Goal: Information Seeking & Learning: Learn about a topic

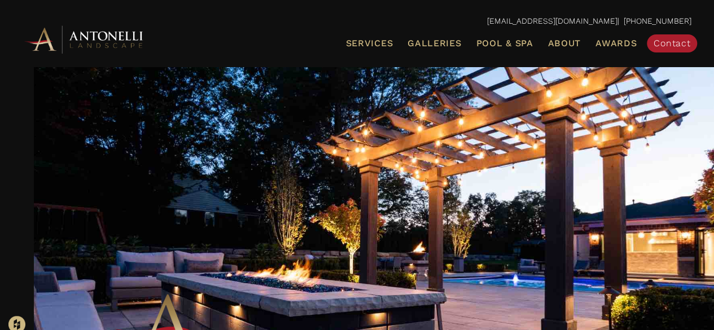
scroll to position [23, 0]
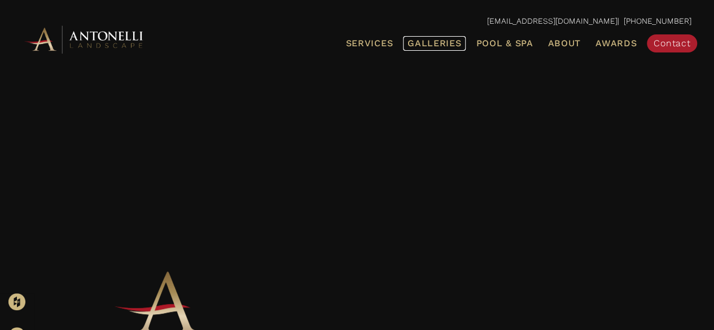
click at [430, 47] on span "Galleries" at bounding box center [435, 43] width 54 height 11
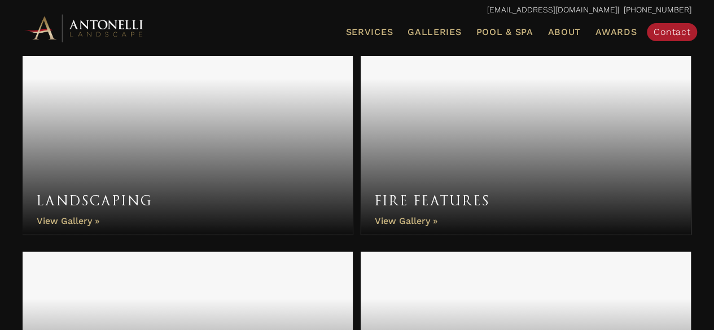
scroll to position [615, 0]
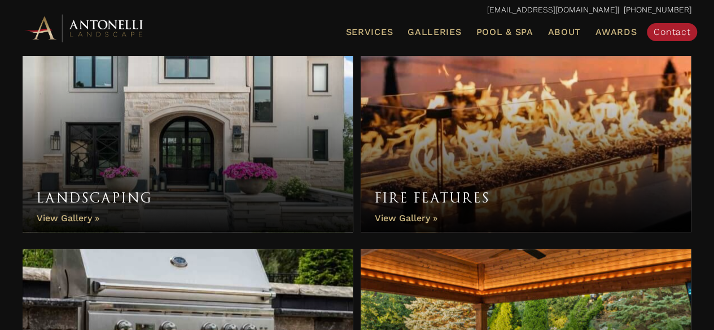
click at [430, 158] on link "Fire Features" at bounding box center [526, 130] width 330 height 203
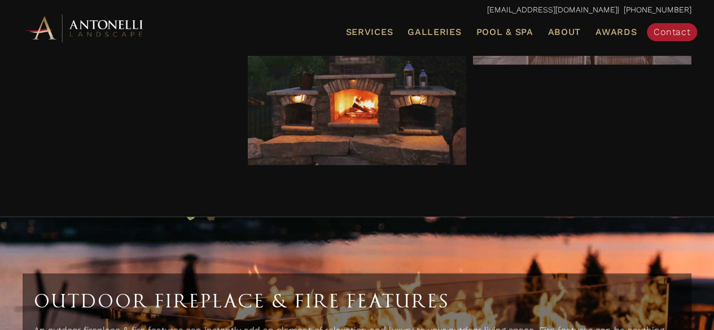
scroll to position [3534, 0]
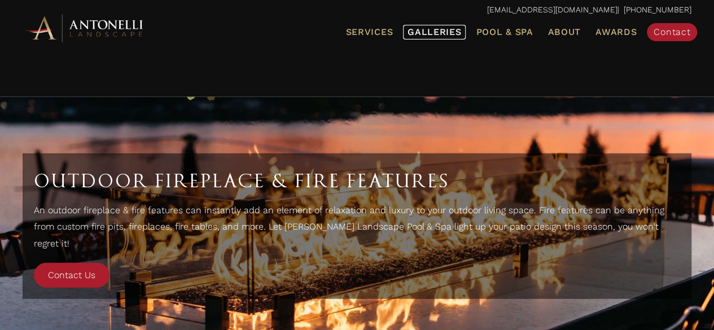
click at [427, 29] on span "Galleries" at bounding box center [435, 32] width 54 height 11
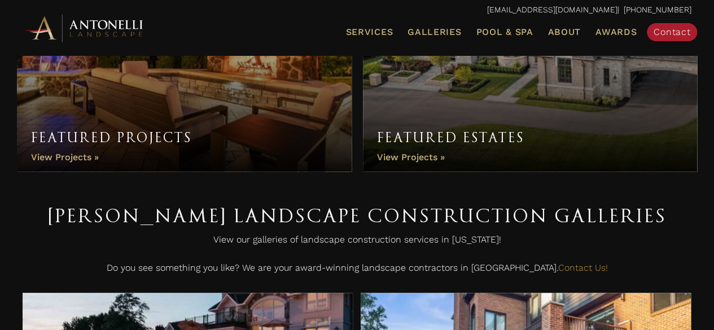
scroll to position [136, 0]
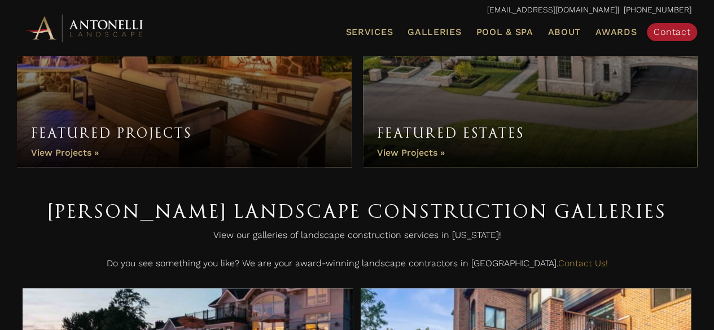
click at [135, 125] on link "Featured Projects" at bounding box center [184, 48] width 335 height 237
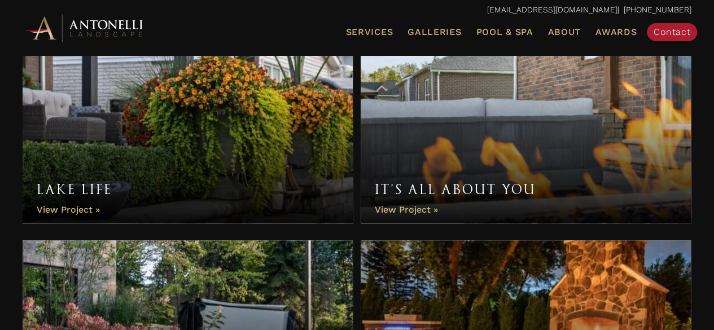
scroll to position [214, 0]
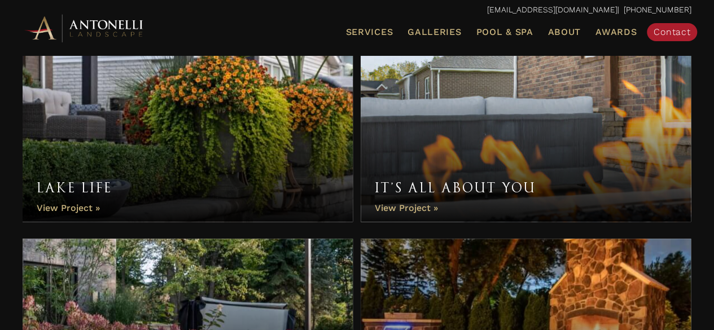
click at [414, 209] on link "It’s All About You" at bounding box center [526, 131] width 330 height 181
click at [169, 160] on link "Lake Life" at bounding box center [188, 131] width 330 height 181
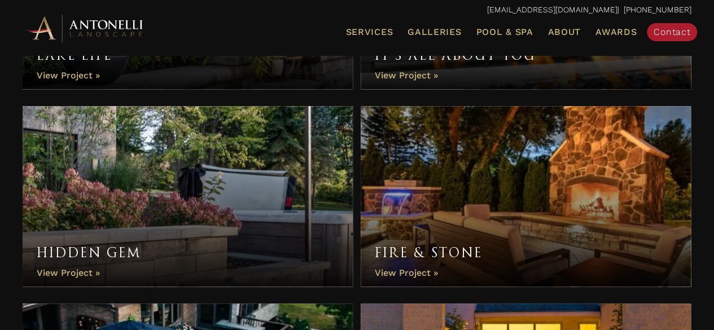
scroll to position [440, 0]
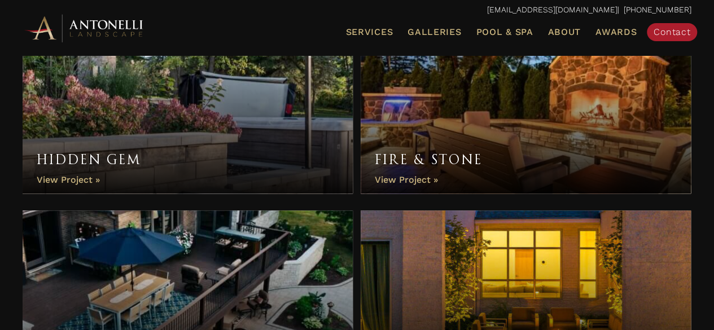
click at [161, 106] on link "Hidden Gem" at bounding box center [188, 103] width 330 height 181
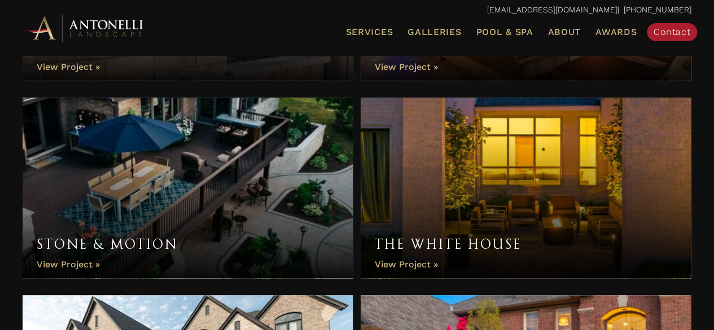
scroll to position [575, 0]
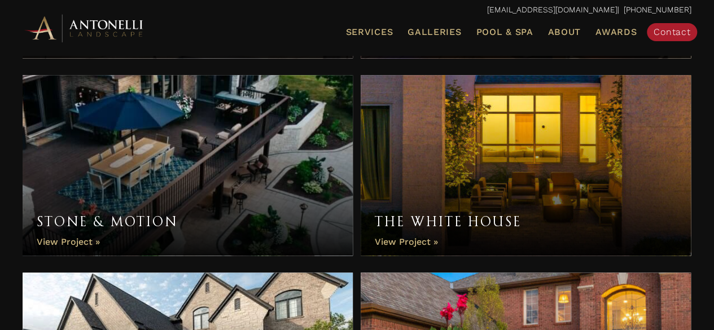
click at [431, 217] on link "The White House" at bounding box center [526, 165] width 330 height 181
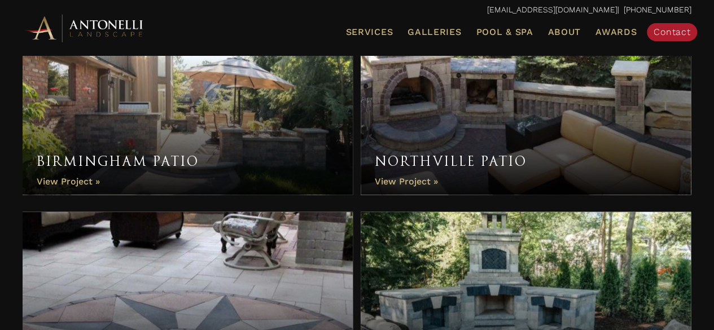
scroll to position [1230, 0]
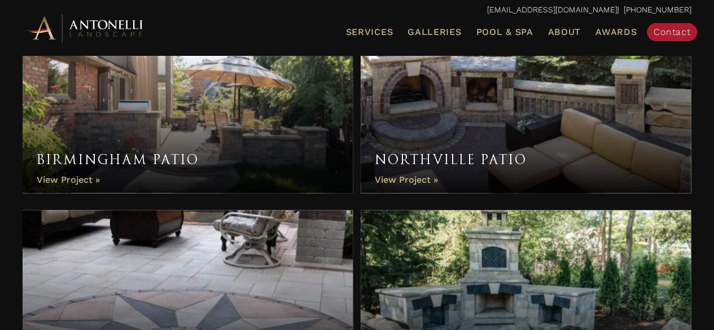
click at [76, 178] on link "Birmingham Patio" at bounding box center [188, 103] width 330 height 181
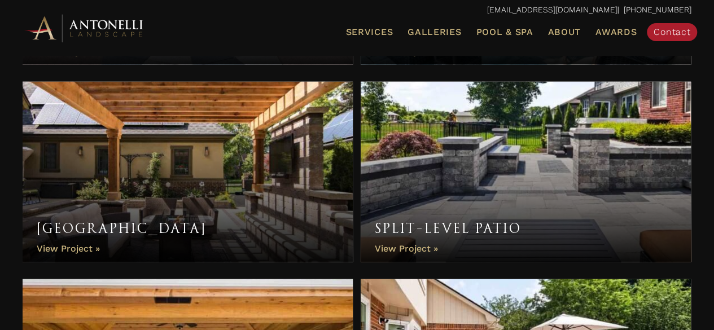
scroll to position [1592, 0]
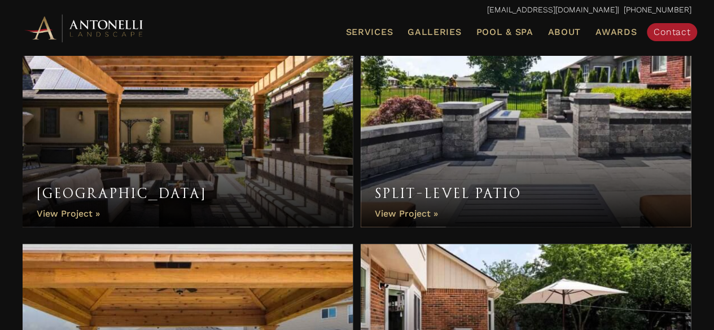
click at [407, 203] on link "Split-Level Patio" at bounding box center [526, 137] width 330 height 181
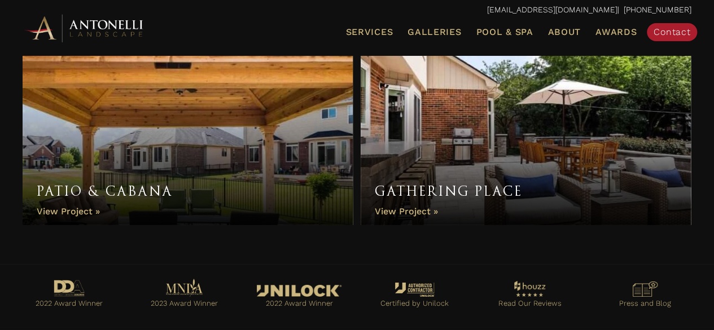
scroll to position [1795, 0]
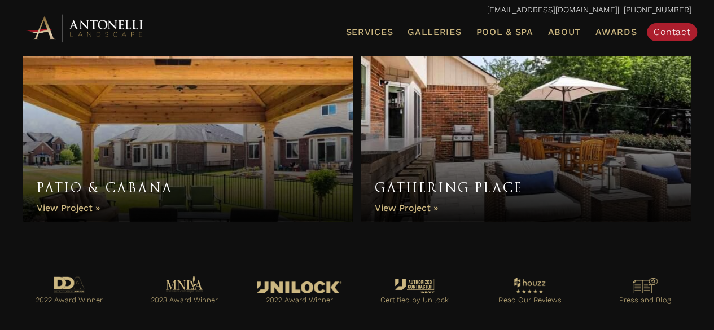
click at [435, 190] on link "Gathering Place" at bounding box center [526, 131] width 330 height 181
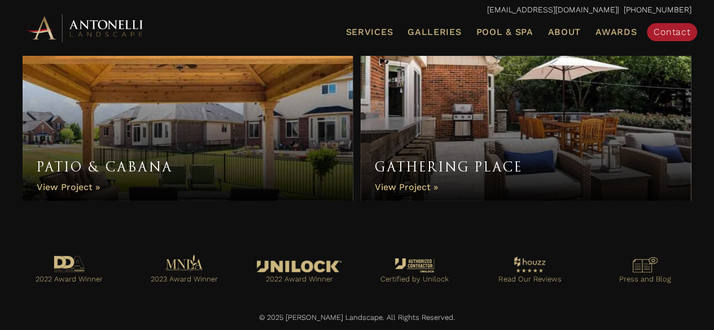
scroll to position [1817, 0]
click at [505, 35] on span "Pool & Spa" at bounding box center [504, 32] width 57 height 11
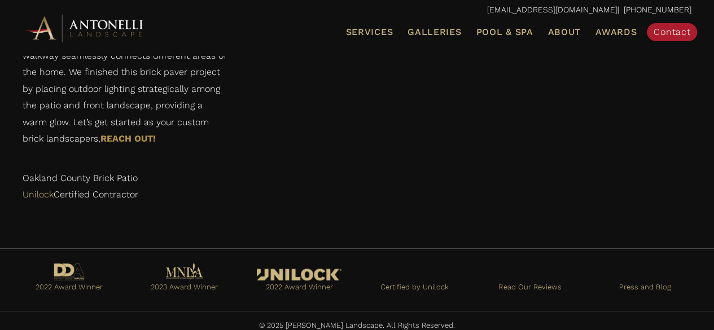
scroll to position [2913, 0]
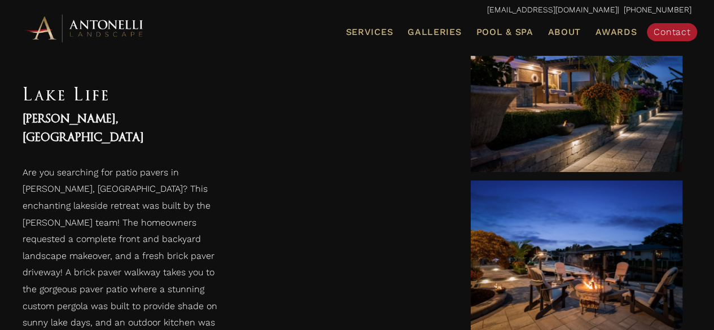
scroll to position [519, 0]
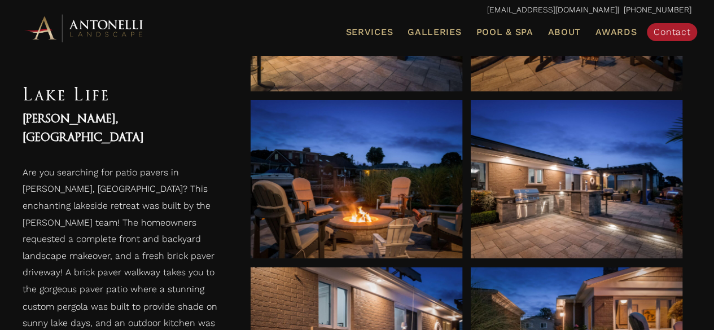
scroll to position [768, 0]
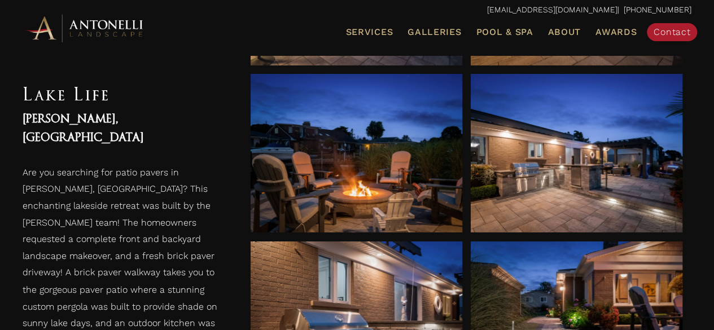
scroll to position [813, 0]
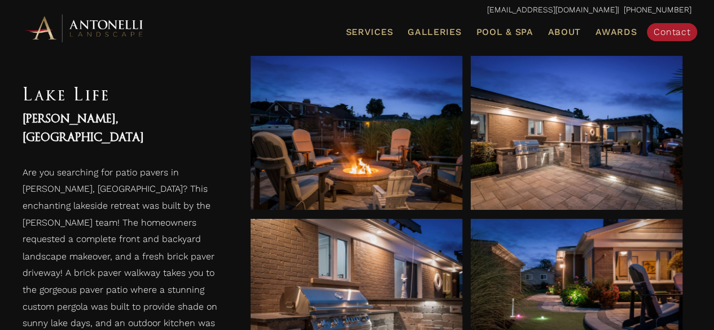
click at [242, 32] on ul "Services Landscape Design Landscape Installation Pool Design & Installation Pat…" at bounding box center [465, 32] width 470 height 24
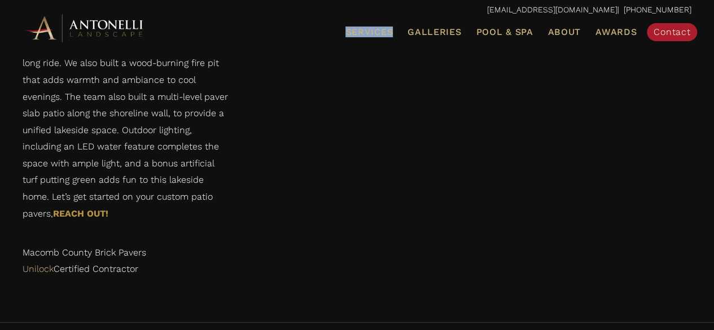
scroll to position [3433, 0]
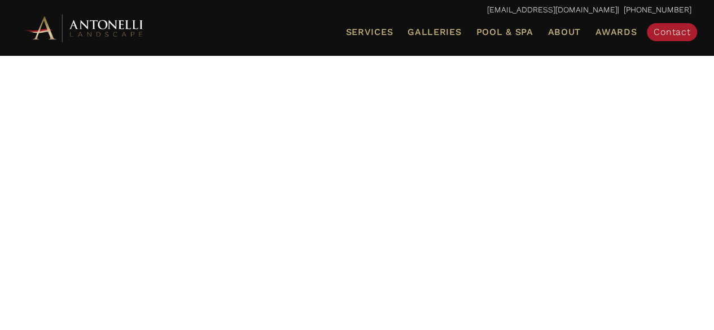
scroll to position [90, 0]
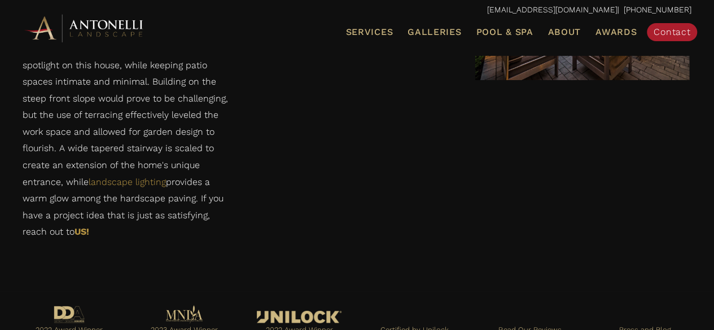
scroll to position [1874, 0]
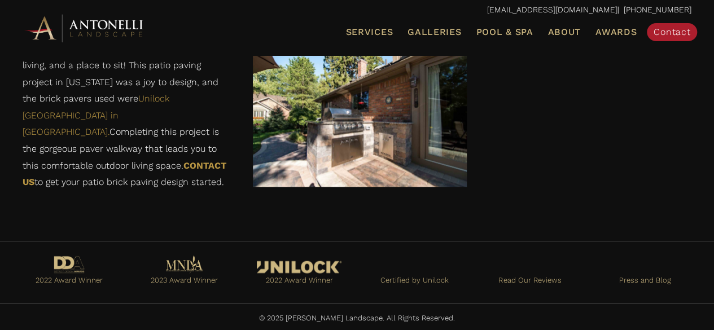
scroll to position [1115, 0]
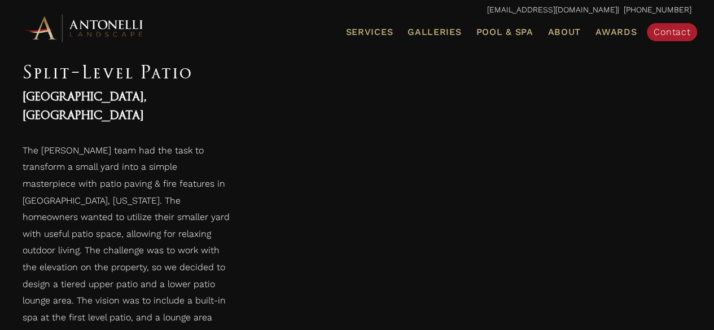
scroll to position [474, 0]
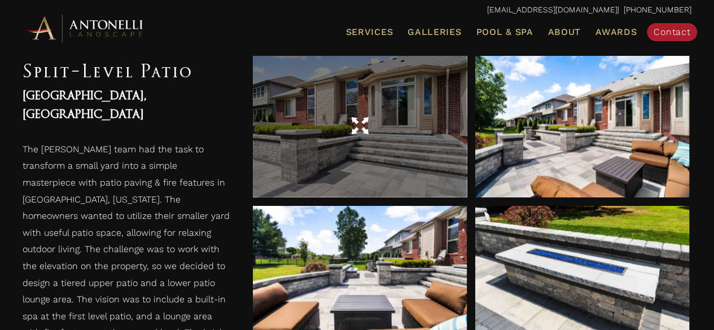
click at [382, 102] on div at bounding box center [360, 126] width 214 height 143
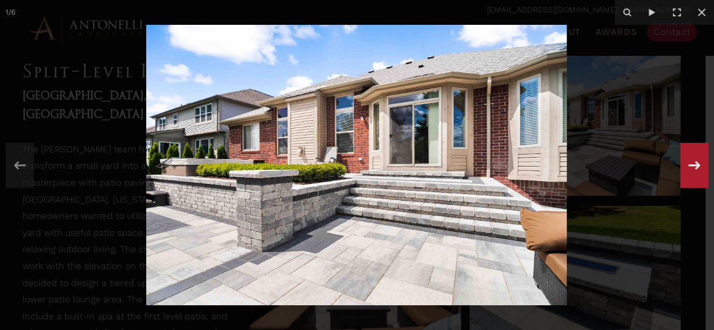
click at [690, 167] on icon at bounding box center [694, 165] width 20 height 37
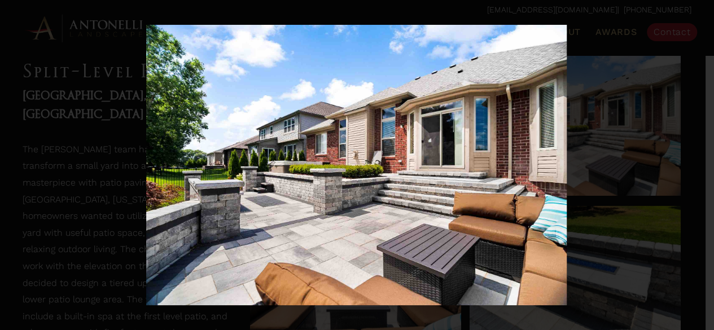
click at [690, 167] on div "2 / 6" at bounding box center [357, 165] width 714 height 330
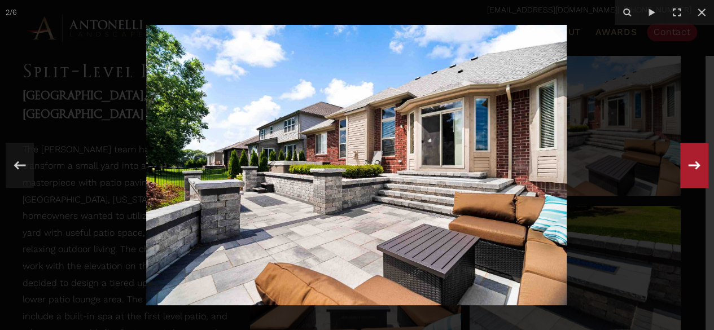
click at [690, 167] on icon at bounding box center [694, 165] width 20 height 37
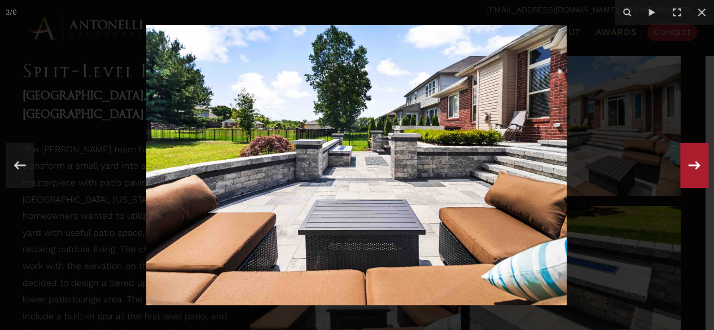
click at [690, 167] on icon at bounding box center [694, 165] width 20 height 37
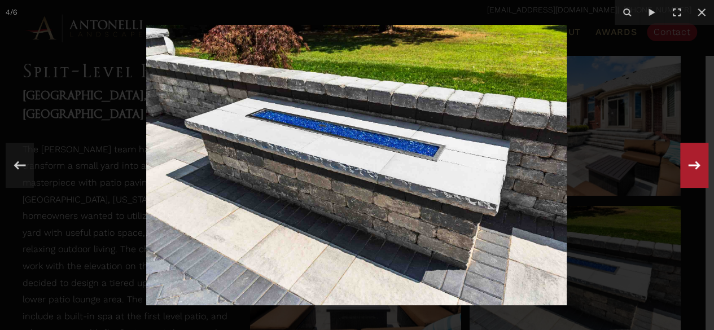
click at [690, 167] on icon at bounding box center [694, 165] width 20 height 37
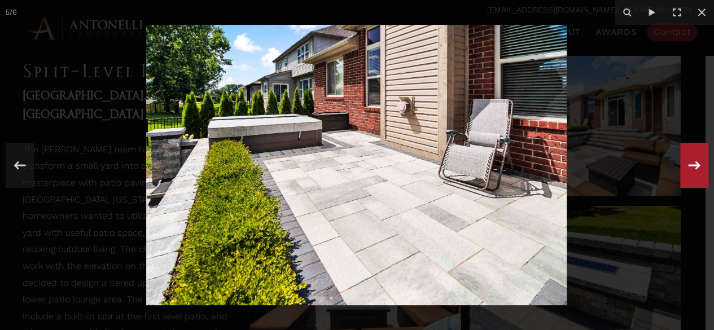
click at [690, 167] on icon at bounding box center [694, 165] width 20 height 37
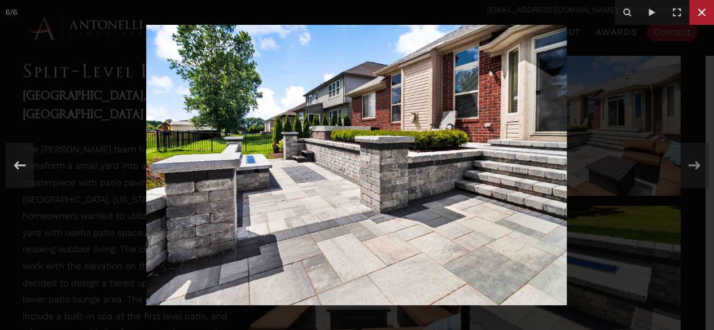
click at [703, 12] on icon at bounding box center [702, 13] width 14 height 14
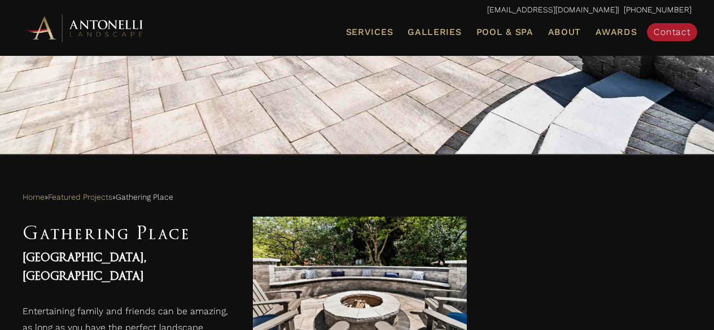
scroll to position [429, 0]
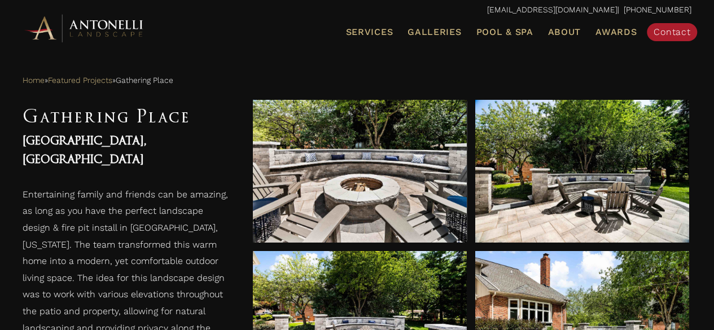
click at [435, 190] on div at bounding box center [360, 171] width 214 height 143
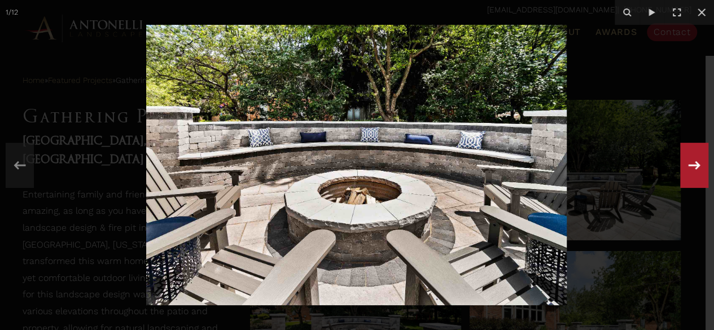
click at [690, 164] on div "1 / 12" at bounding box center [357, 165] width 714 height 330
click at [690, 164] on icon at bounding box center [694, 165] width 20 height 37
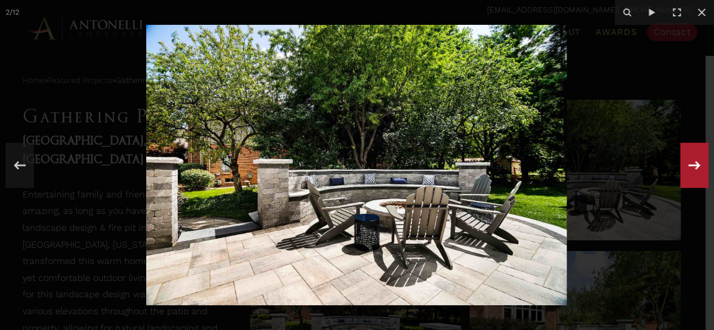
click at [690, 164] on icon at bounding box center [694, 165] width 20 height 37
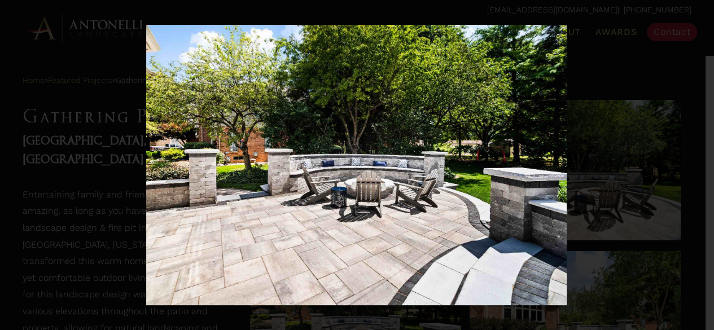
click at [690, 164] on div "3 / 12" at bounding box center [357, 165] width 714 height 330
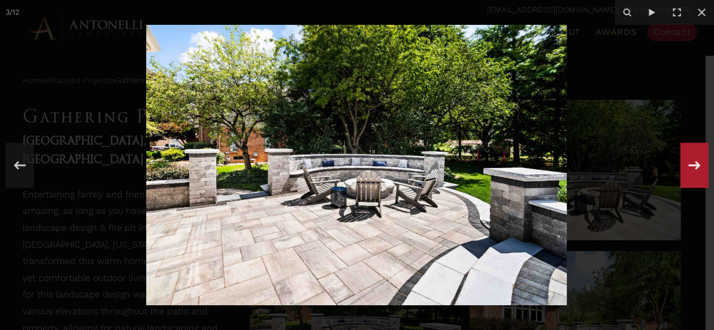
click at [690, 164] on icon at bounding box center [694, 165] width 20 height 37
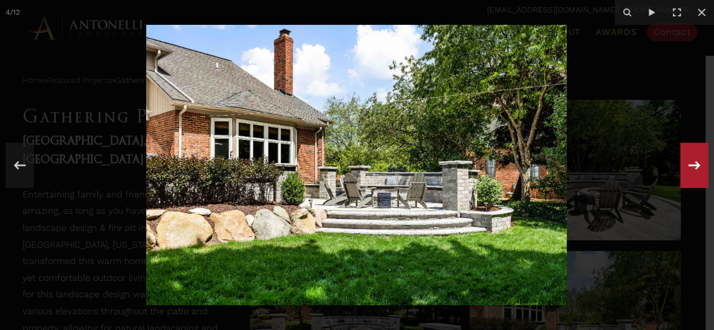
click at [690, 164] on icon at bounding box center [694, 165] width 20 height 37
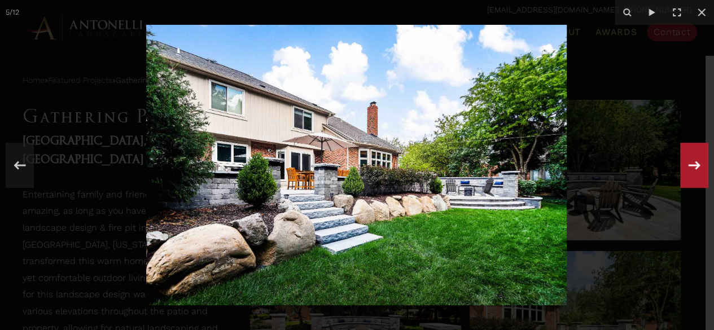
click at [690, 164] on icon at bounding box center [694, 165] width 20 height 37
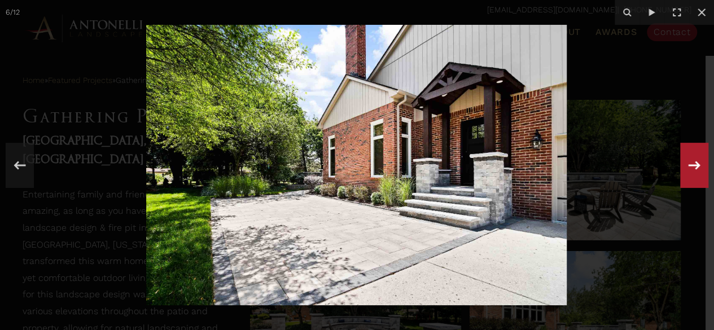
click at [690, 164] on div "6 / 12" at bounding box center [357, 165] width 714 height 330
click at [690, 164] on icon at bounding box center [694, 165] width 20 height 37
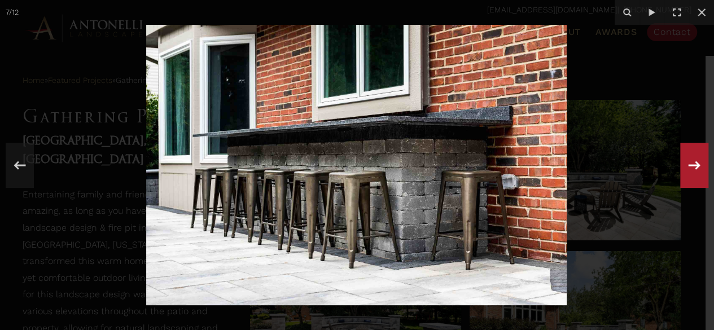
click at [690, 164] on div "7 / 12" at bounding box center [357, 165] width 714 height 330
click at [690, 164] on icon at bounding box center [694, 165] width 20 height 37
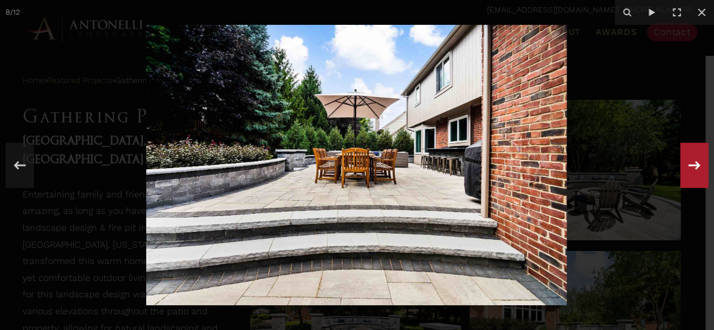
click at [690, 164] on icon at bounding box center [694, 165] width 20 height 37
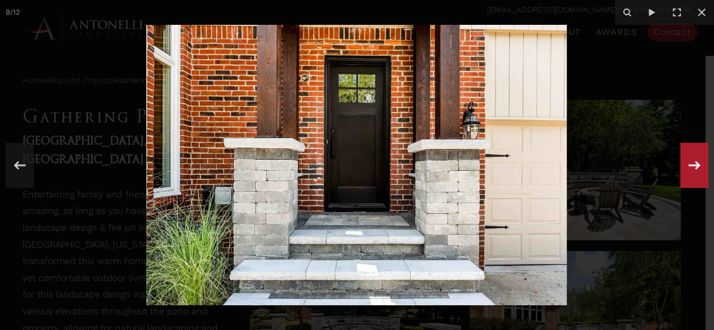
click at [690, 164] on icon at bounding box center [694, 165] width 20 height 37
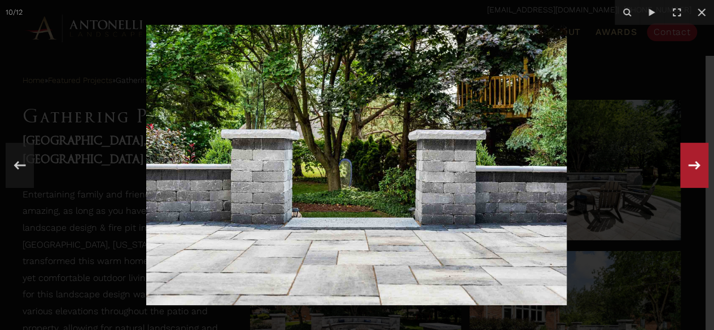
click at [690, 164] on icon at bounding box center [694, 165] width 20 height 37
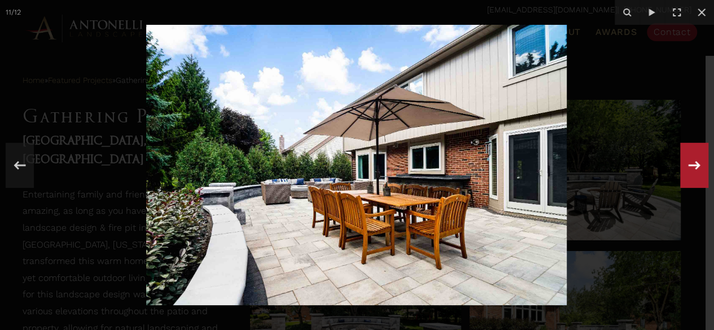
click at [690, 164] on div "11 / 12" at bounding box center [357, 165] width 714 height 330
click at [690, 164] on icon at bounding box center [694, 165] width 20 height 37
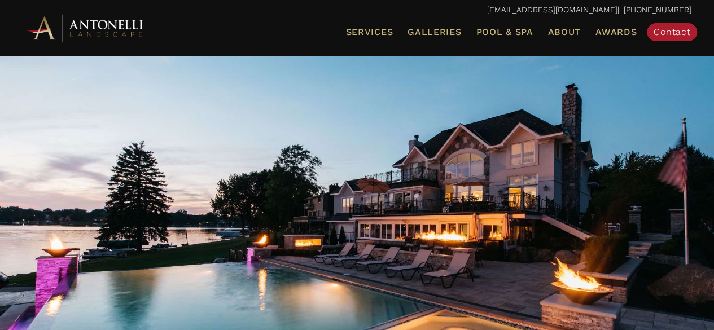
scroll to position [43, 0]
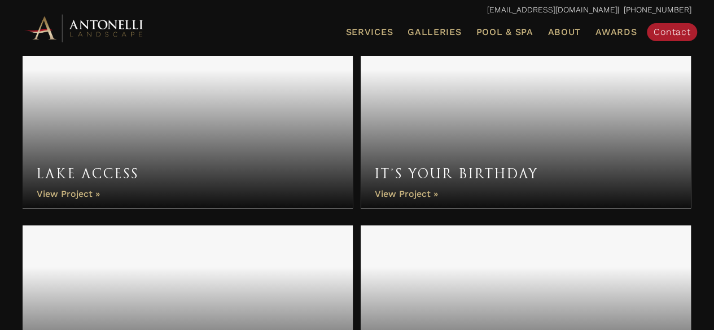
scroll to position [834, 0]
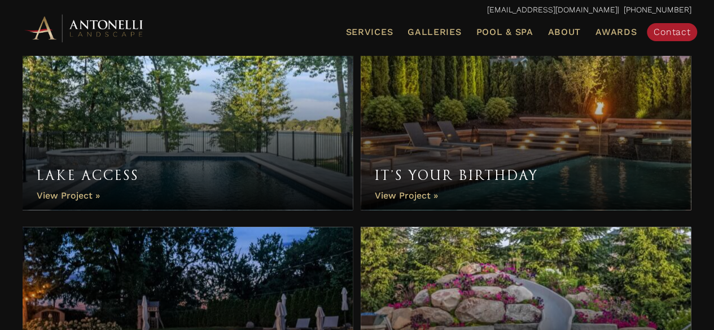
click at [52, 193] on link "Lake Access" at bounding box center [188, 119] width 330 height 181
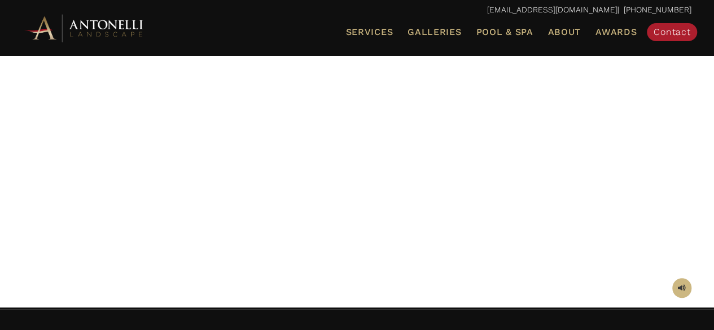
scroll to position [158, 0]
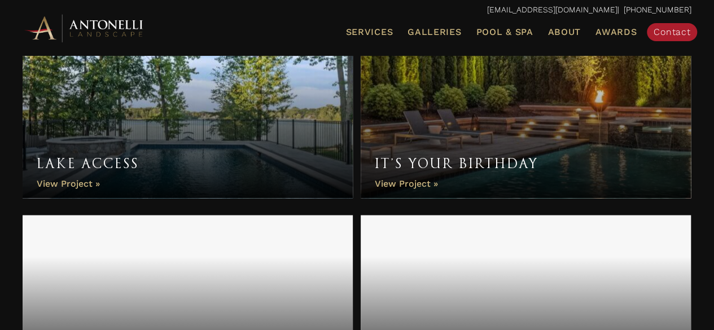
scroll to position [872, 0]
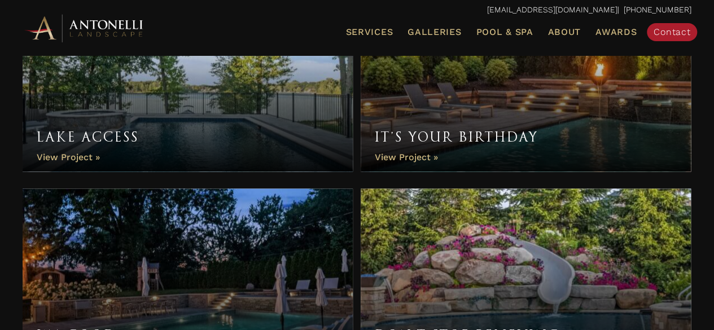
click at [405, 137] on link "It’s Your Birthday" at bounding box center [526, 81] width 330 height 181
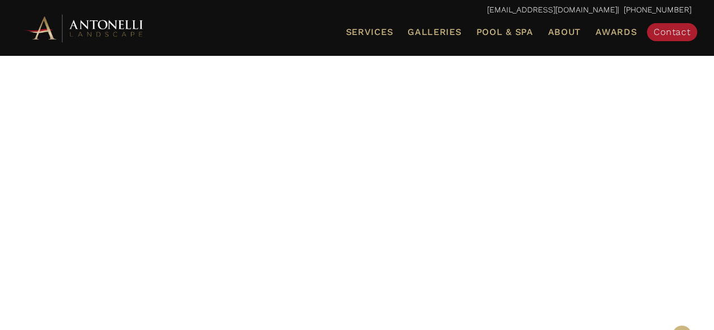
scroll to position [113, 0]
click at [260, 148] on div at bounding box center [357, 147] width 669 height 367
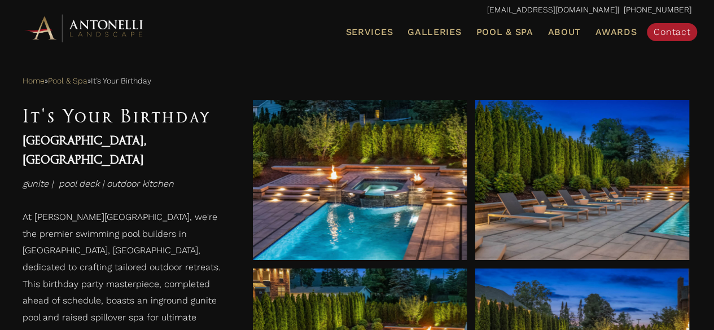
scroll to position [452, 0]
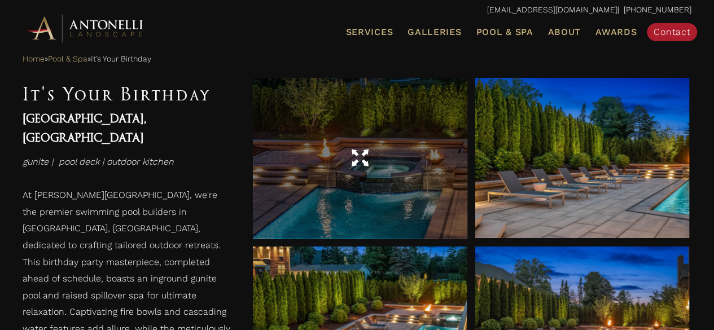
click at [330, 145] on div at bounding box center [360, 159] width 214 height 32
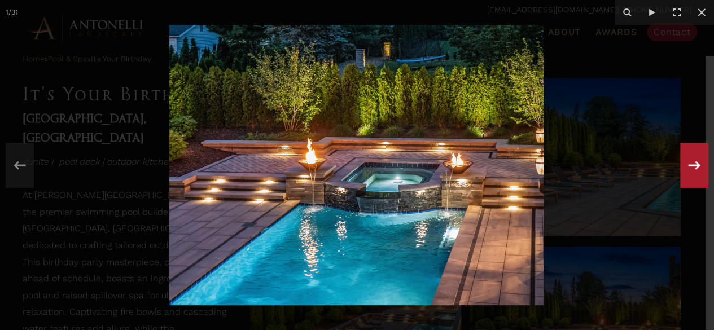
click at [693, 164] on div "1 / 31" at bounding box center [357, 165] width 714 height 330
click at [697, 166] on icon at bounding box center [695, 165] width 12 height 8
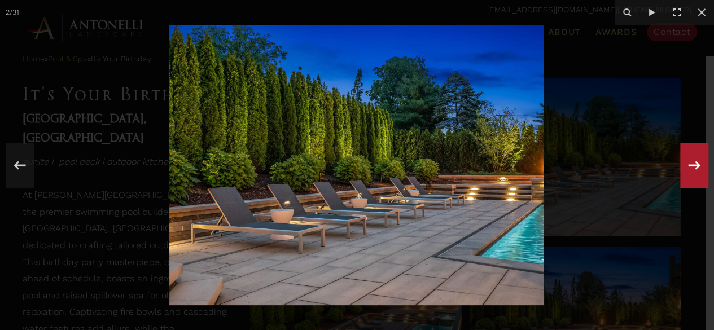
click at [697, 166] on div "2 / 31" at bounding box center [357, 165] width 714 height 330
click at [697, 166] on icon at bounding box center [695, 165] width 12 height 8
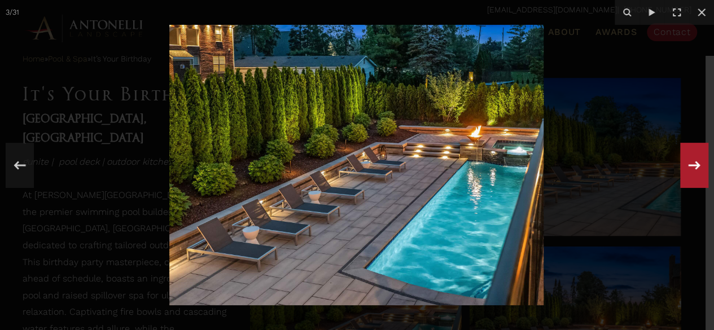
click at [697, 166] on div "3 / 31" at bounding box center [357, 165] width 714 height 330
click at [697, 166] on icon at bounding box center [695, 165] width 12 height 8
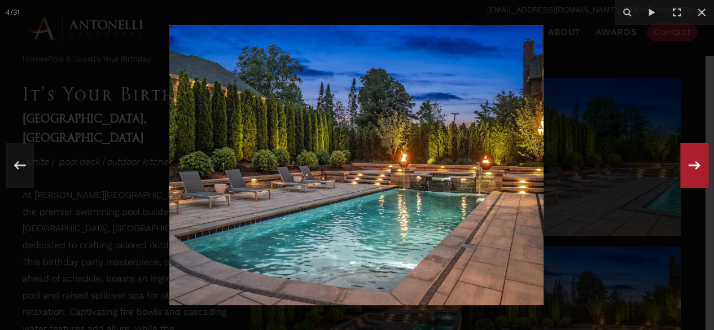
click at [697, 166] on div "4 / 31" at bounding box center [357, 165] width 714 height 330
click at [697, 166] on icon at bounding box center [695, 165] width 12 height 8
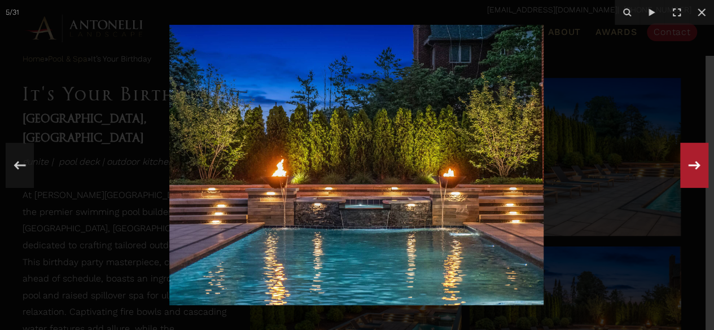
click at [697, 166] on icon at bounding box center [695, 165] width 12 height 8
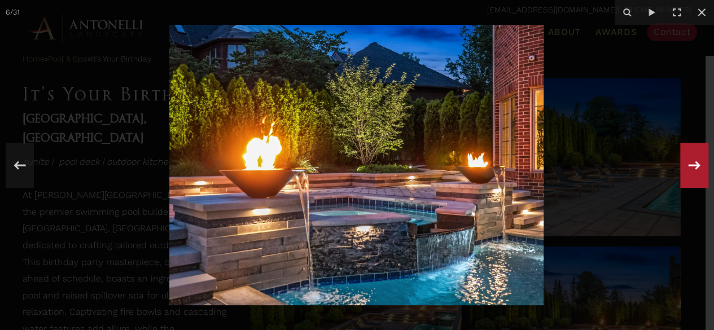
click at [697, 166] on icon at bounding box center [695, 165] width 12 height 8
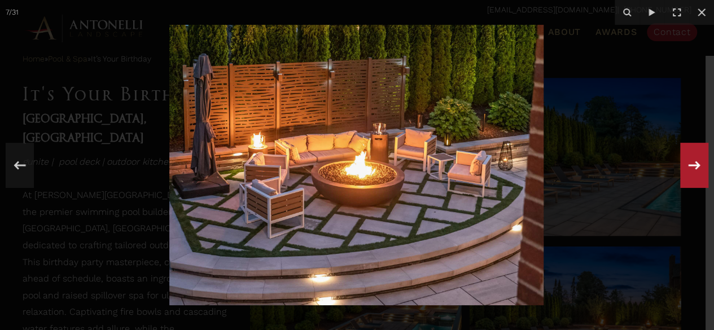
click at [697, 166] on div "7 / 31" at bounding box center [357, 165] width 714 height 330
click at [697, 166] on icon at bounding box center [695, 165] width 12 height 8
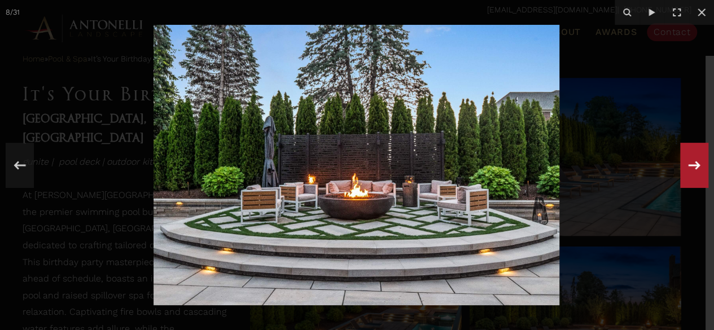
click at [697, 166] on icon at bounding box center [695, 165] width 12 height 8
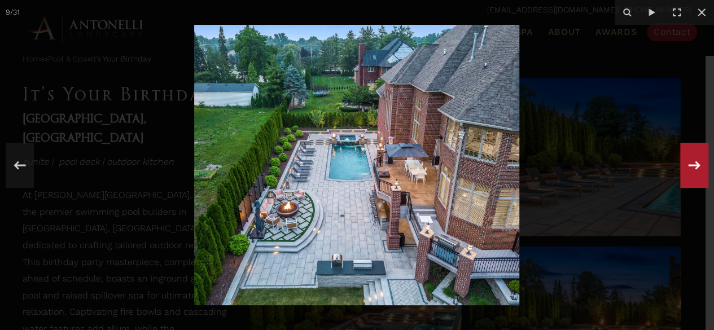
click at [697, 166] on div "9 / 31" at bounding box center [357, 165] width 714 height 330
click at [697, 166] on icon at bounding box center [695, 165] width 12 height 8
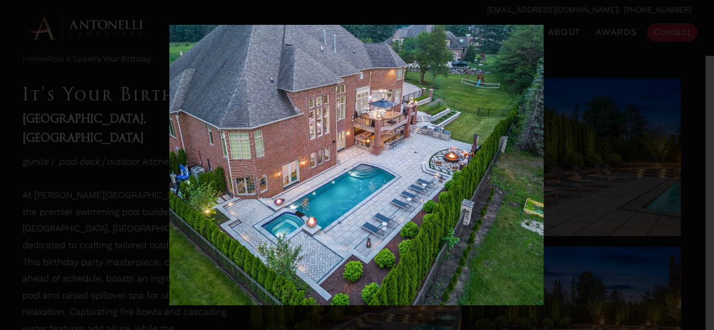
click at [697, 166] on div "10 / 31" at bounding box center [357, 165] width 714 height 330
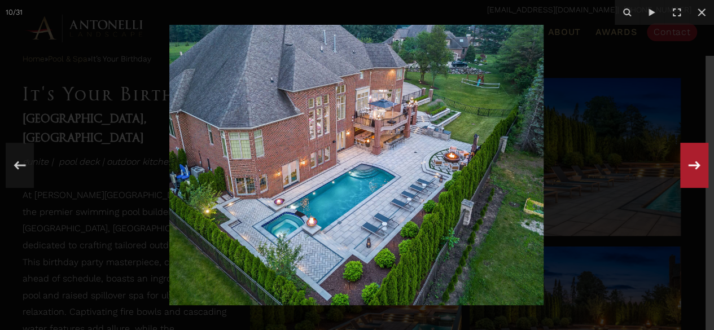
click at [697, 166] on icon at bounding box center [695, 165] width 12 height 8
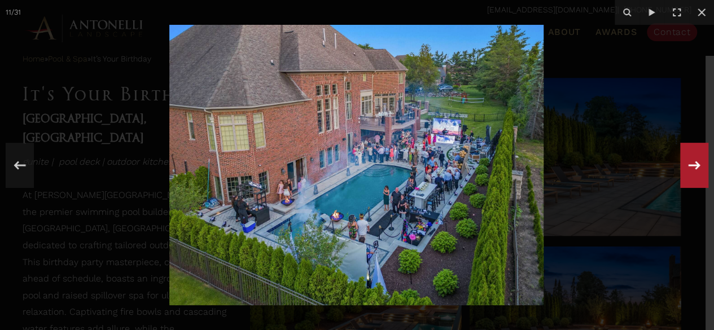
click at [697, 166] on div "11 / 31" at bounding box center [357, 165] width 714 height 330
click at [697, 166] on icon at bounding box center [695, 165] width 12 height 8
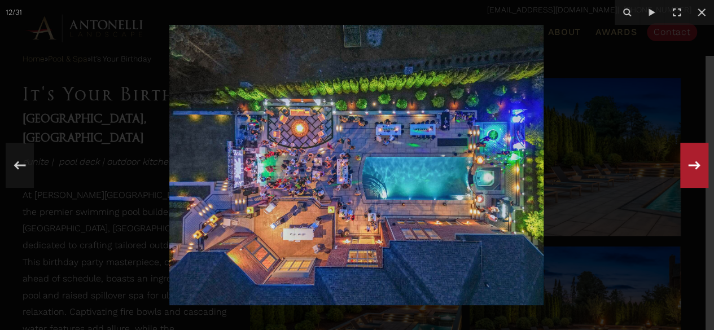
click at [696, 164] on div "12 / 31" at bounding box center [357, 165] width 714 height 330
click at [696, 164] on icon at bounding box center [694, 165] width 20 height 37
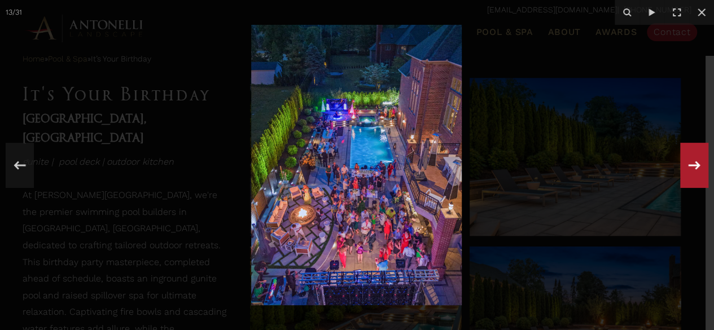
click at [696, 164] on icon at bounding box center [694, 165] width 20 height 37
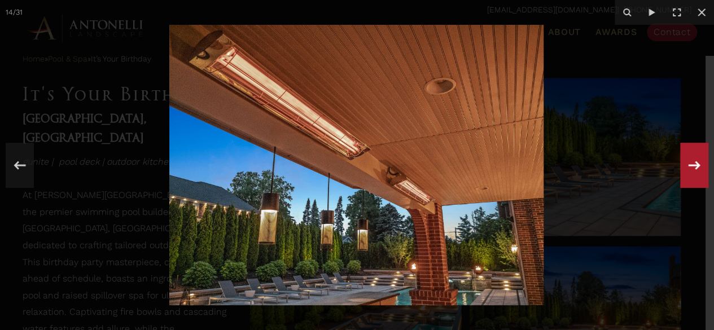
click at [696, 164] on icon at bounding box center [694, 165] width 20 height 37
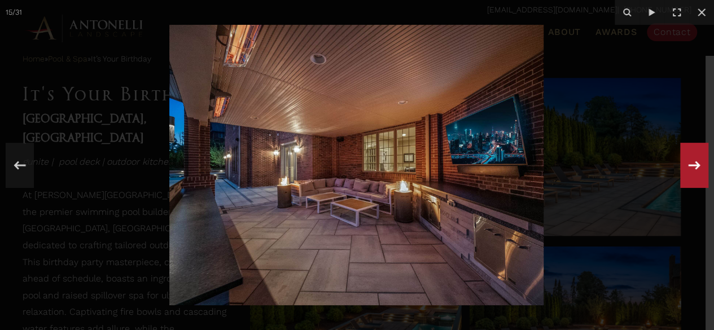
click at [696, 164] on icon at bounding box center [694, 165] width 20 height 37
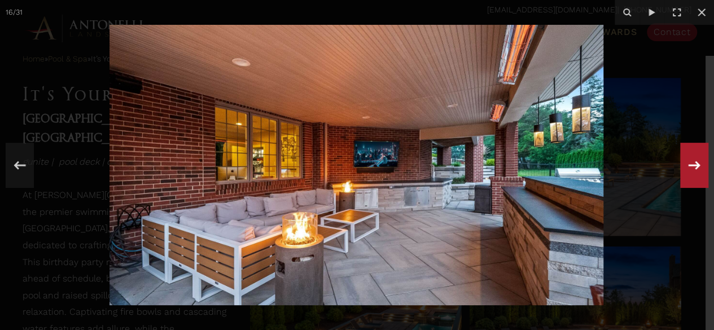
click at [696, 164] on icon at bounding box center [694, 165] width 20 height 37
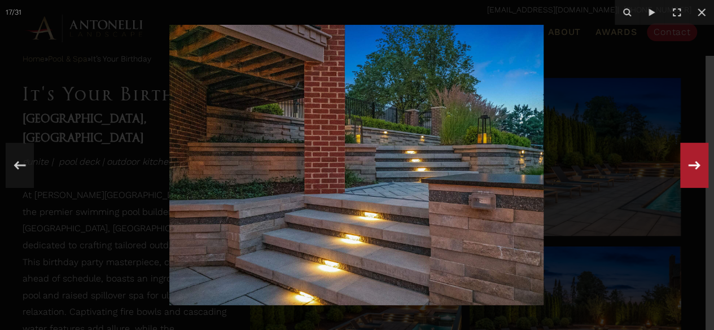
click at [696, 164] on div "17 / 31" at bounding box center [357, 165] width 714 height 330
click at [696, 164] on icon at bounding box center [694, 165] width 20 height 37
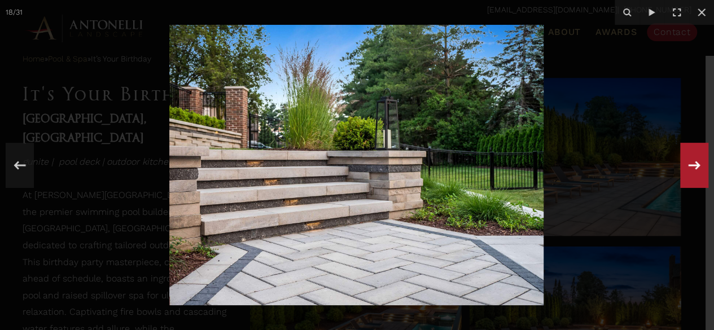
click at [696, 164] on div "18 / 31" at bounding box center [357, 165] width 714 height 330
click at [696, 164] on icon at bounding box center [694, 165] width 20 height 37
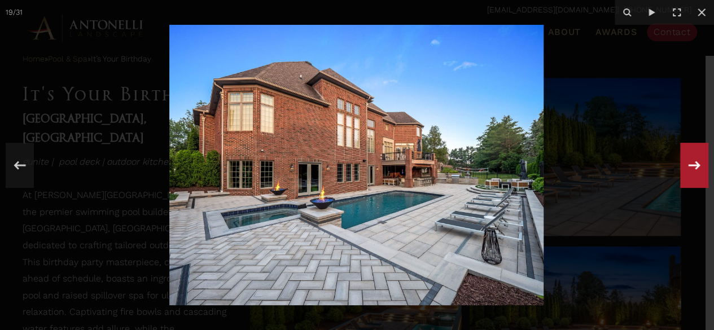
click at [696, 164] on icon at bounding box center [694, 165] width 20 height 37
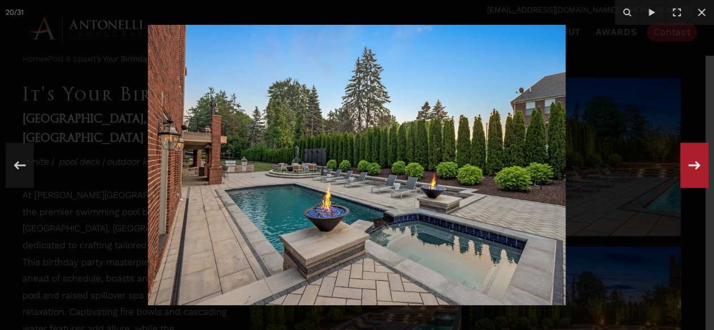
click at [696, 164] on div "20 / 31" at bounding box center [357, 165] width 714 height 330
click at [696, 164] on icon at bounding box center [694, 165] width 20 height 37
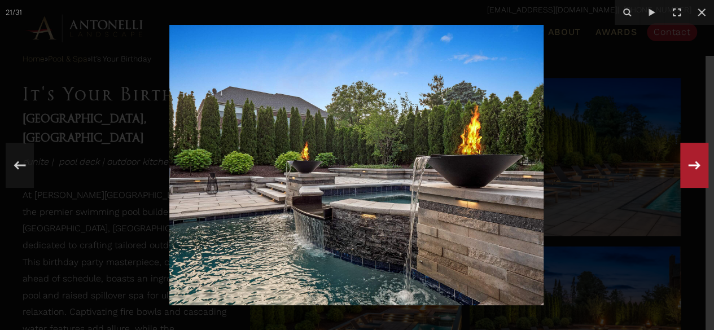
click at [696, 164] on icon at bounding box center [694, 165] width 20 height 37
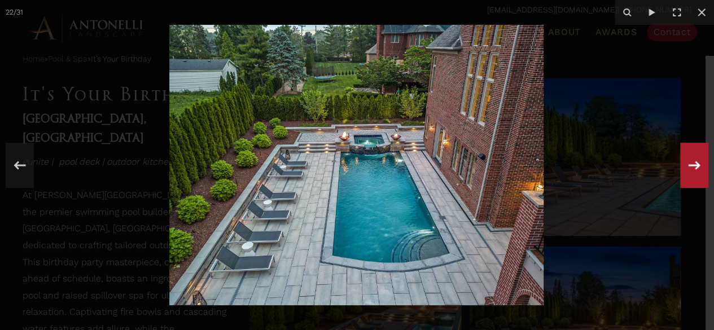
click at [696, 164] on icon at bounding box center [694, 165] width 20 height 37
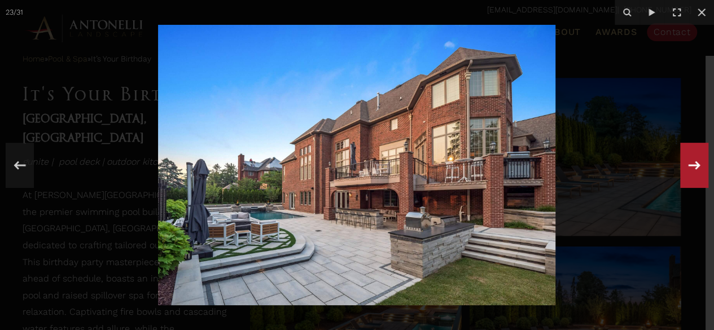
click at [696, 164] on icon at bounding box center [694, 165] width 20 height 37
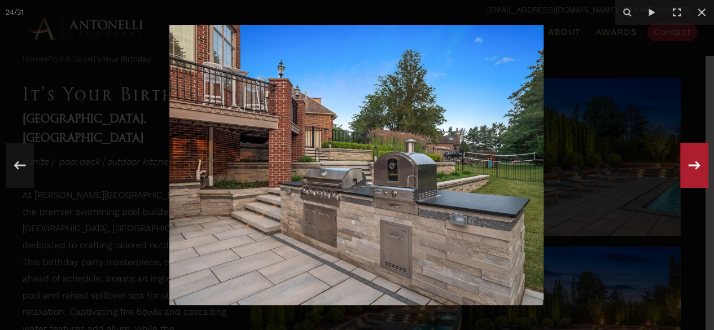
click at [696, 164] on icon at bounding box center [694, 165] width 20 height 37
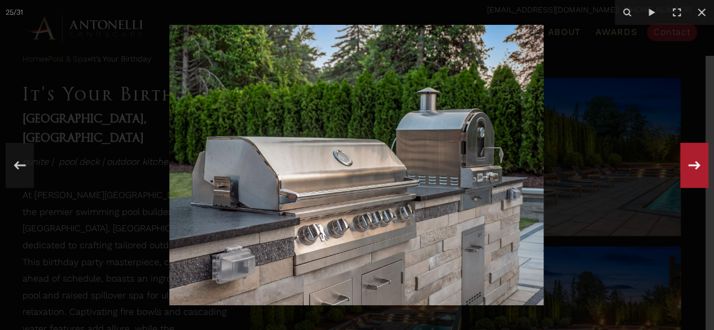
click at [696, 164] on icon at bounding box center [694, 165] width 20 height 37
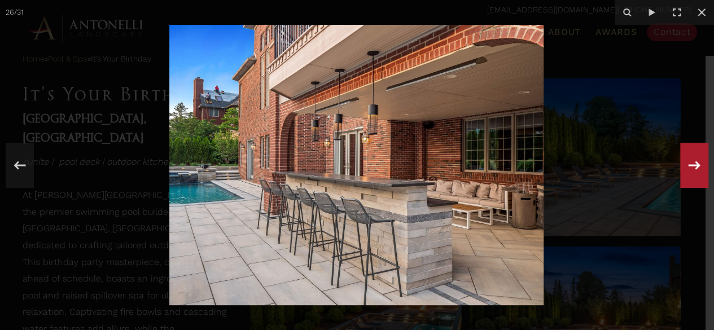
click at [696, 164] on div "26 / 31" at bounding box center [357, 165] width 714 height 330
click at [696, 164] on icon at bounding box center [694, 165] width 20 height 37
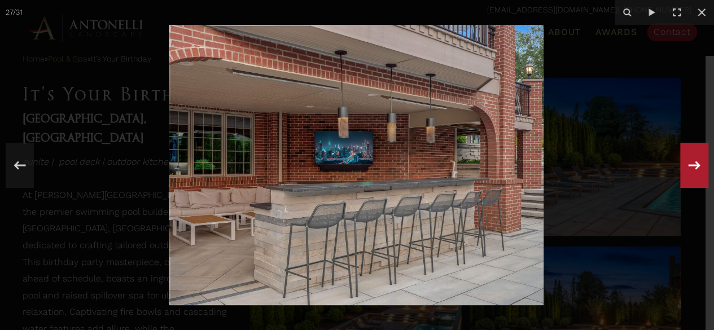
click at [696, 164] on icon at bounding box center [694, 165] width 20 height 37
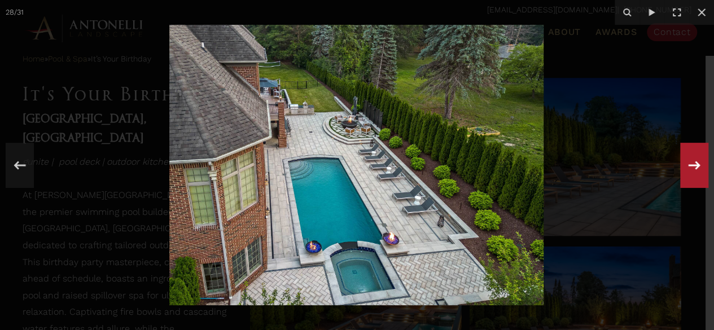
click at [696, 164] on div "28 / 31" at bounding box center [357, 165] width 714 height 330
click at [696, 164] on icon at bounding box center [694, 165] width 20 height 37
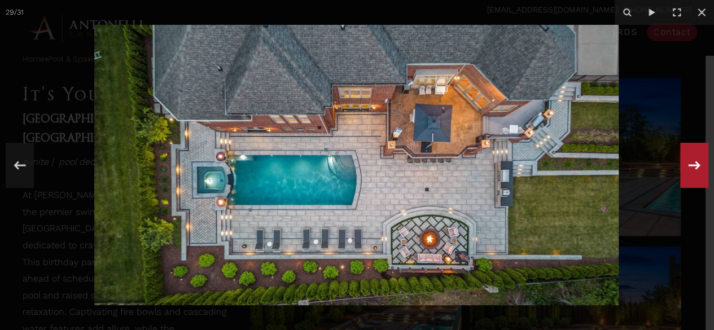
click at [696, 164] on icon at bounding box center [694, 165] width 20 height 37
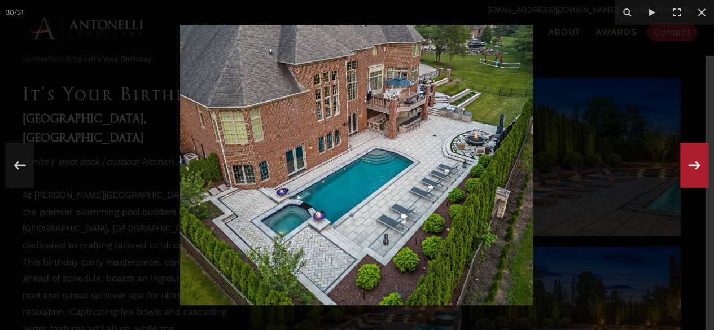
click at [696, 164] on icon at bounding box center [694, 165] width 20 height 37
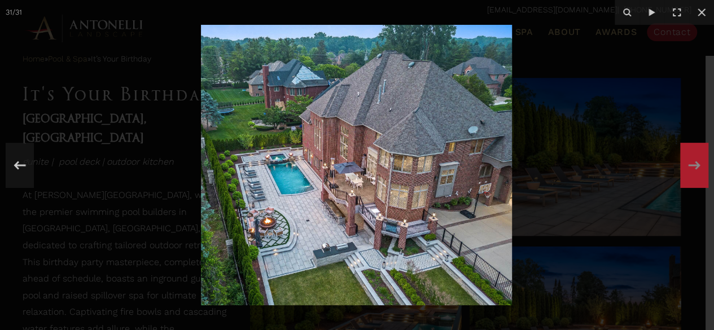
click at [696, 164] on div "31 / 31" at bounding box center [357, 165] width 714 height 330
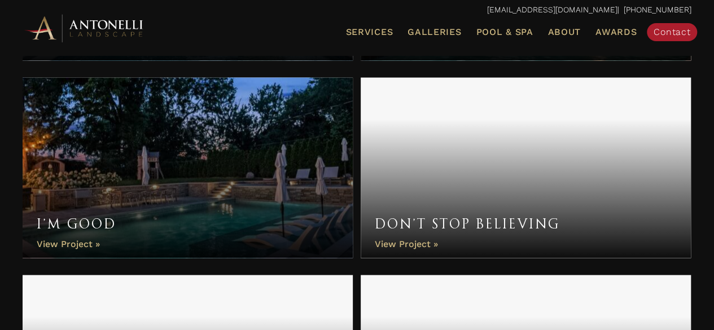
scroll to position [985, 0]
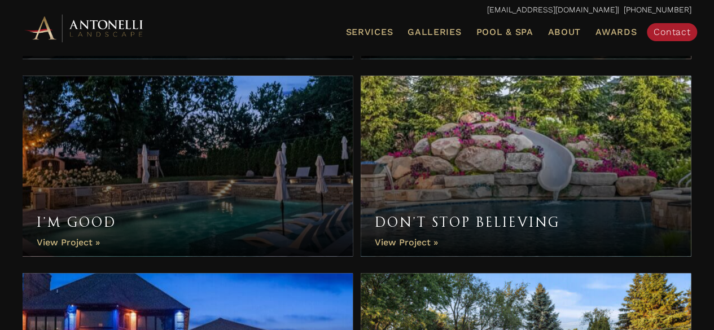
click at [159, 178] on link "I’m Good" at bounding box center [188, 166] width 330 height 181
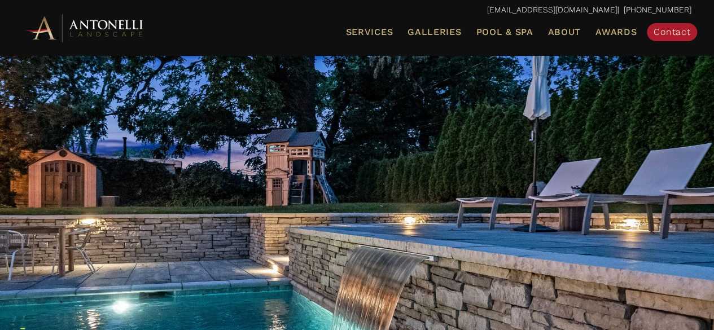
scroll to position [23, 0]
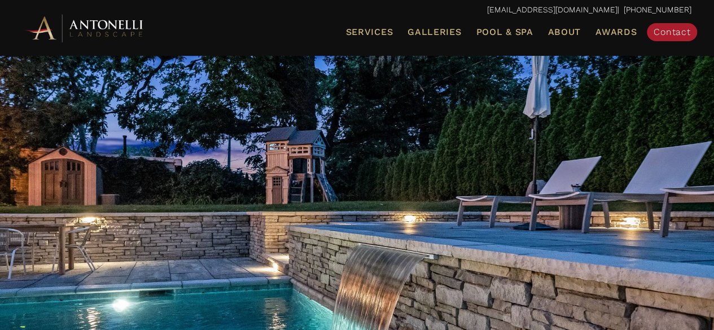
click at [289, 213] on div at bounding box center [357, 237] width 669 height 367
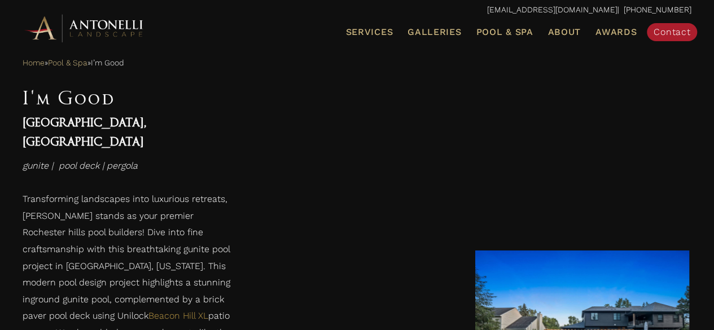
scroll to position [497, 0]
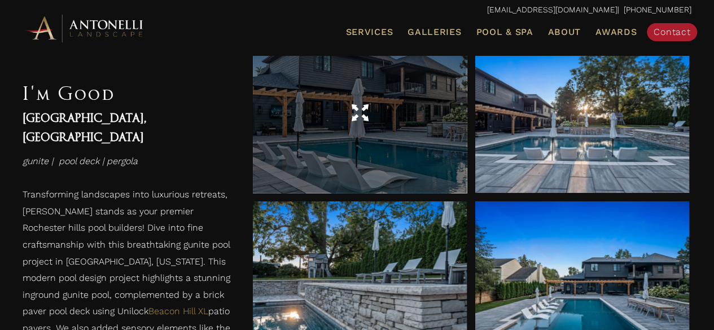
click at [326, 132] on div at bounding box center [360, 113] width 214 height 160
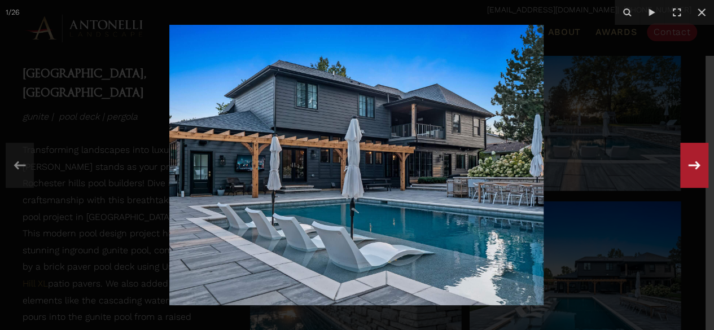
click at [693, 165] on icon at bounding box center [695, 165] width 12 height 8
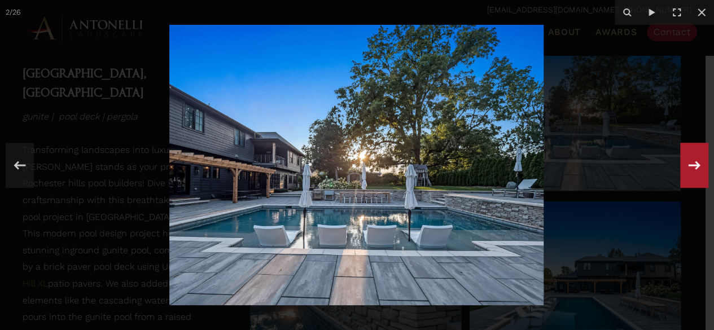
click at [693, 165] on icon at bounding box center [695, 165] width 12 height 8
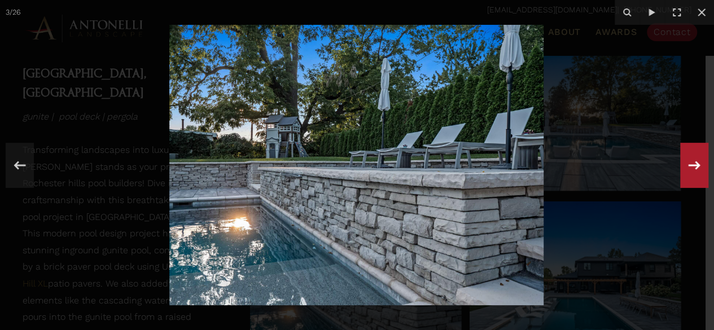
click at [693, 165] on icon at bounding box center [695, 165] width 12 height 8
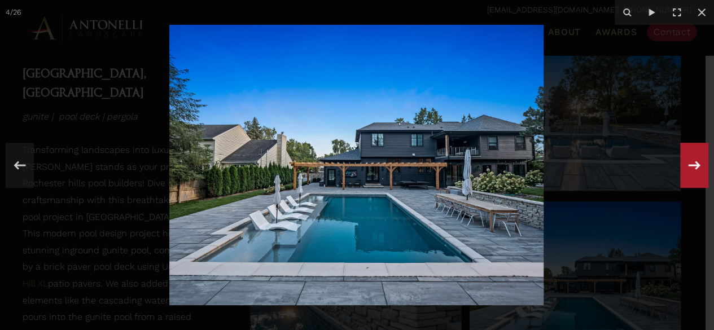
click at [693, 165] on icon at bounding box center [695, 165] width 12 height 8
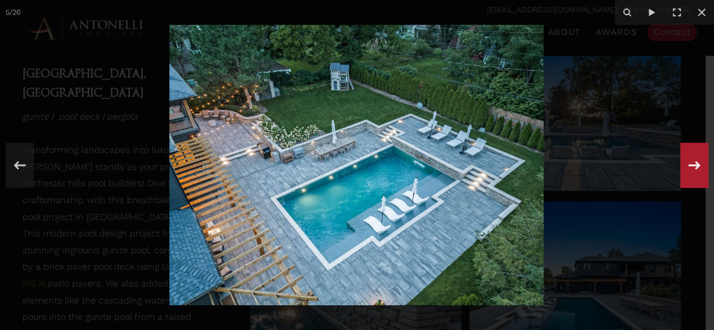
click at [693, 165] on div "5 / 26" at bounding box center [357, 165] width 714 height 330
click at [693, 165] on icon at bounding box center [695, 165] width 12 height 8
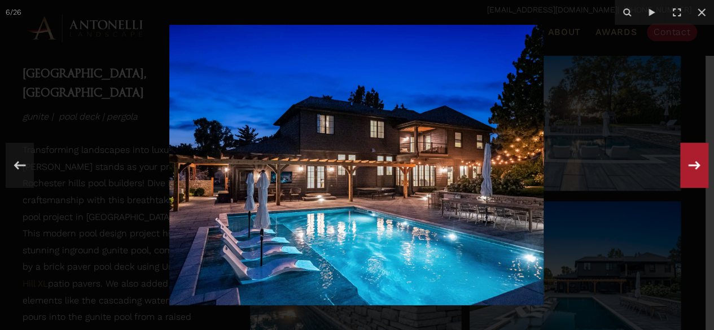
click at [693, 165] on icon at bounding box center [695, 165] width 12 height 8
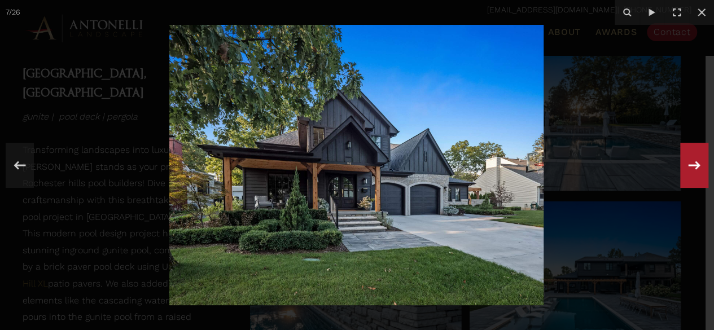
click at [693, 165] on icon at bounding box center [695, 165] width 12 height 8
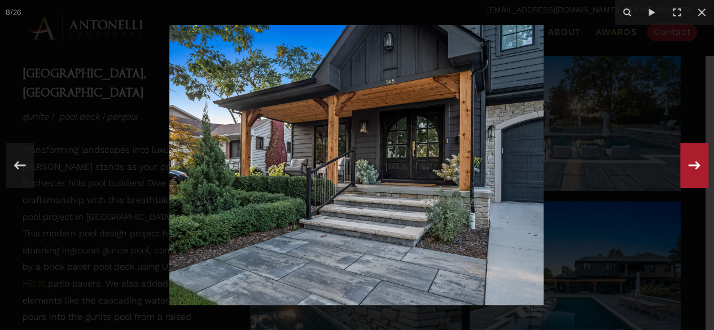
click at [693, 165] on icon at bounding box center [695, 165] width 12 height 8
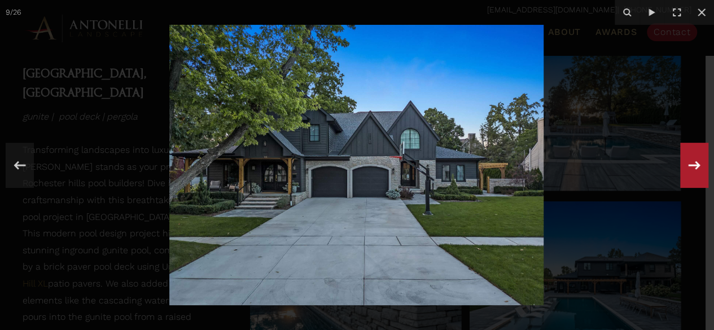
click at [693, 165] on icon at bounding box center [695, 165] width 12 height 8
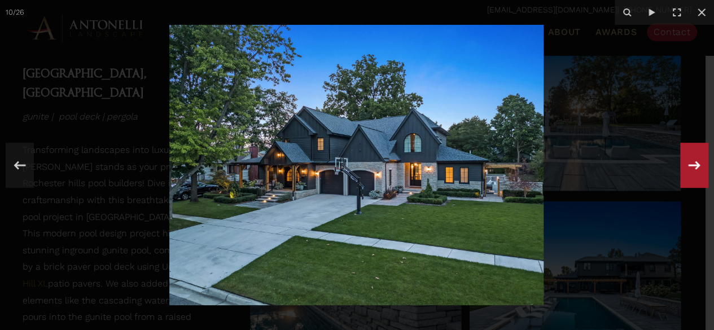
click at [693, 165] on icon at bounding box center [695, 165] width 12 height 8
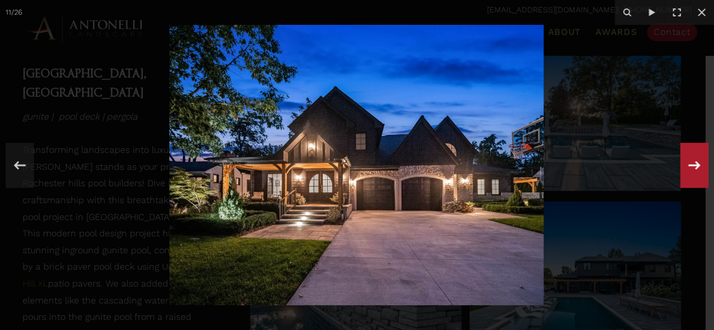
click at [693, 165] on icon at bounding box center [695, 165] width 12 height 8
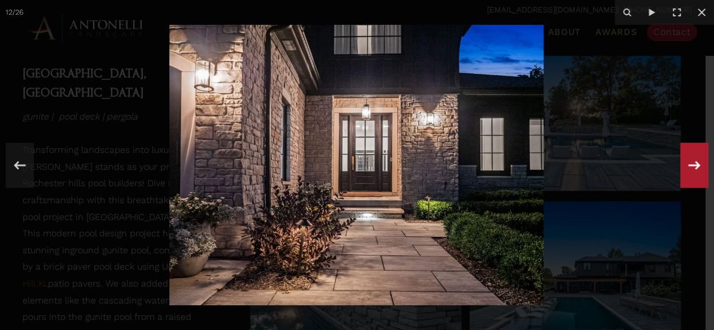
click at [693, 165] on icon at bounding box center [695, 165] width 12 height 8
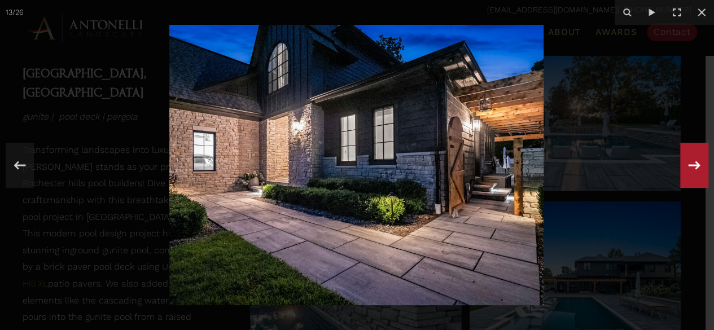
click at [693, 165] on icon at bounding box center [695, 165] width 12 height 8
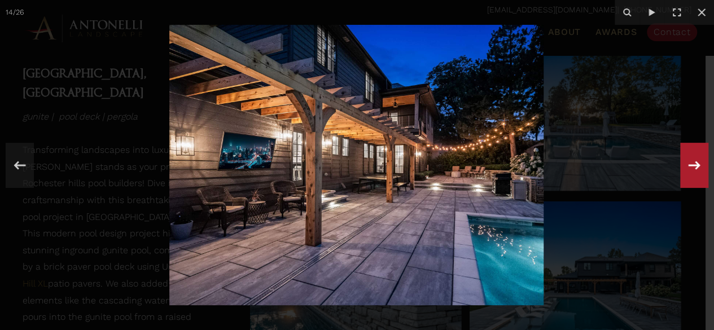
click at [693, 165] on icon at bounding box center [695, 165] width 12 height 8
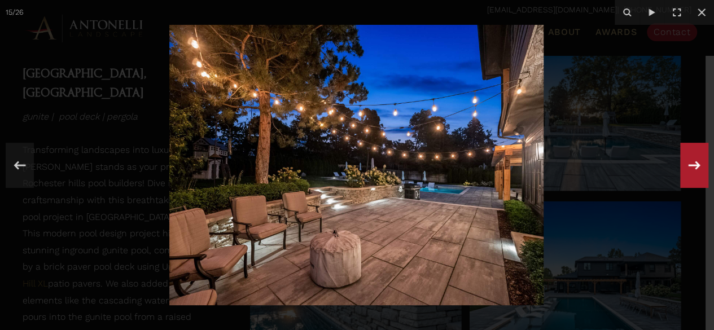
click at [693, 165] on icon at bounding box center [695, 165] width 12 height 8
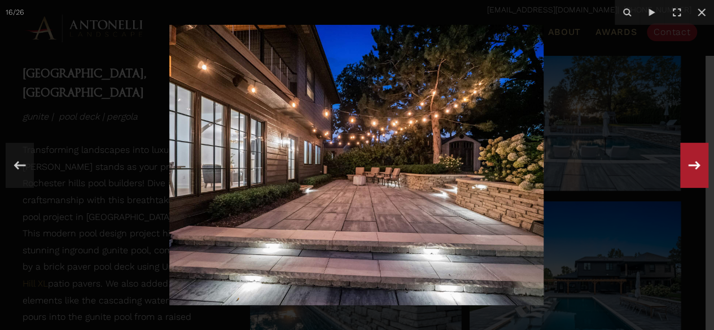
click at [693, 165] on icon at bounding box center [695, 165] width 12 height 8
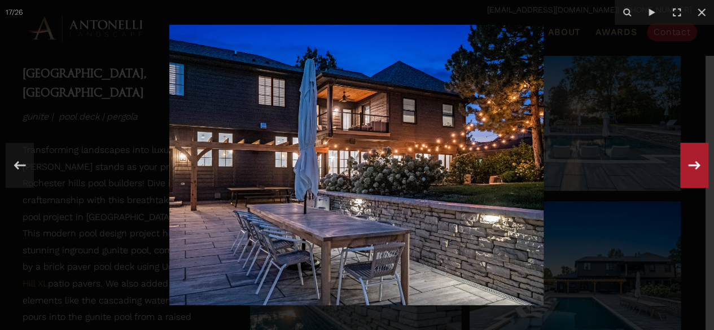
click at [693, 165] on icon at bounding box center [695, 165] width 12 height 8
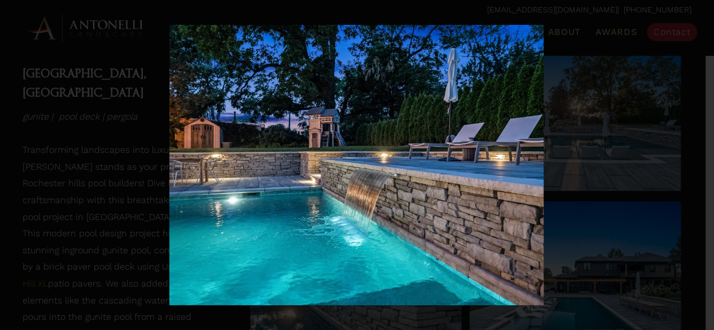
click at [693, 165] on div "18 / 26" at bounding box center [357, 165] width 714 height 330
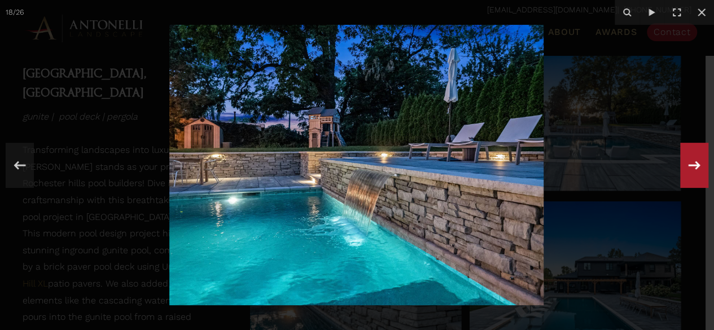
click at [693, 165] on icon at bounding box center [695, 165] width 12 height 8
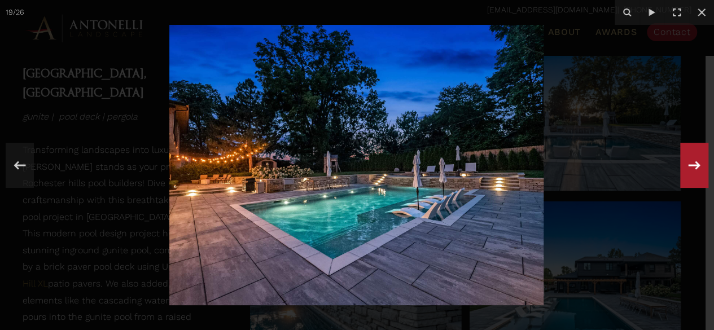
click at [693, 165] on icon at bounding box center [695, 165] width 12 height 8
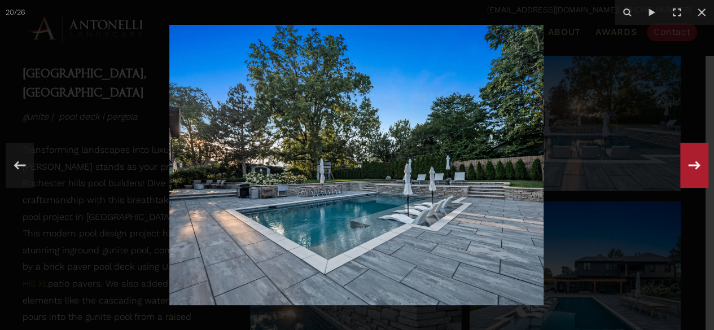
click at [693, 165] on icon at bounding box center [695, 165] width 12 height 8
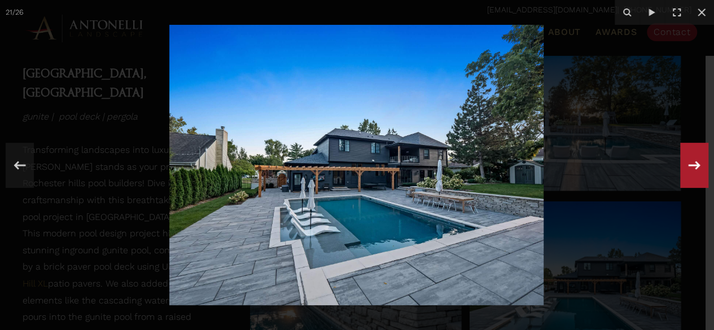
click at [693, 165] on icon at bounding box center [695, 165] width 12 height 8
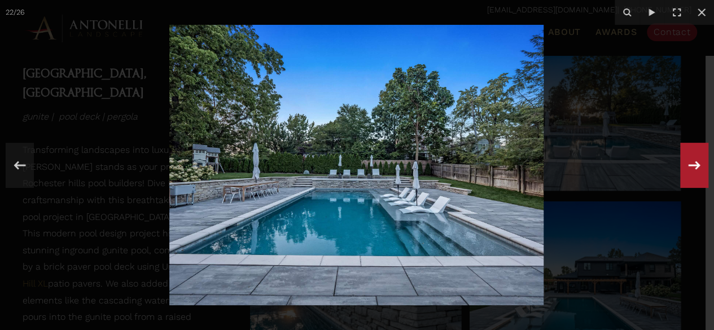
click at [693, 165] on icon at bounding box center [695, 165] width 12 height 8
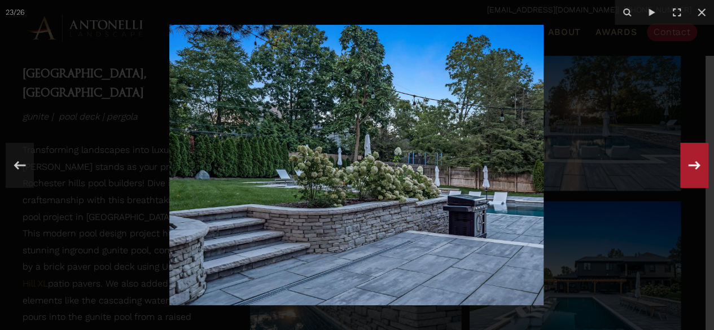
click at [693, 165] on icon at bounding box center [695, 165] width 12 height 8
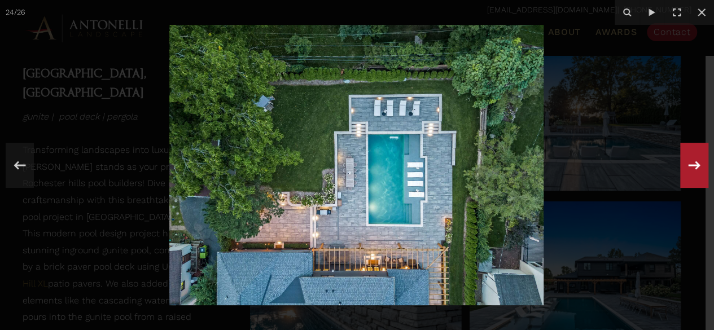
click at [693, 165] on icon at bounding box center [695, 165] width 12 height 8
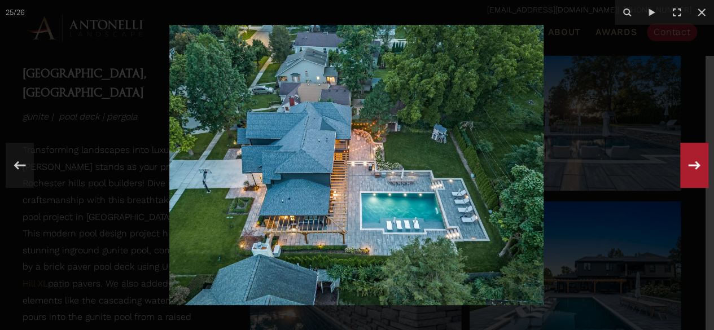
click at [693, 165] on icon at bounding box center [695, 165] width 12 height 8
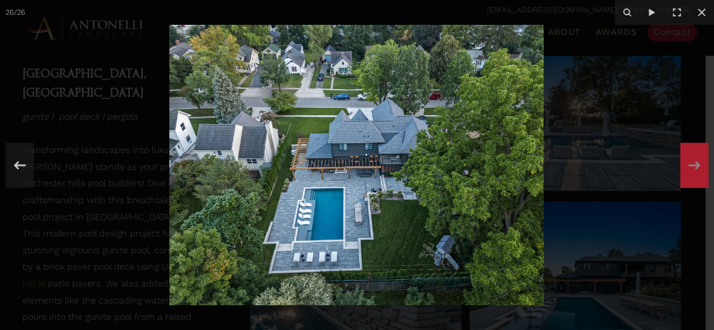
click at [693, 165] on div "26 / 26" at bounding box center [357, 165] width 714 height 330
click at [700, 12] on icon at bounding box center [702, 12] width 8 height 8
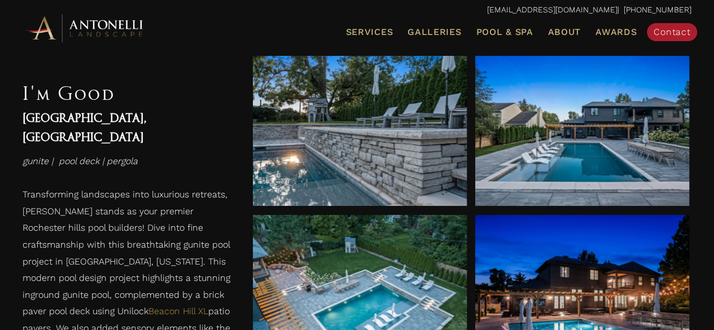
scroll to position [723, 0]
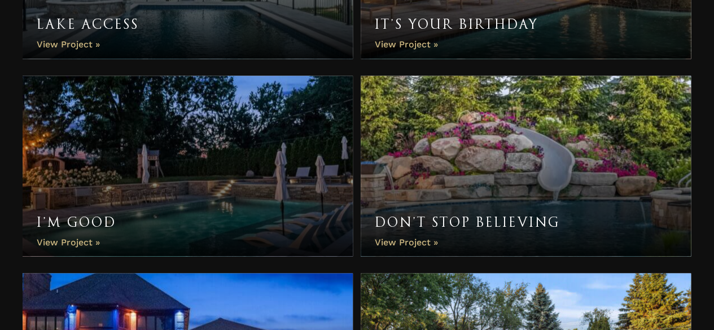
click at [451, 219] on link "Don’t Stop Believing" at bounding box center [526, 166] width 330 height 181
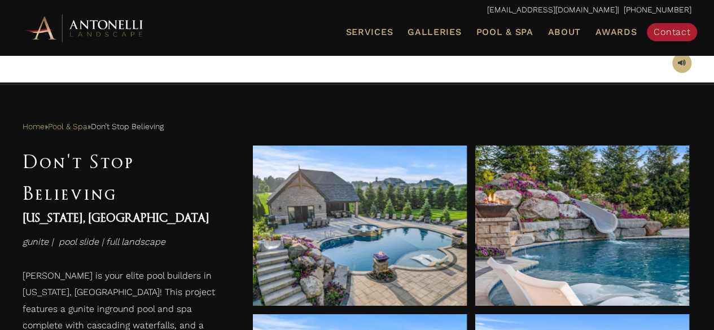
scroll to position [497, 0]
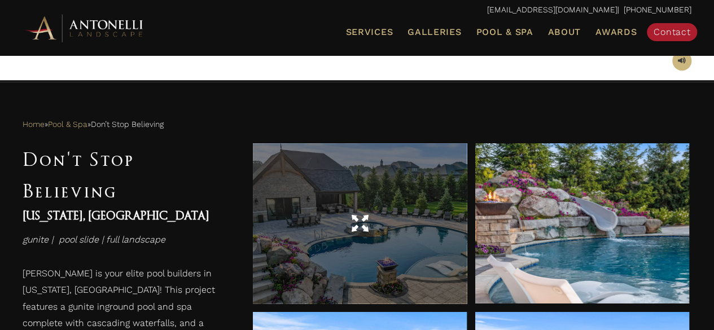
click at [365, 222] on span at bounding box center [360, 224] width 17 height 20
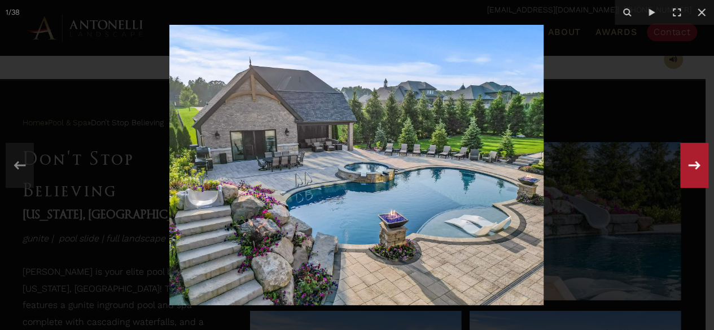
click at [691, 165] on icon at bounding box center [695, 165] width 12 height 8
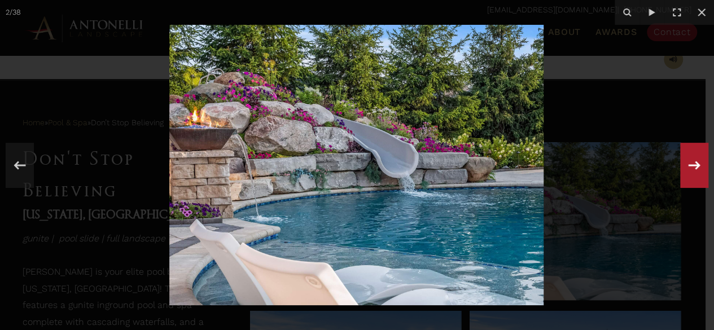
click at [691, 165] on icon at bounding box center [695, 165] width 12 height 8
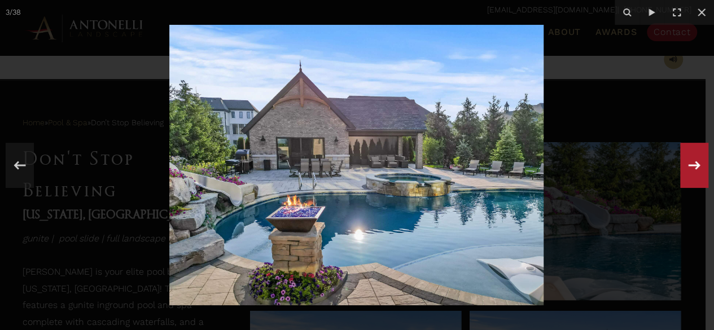
click at [691, 165] on icon at bounding box center [695, 165] width 12 height 8
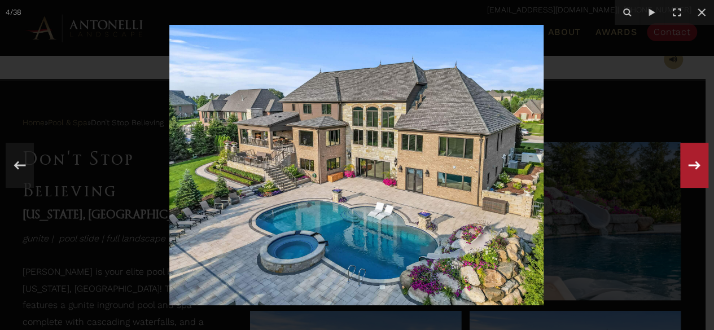
click at [691, 165] on div "4 / 38" at bounding box center [357, 165] width 714 height 330
click at [691, 165] on icon at bounding box center [695, 165] width 12 height 8
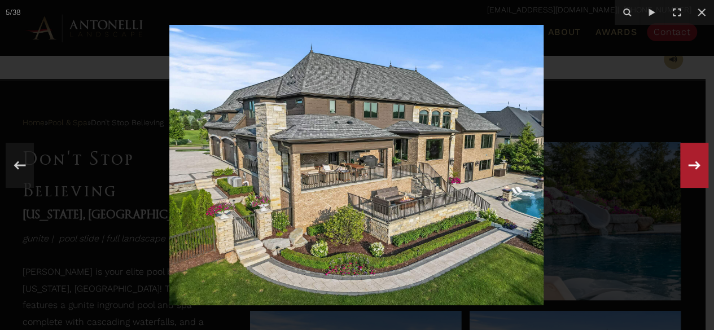
click at [692, 165] on icon at bounding box center [695, 165] width 12 height 8
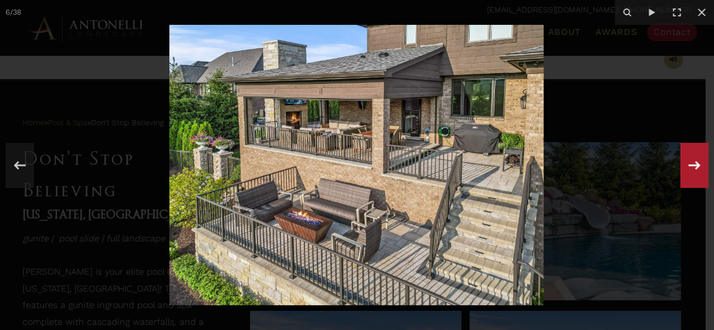
click at [692, 165] on icon at bounding box center [695, 165] width 12 height 8
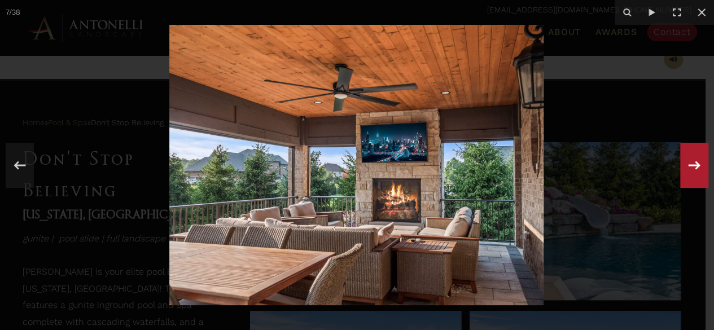
click at [692, 165] on icon at bounding box center [695, 165] width 12 height 8
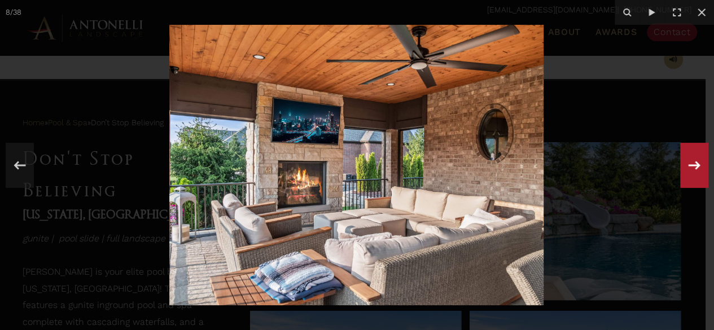
click at [692, 165] on icon at bounding box center [695, 165] width 12 height 8
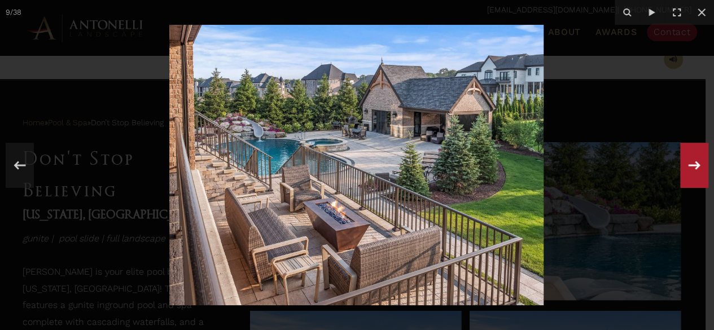
click at [692, 165] on icon at bounding box center [695, 165] width 12 height 8
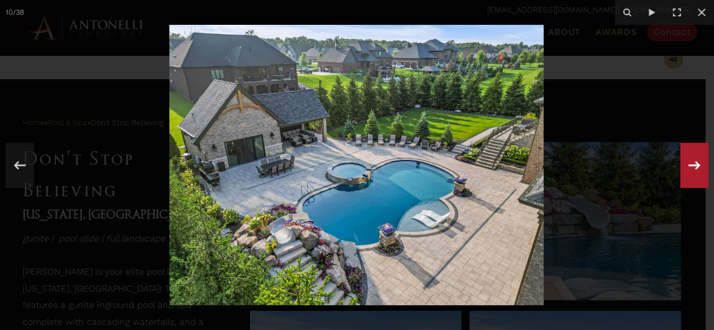
click at [692, 165] on icon at bounding box center [695, 165] width 12 height 8
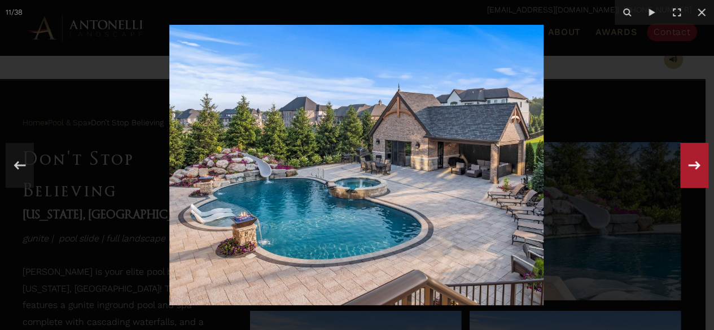
click at [692, 165] on div "11 / 38" at bounding box center [357, 165] width 714 height 330
click at [692, 165] on icon at bounding box center [695, 165] width 12 height 8
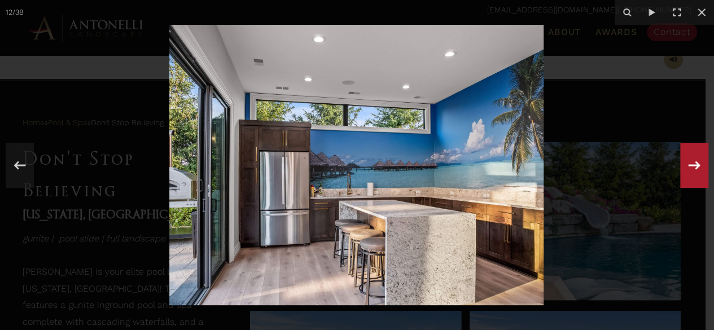
click at [692, 165] on icon at bounding box center [695, 165] width 12 height 8
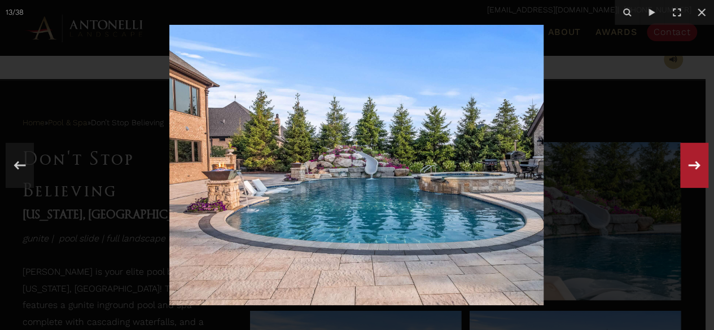
click at [692, 165] on icon at bounding box center [695, 165] width 12 height 8
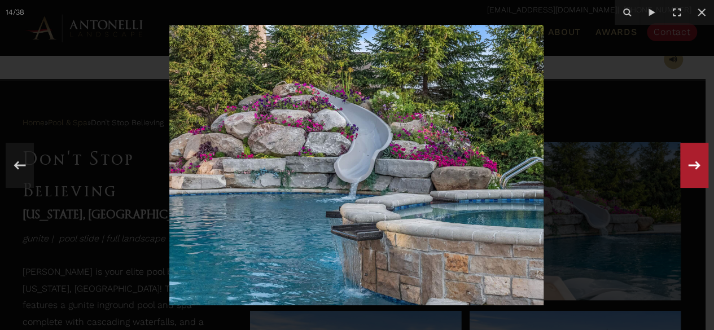
click at [692, 165] on icon at bounding box center [695, 165] width 12 height 8
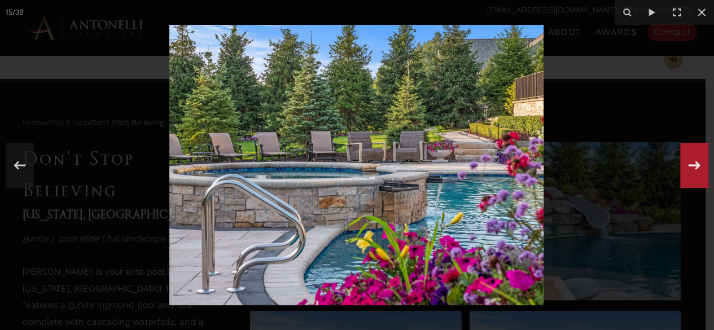
click at [692, 165] on icon at bounding box center [695, 165] width 12 height 8
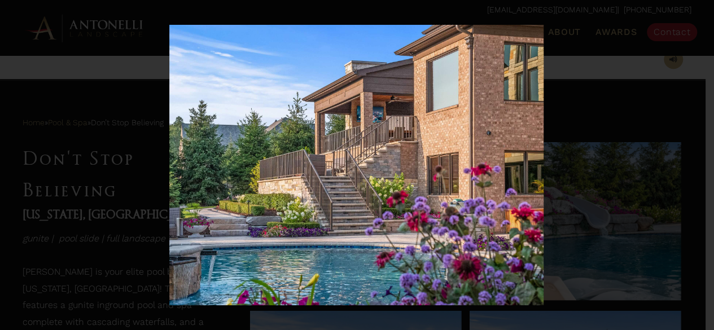
click at [692, 165] on div "16 / 38" at bounding box center [357, 165] width 714 height 330
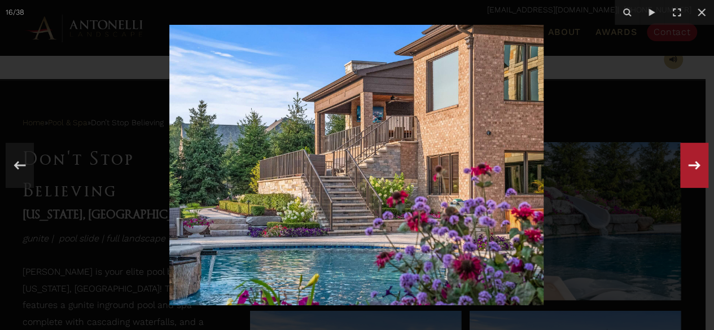
click at [692, 165] on icon at bounding box center [695, 165] width 12 height 8
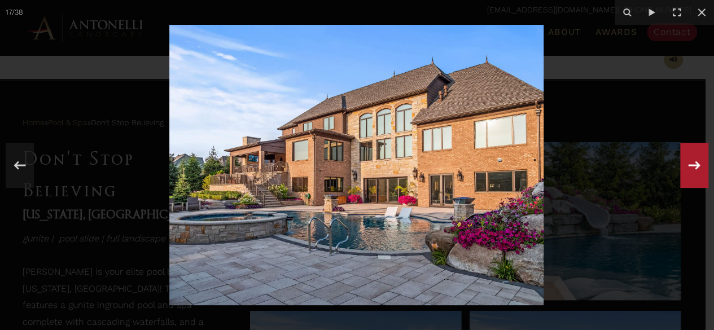
click at [692, 165] on icon at bounding box center [695, 165] width 12 height 8
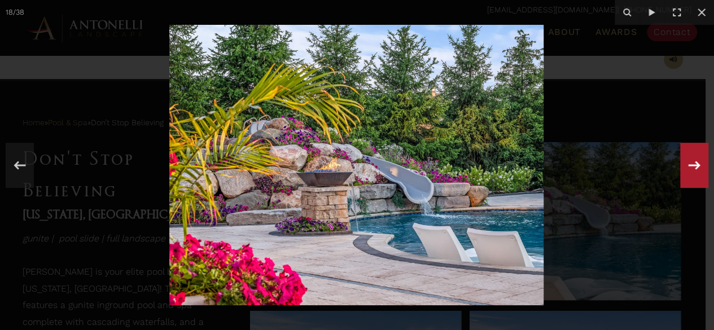
click at [692, 165] on icon at bounding box center [695, 165] width 12 height 8
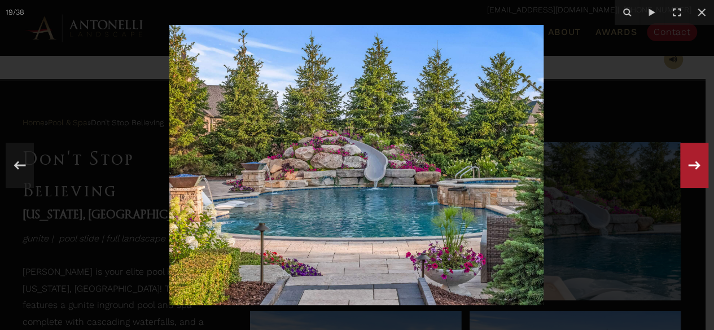
click at [692, 165] on icon at bounding box center [695, 165] width 12 height 8
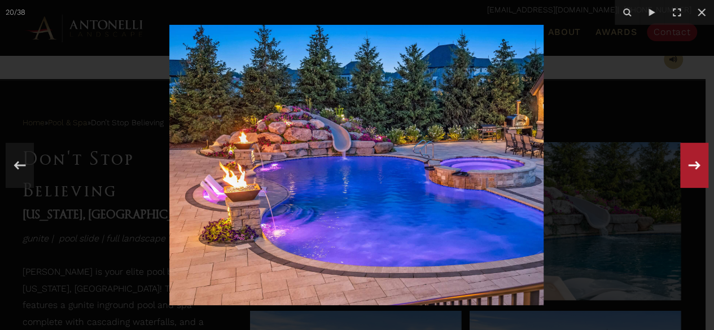
click at [692, 165] on icon at bounding box center [695, 165] width 12 height 8
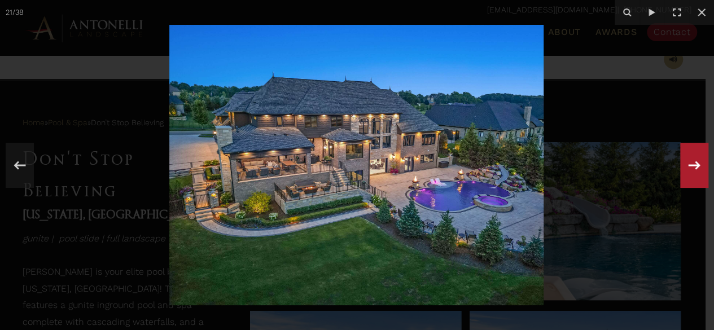
click at [692, 165] on icon at bounding box center [695, 165] width 12 height 8
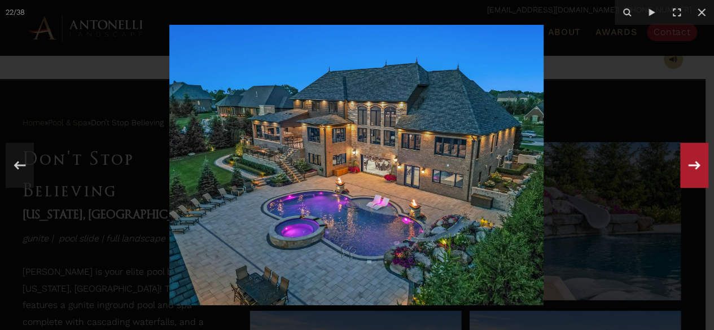
click at [692, 165] on icon at bounding box center [695, 165] width 12 height 8
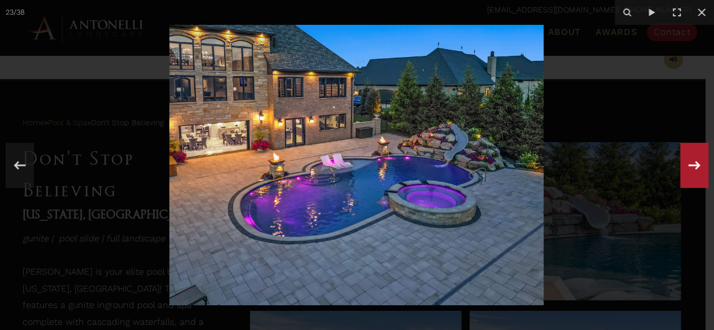
click at [692, 165] on icon at bounding box center [695, 165] width 12 height 8
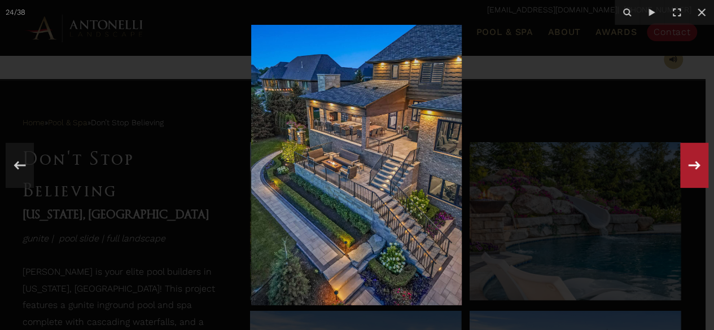
click at [692, 165] on icon at bounding box center [695, 165] width 12 height 8
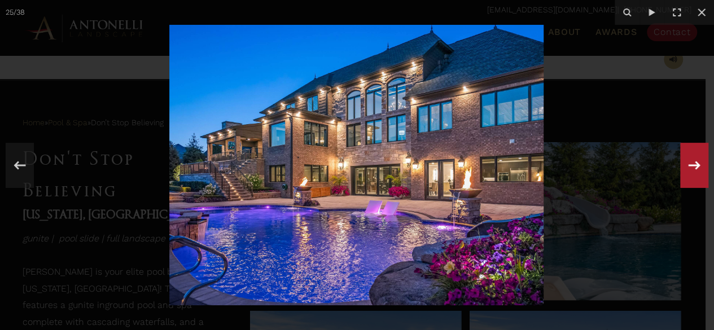
click at [692, 165] on icon at bounding box center [695, 165] width 12 height 8
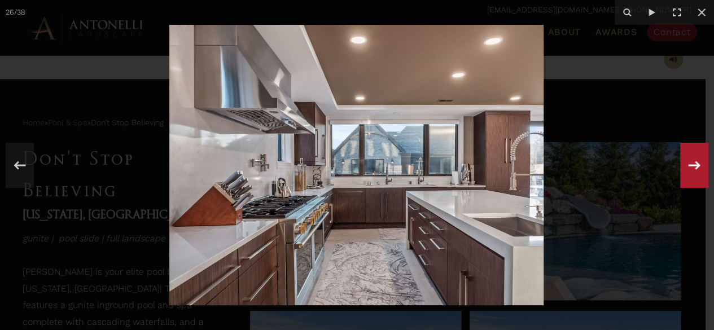
click at [692, 165] on icon at bounding box center [695, 165] width 12 height 8
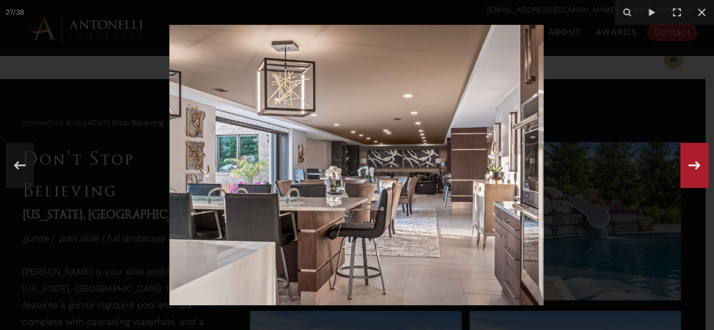
click at [692, 165] on icon at bounding box center [695, 165] width 12 height 8
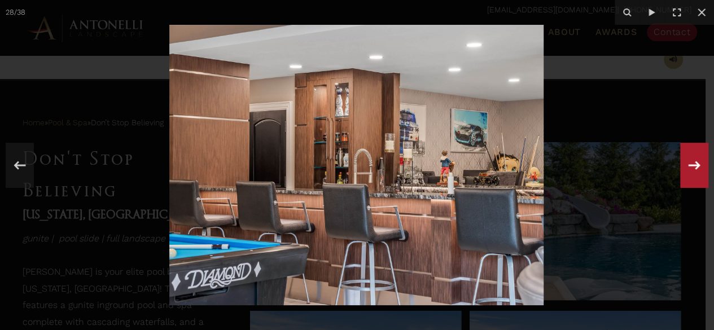
click at [692, 165] on icon at bounding box center [695, 165] width 12 height 8
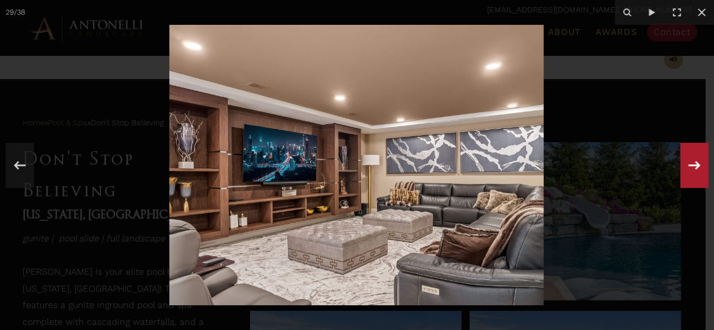
click at [692, 165] on icon at bounding box center [695, 165] width 12 height 8
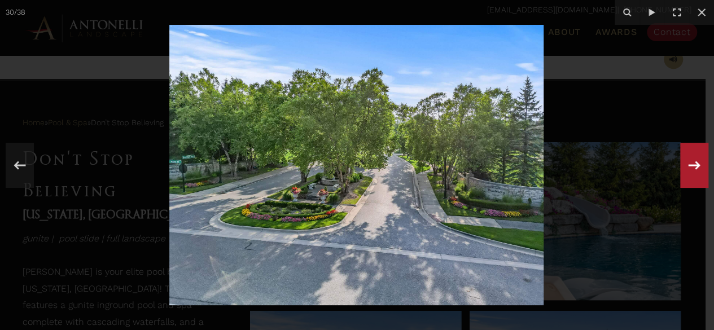
click at [692, 165] on icon at bounding box center [695, 165] width 12 height 8
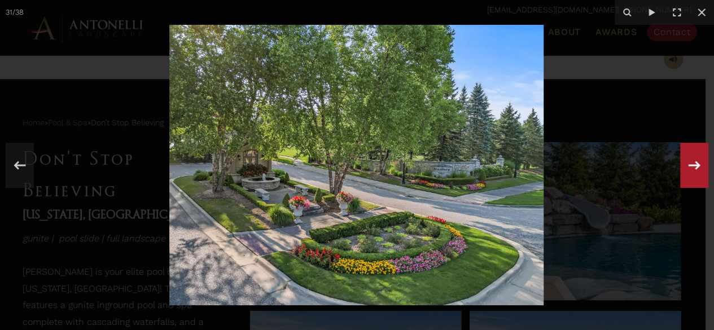
click at [692, 165] on icon at bounding box center [695, 165] width 12 height 8
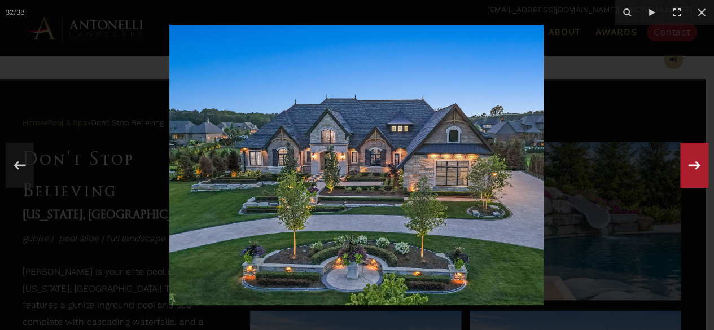
click at [692, 165] on icon at bounding box center [695, 165] width 12 height 8
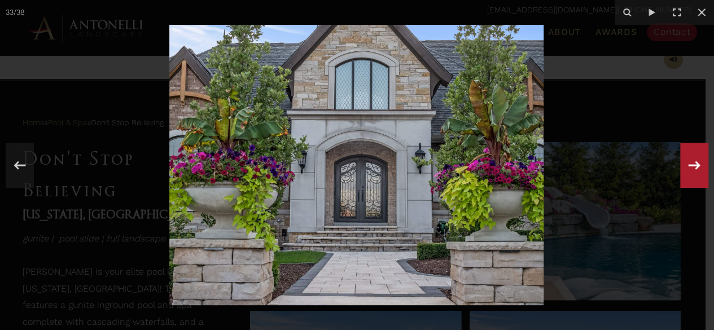
click at [692, 165] on icon at bounding box center [695, 165] width 12 height 8
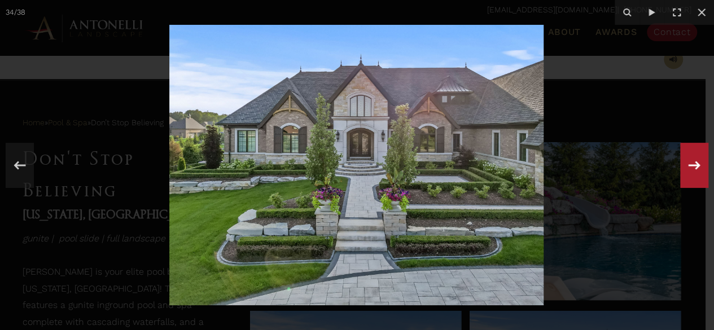
click at [692, 165] on icon at bounding box center [695, 165] width 12 height 8
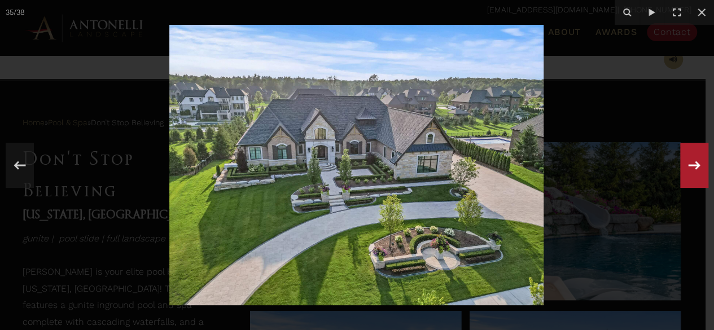
click at [692, 165] on icon at bounding box center [695, 165] width 12 height 8
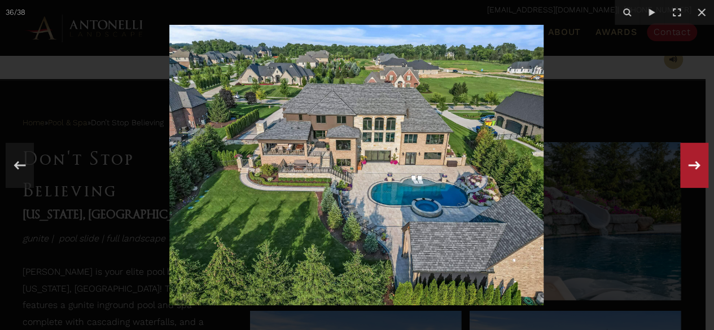
click at [692, 165] on icon at bounding box center [695, 165] width 12 height 8
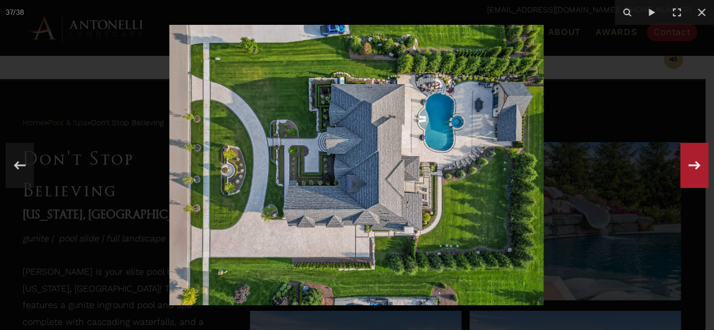
click at [692, 165] on icon at bounding box center [695, 165] width 12 height 8
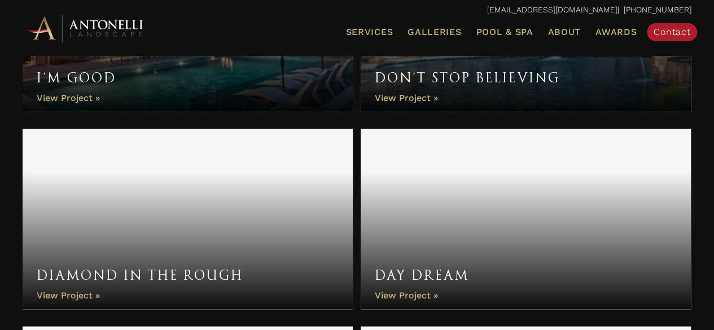
scroll to position [1211, 0]
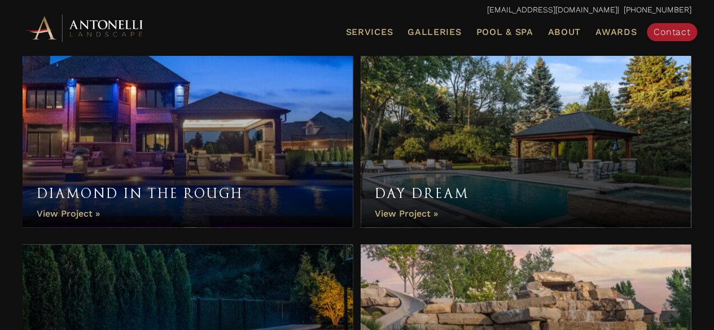
click at [219, 191] on link "Diamond In The Rough" at bounding box center [188, 137] width 330 height 181
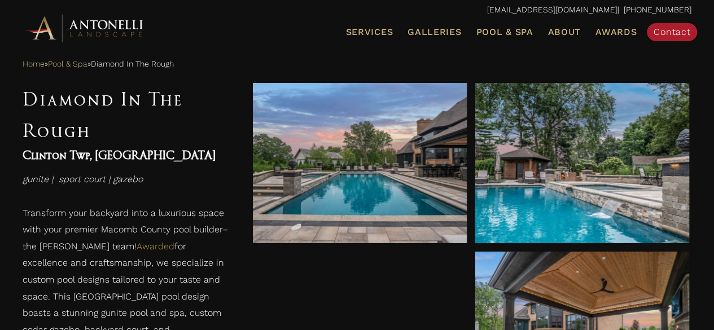
scroll to position [456, 0]
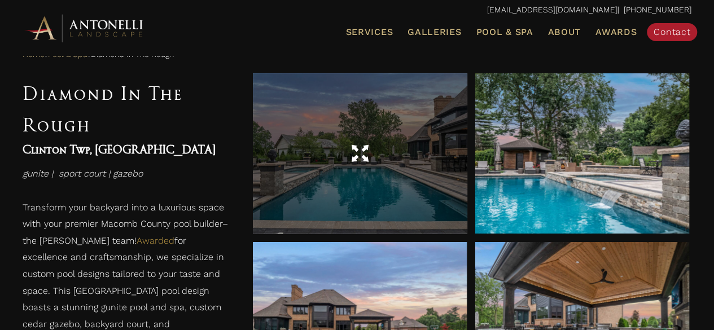
click at [361, 159] on span at bounding box center [360, 154] width 17 height 20
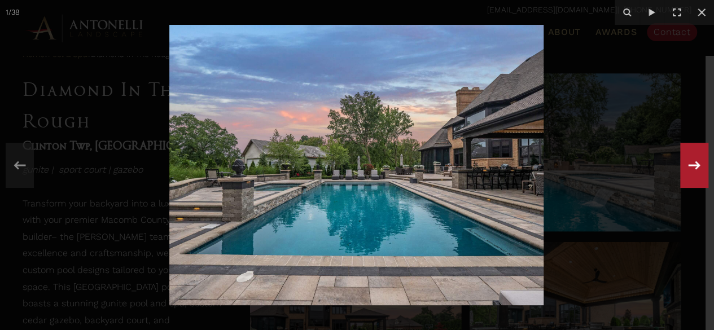
click at [699, 164] on icon at bounding box center [694, 165] width 20 height 37
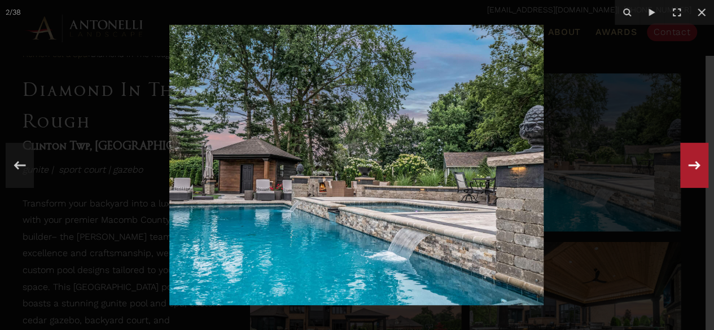
click at [699, 164] on icon at bounding box center [694, 165] width 20 height 37
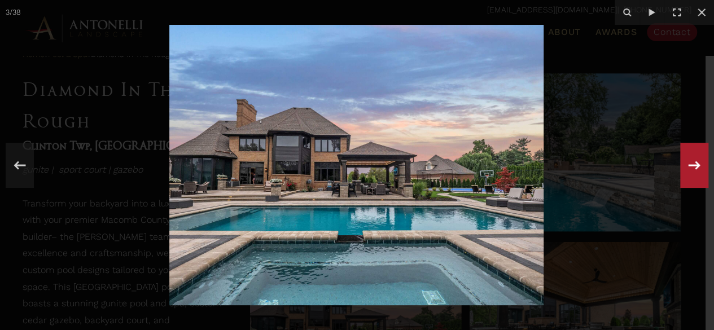
click at [699, 164] on div "3 / 38" at bounding box center [357, 165] width 714 height 330
click at [699, 164] on icon at bounding box center [694, 165] width 20 height 37
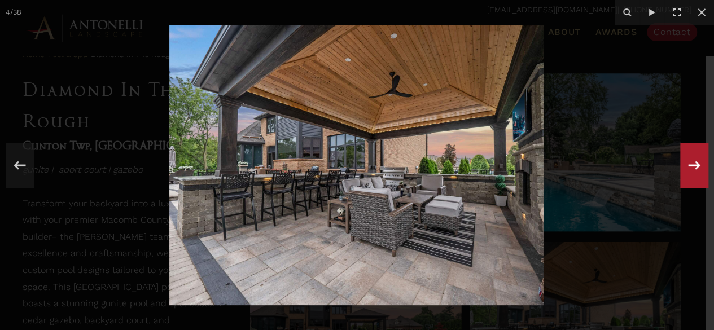
click at [689, 165] on icon at bounding box center [695, 165] width 12 height 8
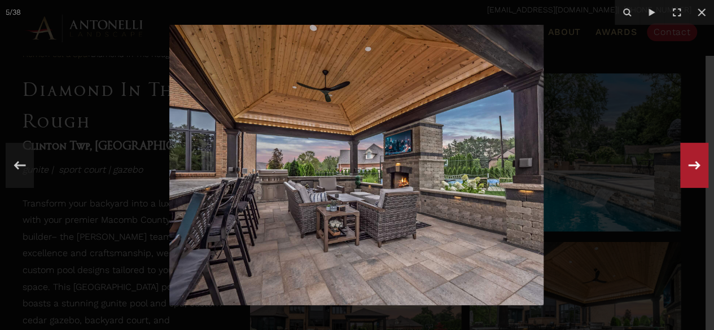
click at [696, 161] on icon at bounding box center [695, 165] width 12 height 8
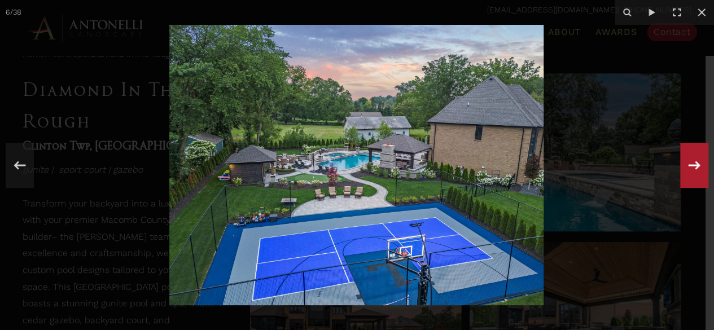
click at [696, 161] on icon at bounding box center [695, 165] width 12 height 8
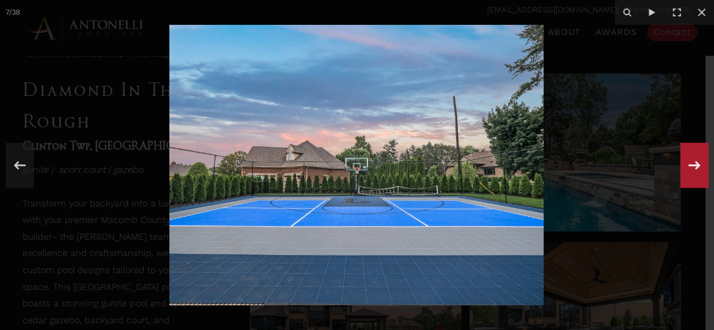
click at [696, 161] on icon at bounding box center [695, 165] width 12 height 8
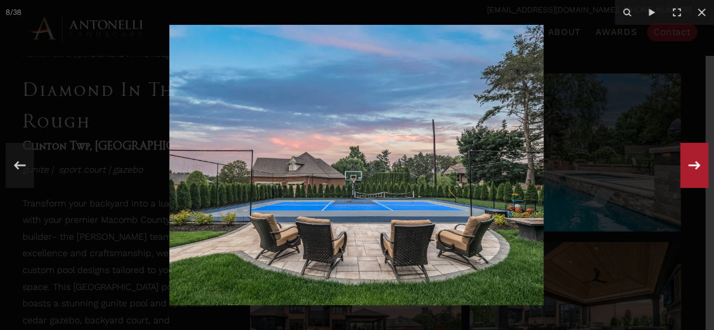
click at [696, 161] on icon at bounding box center [695, 165] width 12 height 8
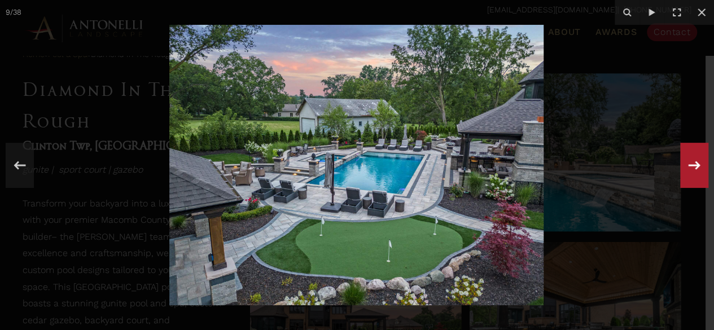
click at [696, 161] on div "9 / 38" at bounding box center [357, 165] width 714 height 330
click at [696, 161] on icon at bounding box center [695, 165] width 12 height 8
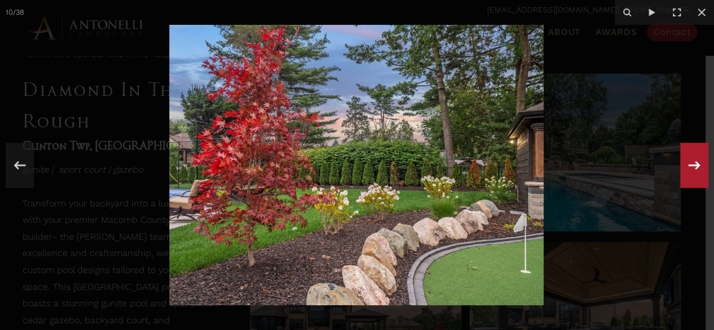
click at [696, 161] on icon at bounding box center [695, 165] width 12 height 8
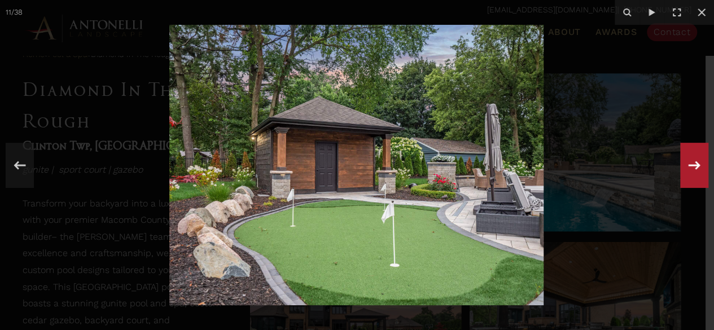
click at [696, 161] on div "11 / 38" at bounding box center [357, 165] width 714 height 330
click at [696, 161] on icon at bounding box center [695, 165] width 12 height 8
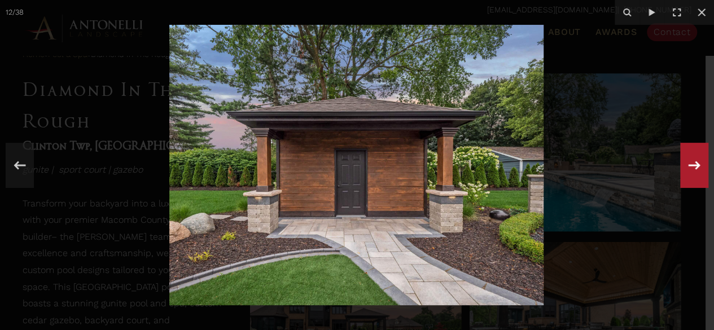
click at [696, 161] on icon at bounding box center [695, 165] width 12 height 8
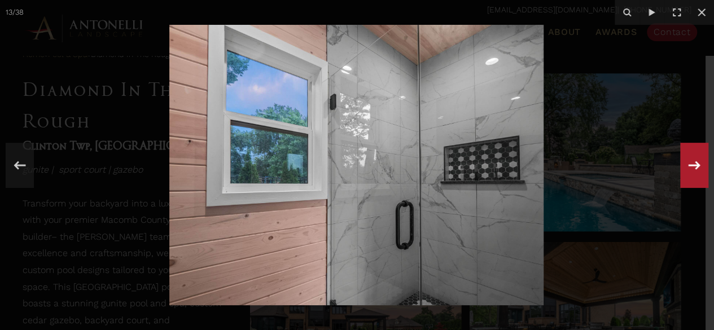
click at [696, 161] on icon at bounding box center [695, 165] width 12 height 8
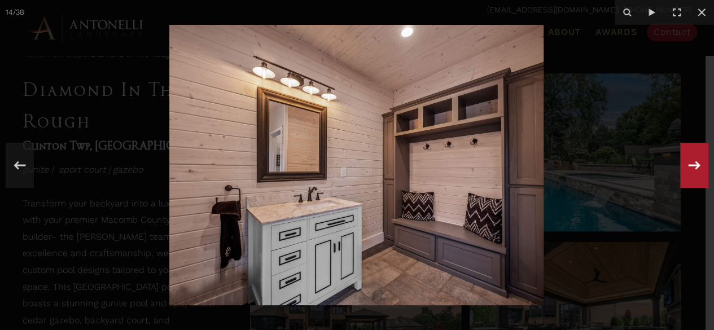
click at [696, 161] on icon at bounding box center [695, 165] width 12 height 8
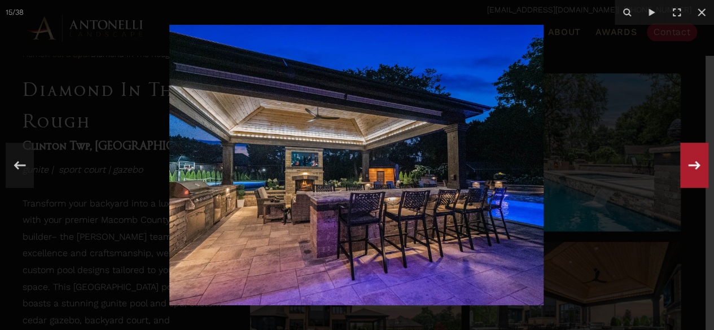
click at [696, 161] on div "15 / 38" at bounding box center [357, 165] width 714 height 330
click at [696, 161] on icon at bounding box center [695, 165] width 12 height 8
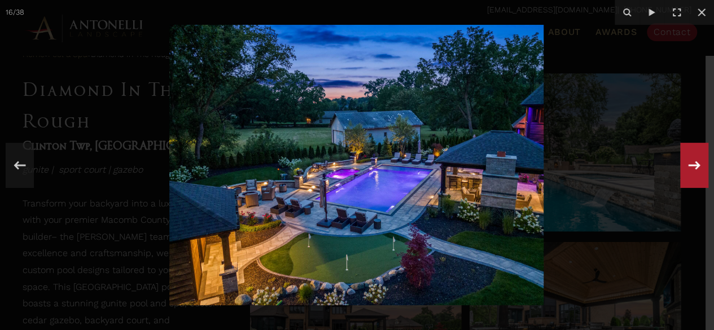
click at [696, 161] on div "16 / 38" at bounding box center [357, 165] width 714 height 330
click at [696, 161] on icon at bounding box center [695, 165] width 12 height 8
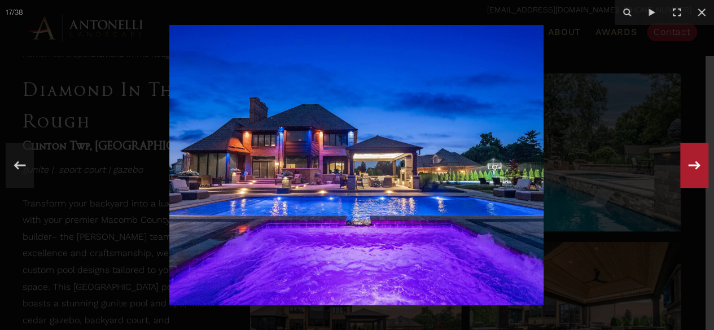
click at [696, 161] on icon at bounding box center [695, 165] width 12 height 8
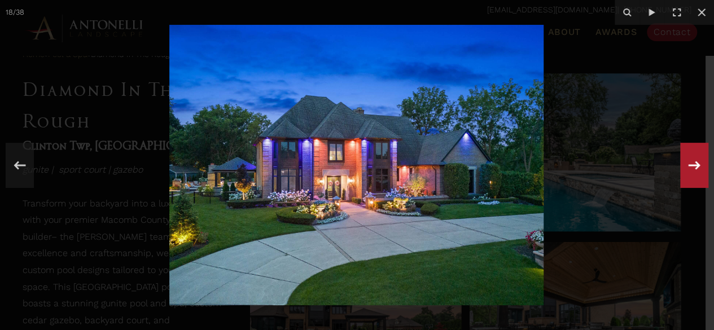
click at [696, 161] on icon at bounding box center [695, 165] width 12 height 8
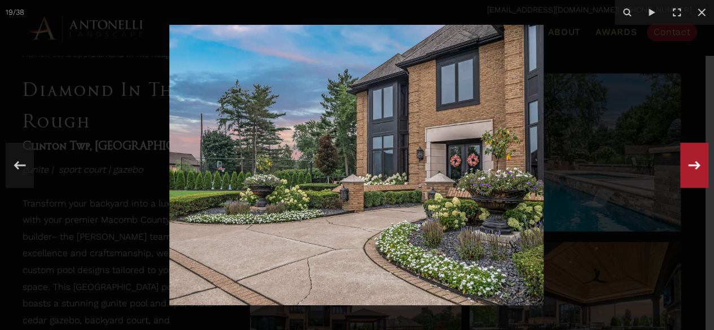
click at [696, 161] on icon at bounding box center [695, 165] width 12 height 8
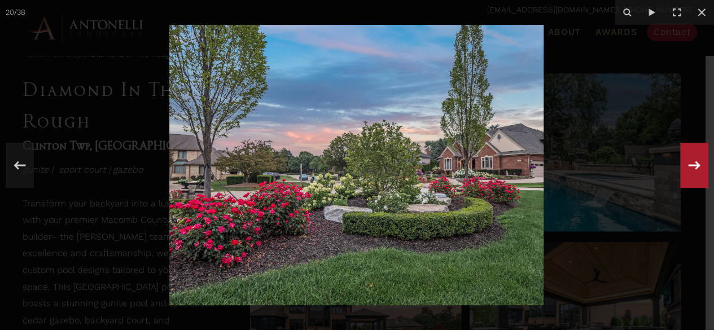
click at [696, 161] on icon at bounding box center [695, 165] width 12 height 8
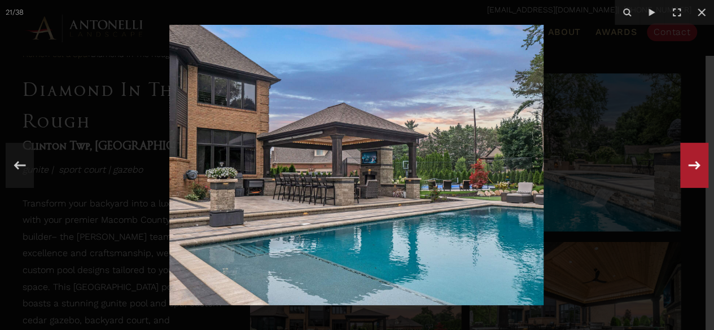
click at [696, 161] on icon at bounding box center [695, 165] width 12 height 8
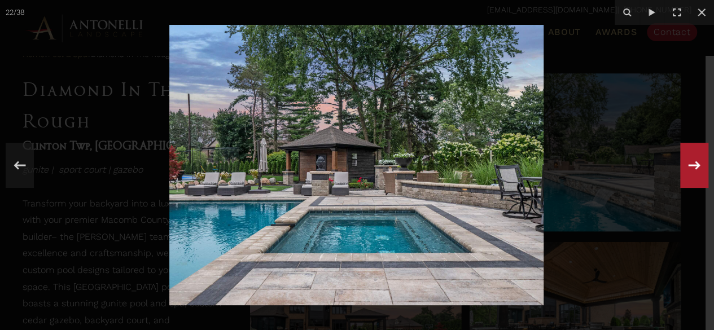
click at [696, 161] on icon at bounding box center [695, 165] width 12 height 8
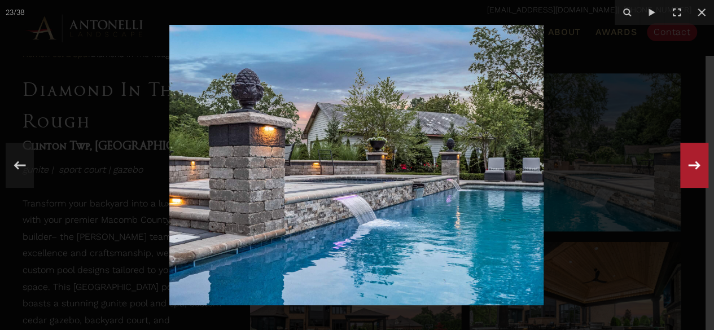
click at [696, 161] on icon at bounding box center [695, 165] width 12 height 8
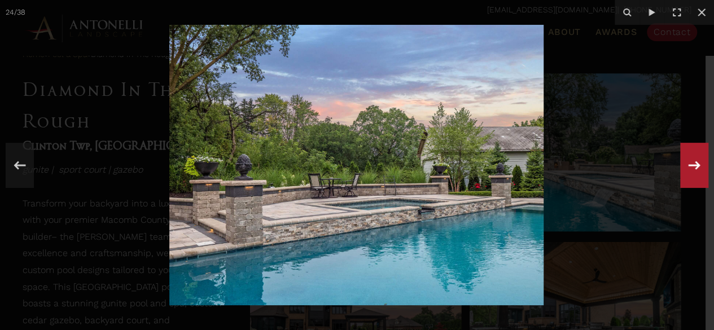
click at [696, 161] on icon at bounding box center [695, 165] width 12 height 8
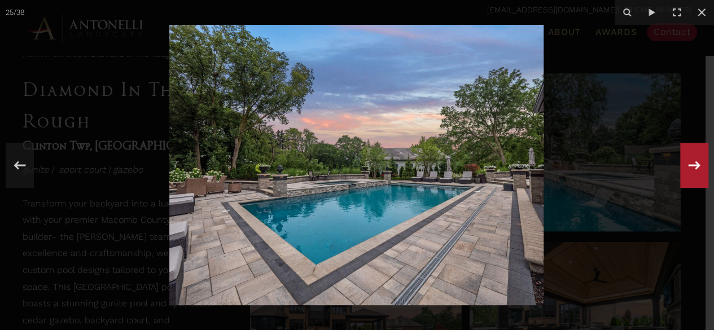
click at [696, 161] on icon at bounding box center [695, 165] width 12 height 8
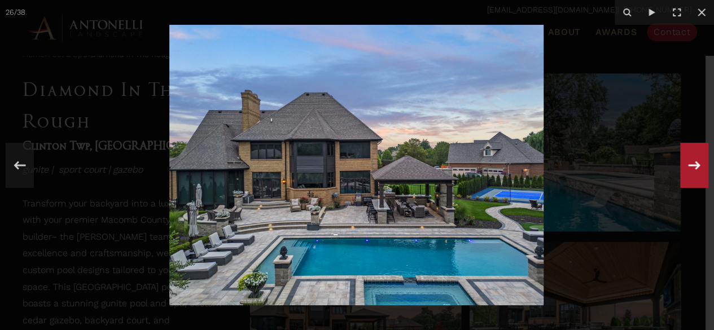
click at [696, 161] on icon at bounding box center [695, 165] width 12 height 8
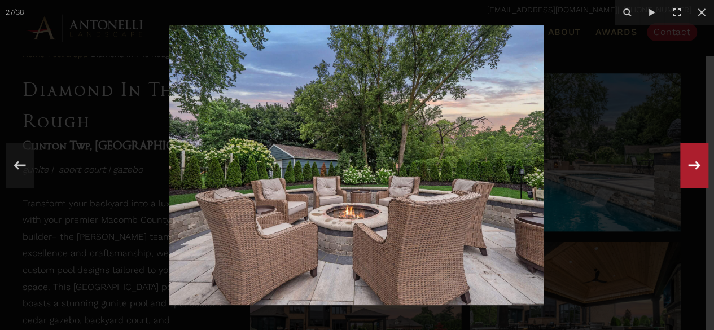
click at [696, 161] on icon at bounding box center [695, 165] width 12 height 8
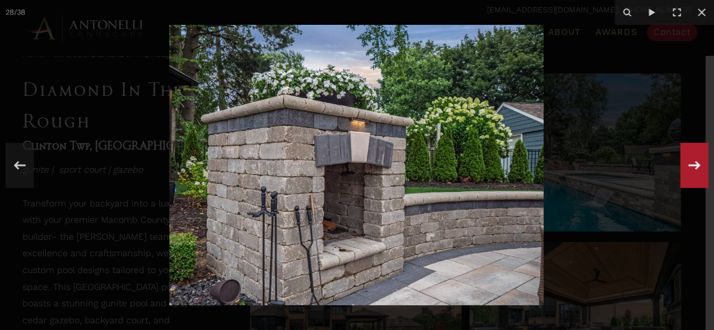
click at [696, 161] on icon at bounding box center [695, 165] width 12 height 8
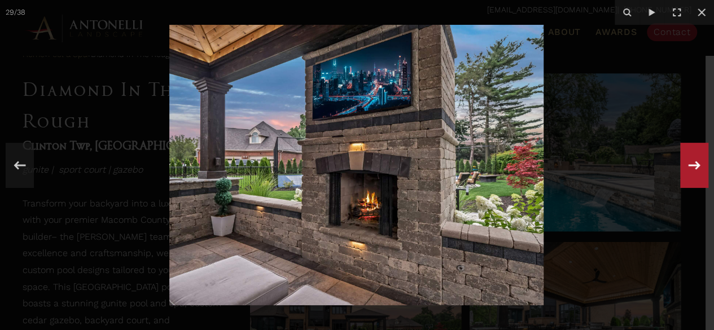
click at [696, 161] on icon at bounding box center [695, 165] width 12 height 8
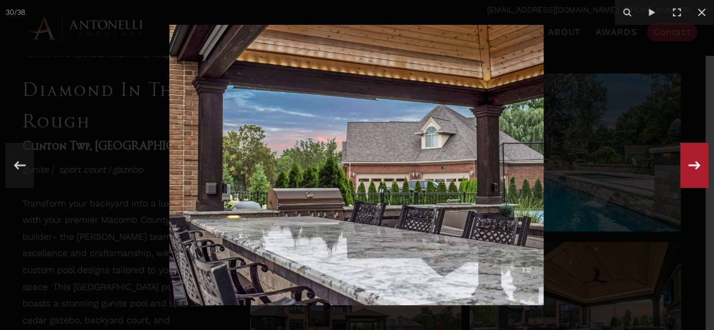
click at [696, 161] on div "30 / 38" at bounding box center [357, 165] width 714 height 330
click at [696, 161] on icon at bounding box center [695, 165] width 12 height 8
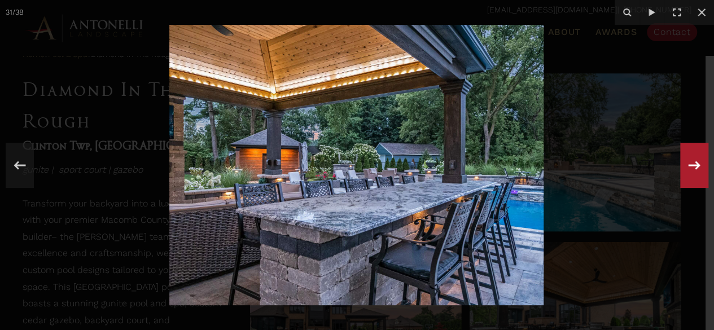
click at [696, 161] on icon at bounding box center [695, 165] width 12 height 8
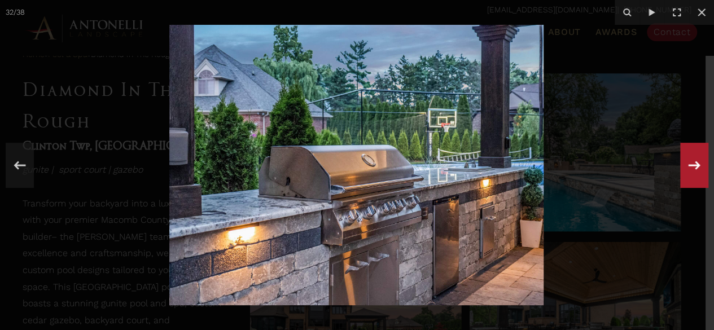
click at [696, 161] on icon at bounding box center [695, 165] width 12 height 8
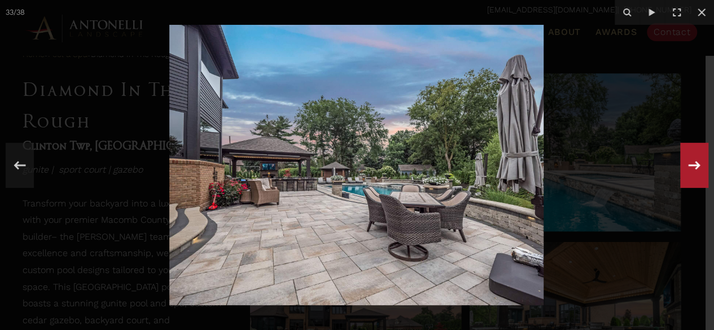
click at [696, 161] on icon at bounding box center [695, 165] width 12 height 8
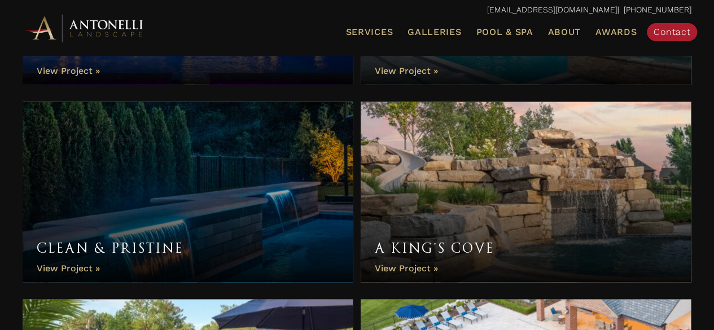
scroll to position [1392, 0]
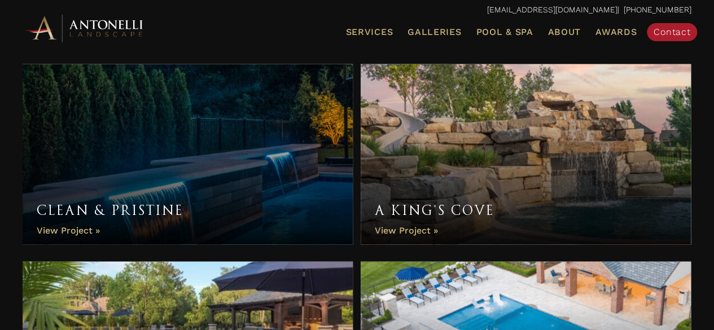
click at [576, 147] on link "A King’s Cove" at bounding box center [526, 154] width 330 height 181
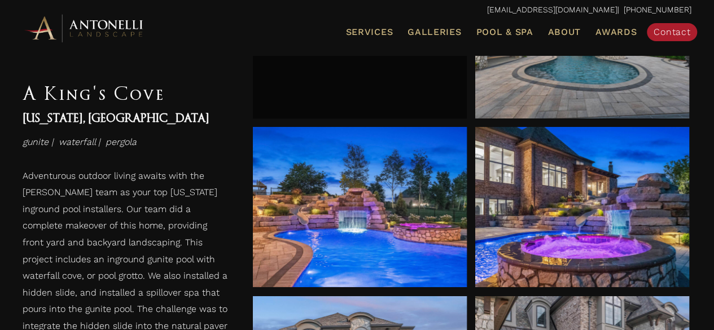
scroll to position [632, 0]
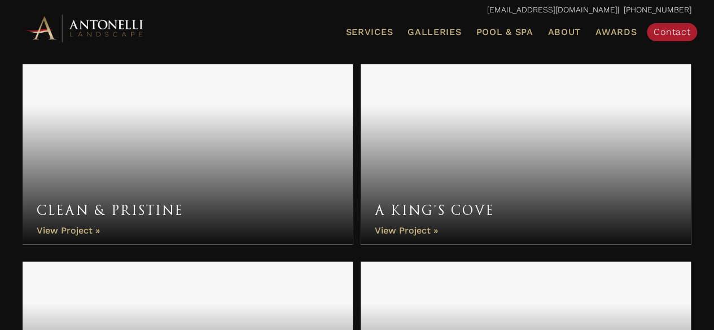
scroll to position [1414, 0]
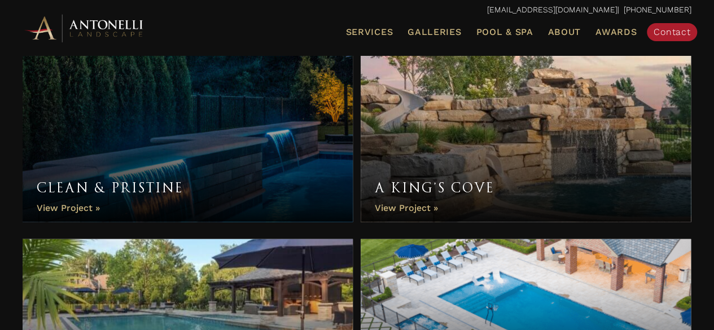
click at [76, 207] on link "Clean & Pristine" at bounding box center [188, 132] width 330 height 181
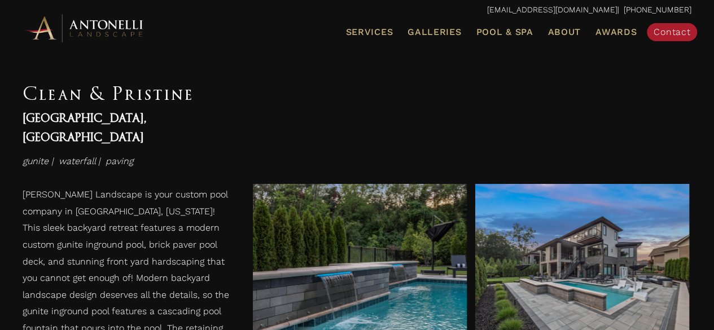
scroll to position [542, 0]
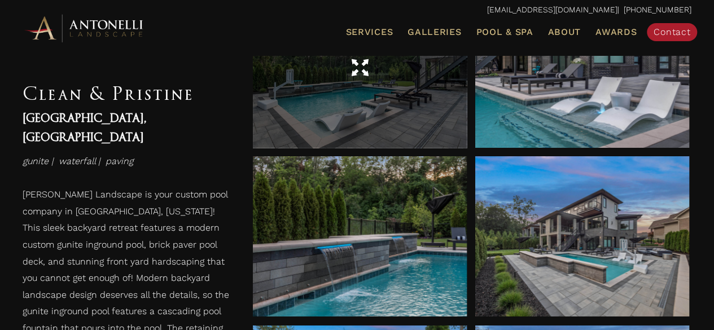
click at [320, 79] on div at bounding box center [360, 69] width 214 height 32
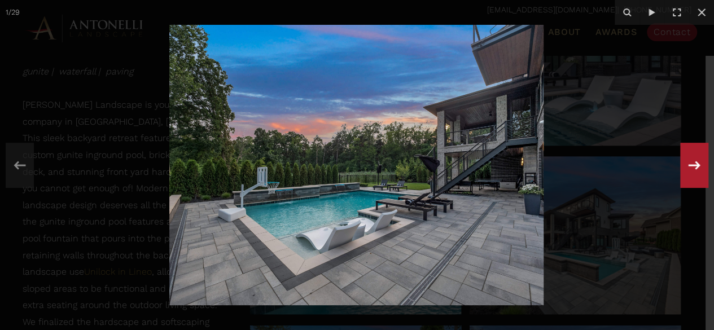
click at [694, 165] on icon at bounding box center [695, 165] width 12 height 8
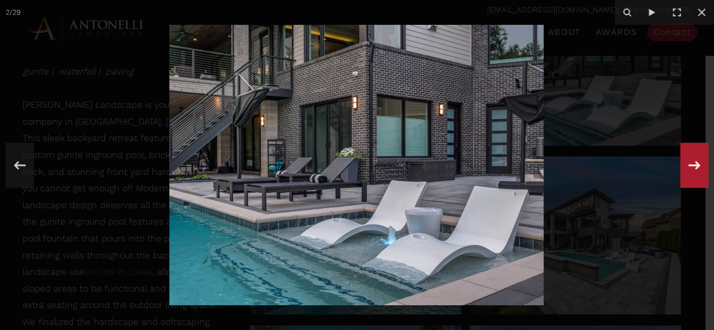
click at [694, 165] on icon at bounding box center [695, 165] width 12 height 8
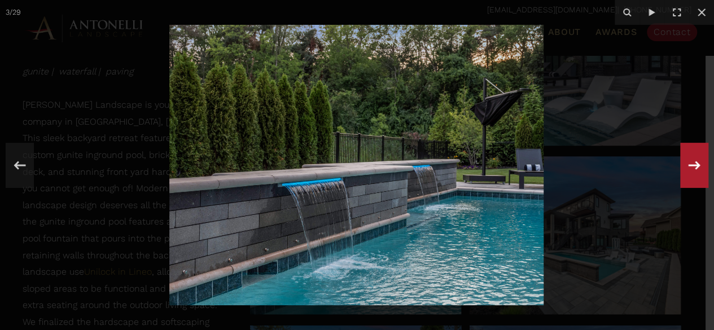
click at [694, 165] on icon at bounding box center [695, 165] width 12 height 8
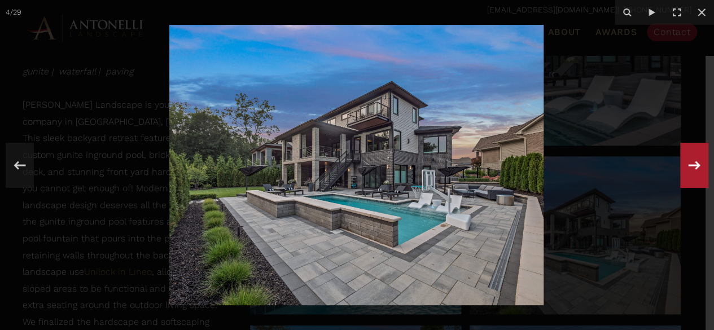
click at [694, 165] on div "4 / 29" at bounding box center [357, 165] width 714 height 330
click at [694, 165] on icon at bounding box center [695, 165] width 12 height 8
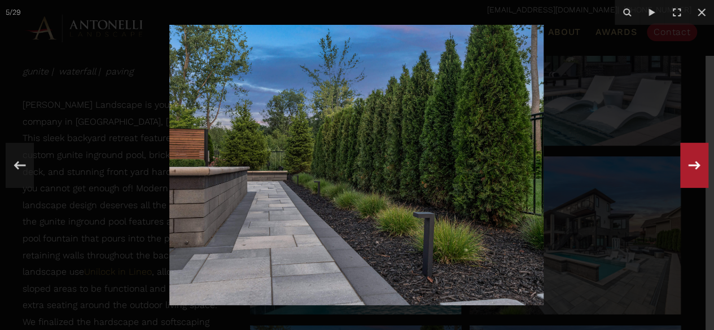
click at [694, 165] on icon at bounding box center [695, 165] width 12 height 8
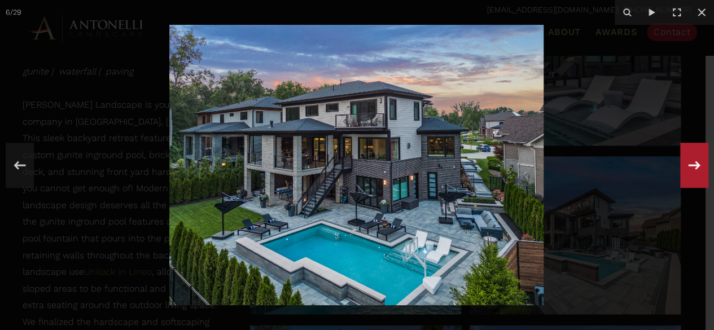
click at [694, 165] on div "6 / 29" at bounding box center [357, 165] width 714 height 330
click at [694, 165] on icon at bounding box center [695, 165] width 12 height 8
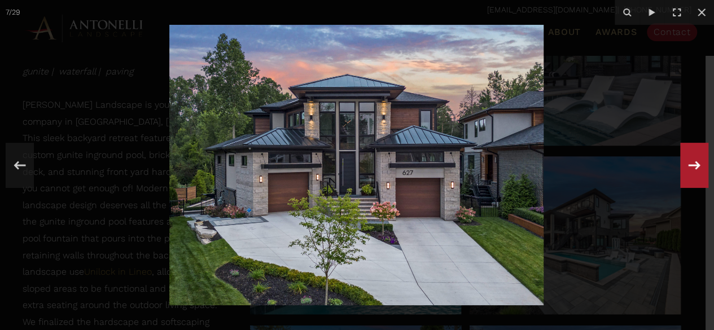
click at [694, 165] on icon at bounding box center [695, 165] width 12 height 8
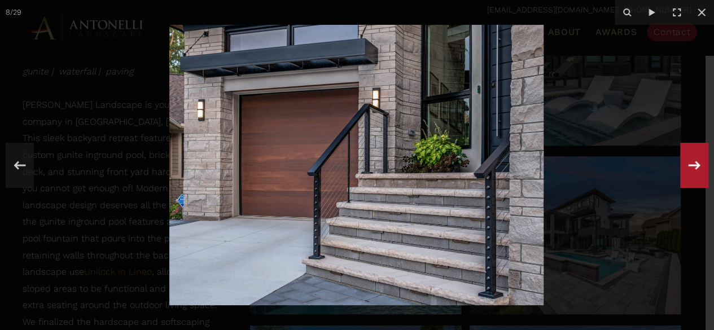
click at [694, 165] on icon at bounding box center [695, 165] width 12 height 8
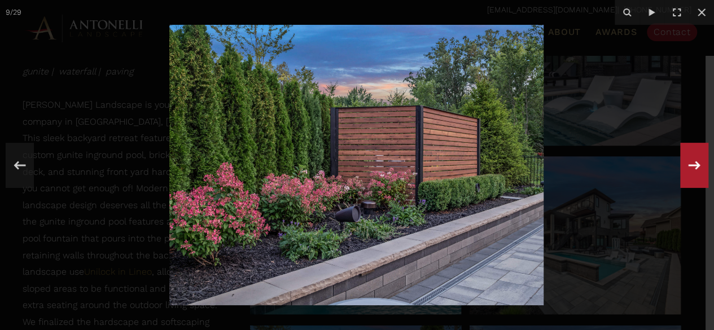
click at [694, 165] on icon at bounding box center [695, 165] width 12 height 8
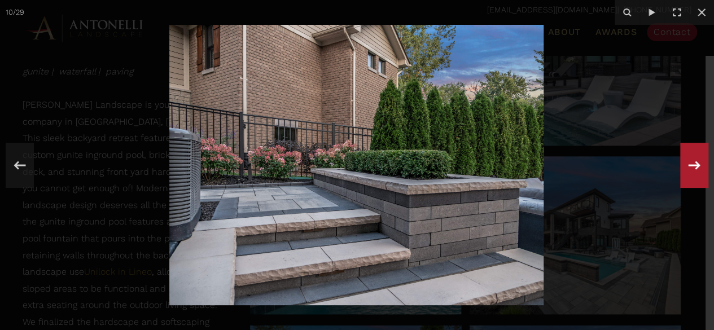
click at [694, 165] on icon at bounding box center [695, 165] width 12 height 8
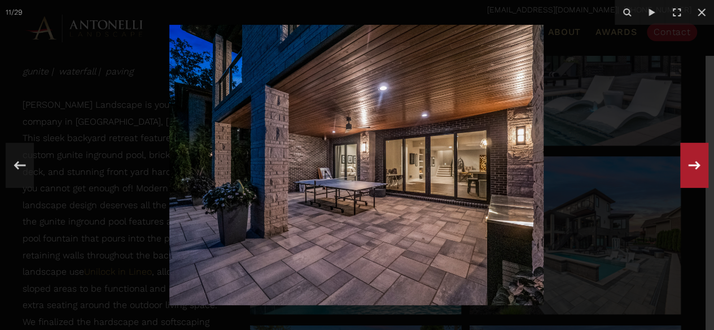
click at [694, 165] on icon at bounding box center [695, 165] width 12 height 8
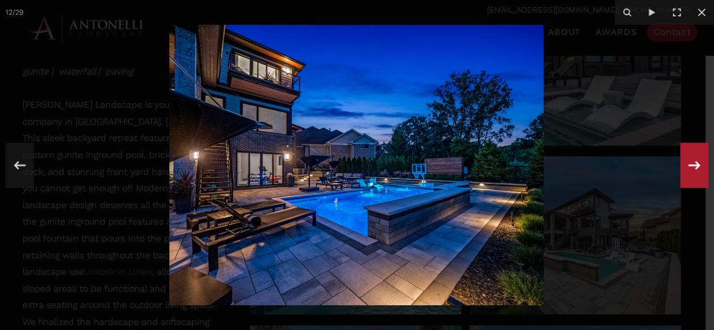
click at [694, 165] on icon at bounding box center [695, 165] width 12 height 8
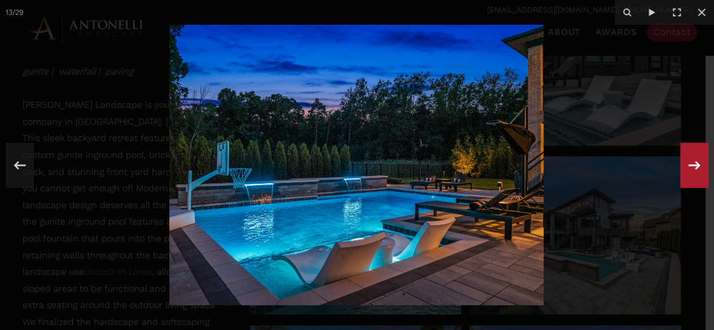
click at [694, 165] on icon at bounding box center [695, 165] width 12 height 8
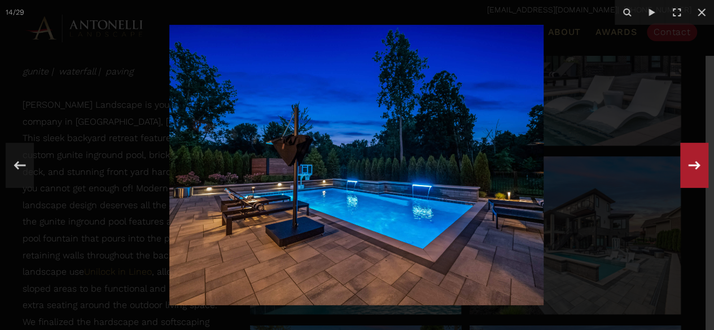
click at [694, 165] on icon at bounding box center [695, 165] width 12 height 8
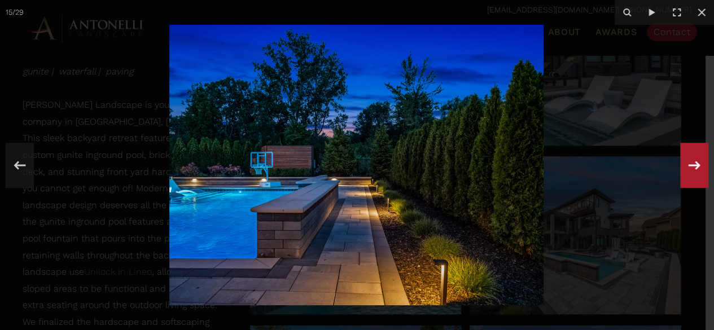
click at [694, 165] on icon at bounding box center [695, 165] width 12 height 8
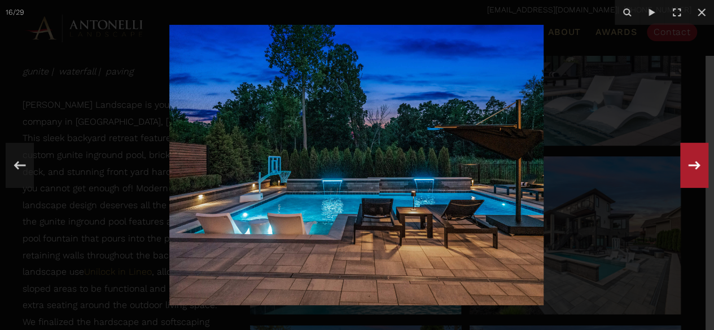
click at [694, 165] on div "16 / 29" at bounding box center [357, 165] width 714 height 330
click at [694, 165] on icon at bounding box center [695, 165] width 12 height 8
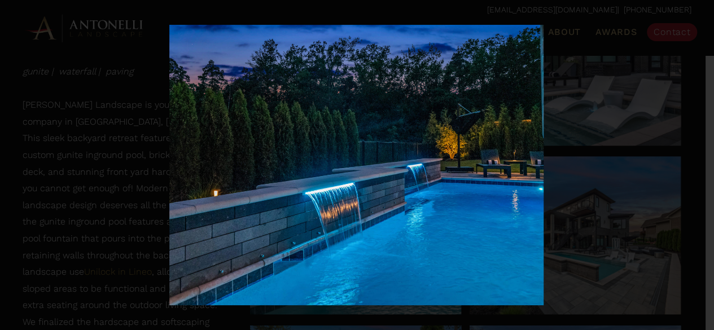
click at [694, 165] on div "17 / 29" at bounding box center [357, 165] width 714 height 330
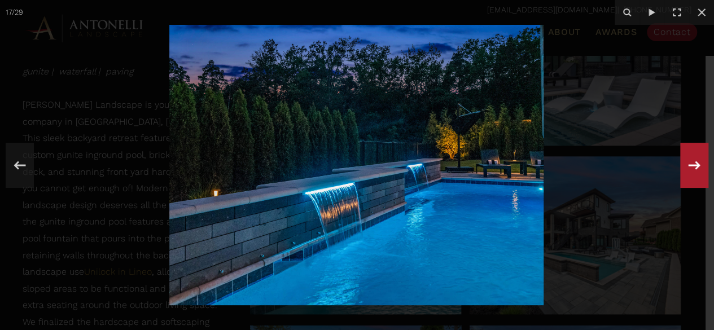
click at [694, 165] on icon at bounding box center [695, 165] width 12 height 8
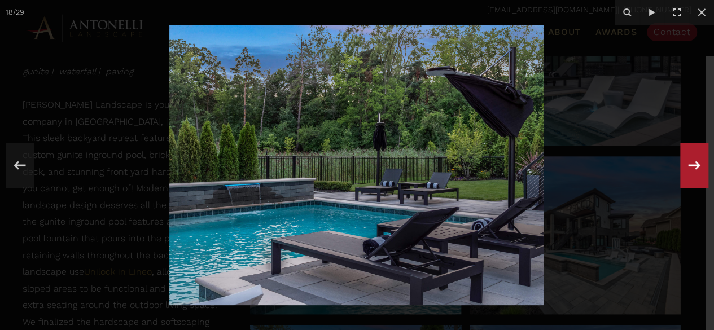
click at [694, 165] on div "18 / 29" at bounding box center [357, 165] width 714 height 330
click at [694, 165] on icon at bounding box center [695, 165] width 12 height 8
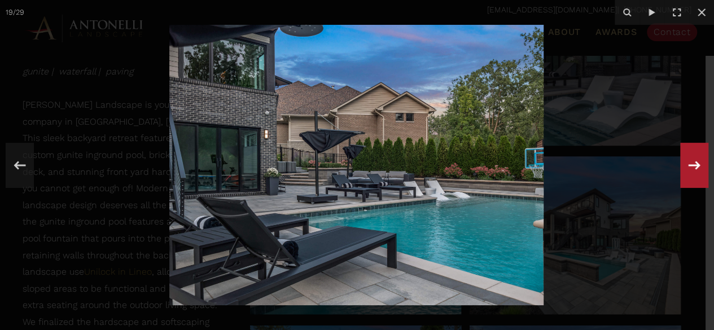
click at [694, 165] on icon at bounding box center [695, 165] width 12 height 8
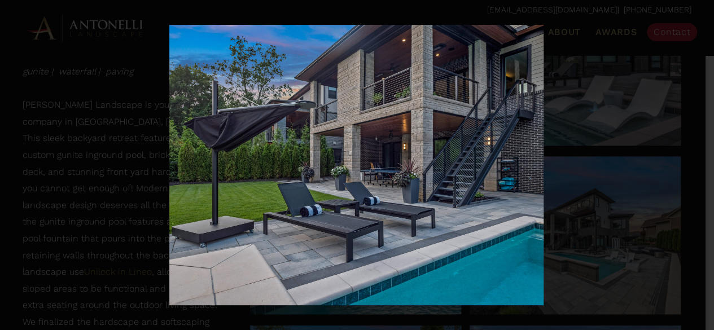
click at [694, 165] on div "20 / 29" at bounding box center [357, 165] width 714 height 330
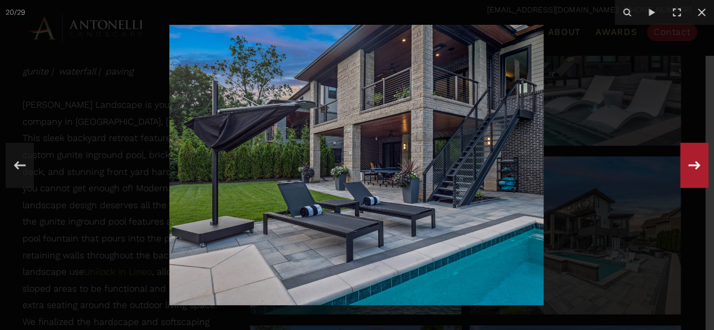
click at [694, 165] on icon at bounding box center [695, 165] width 12 height 8
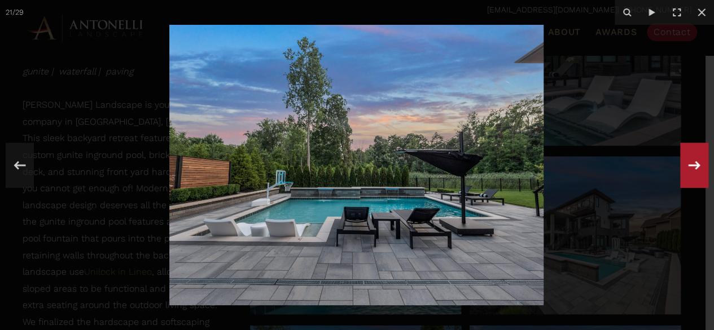
click at [694, 165] on icon at bounding box center [695, 165] width 12 height 8
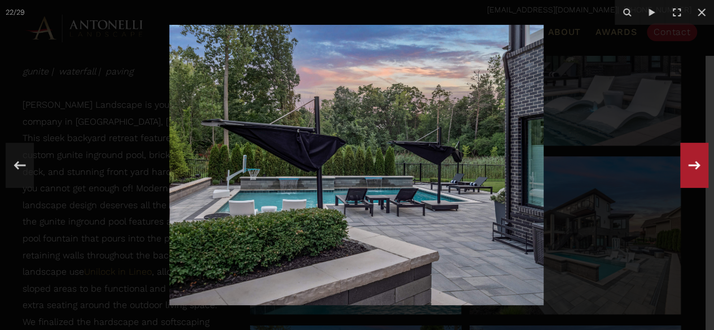
click at [694, 165] on icon at bounding box center [695, 165] width 12 height 8
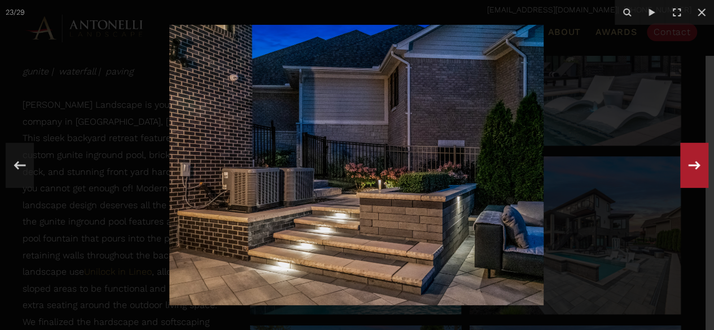
click at [694, 165] on icon at bounding box center [695, 165] width 12 height 8
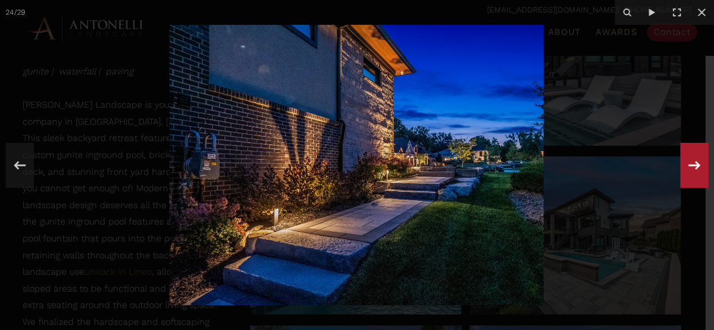
click at [694, 165] on icon at bounding box center [695, 165] width 12 height 8
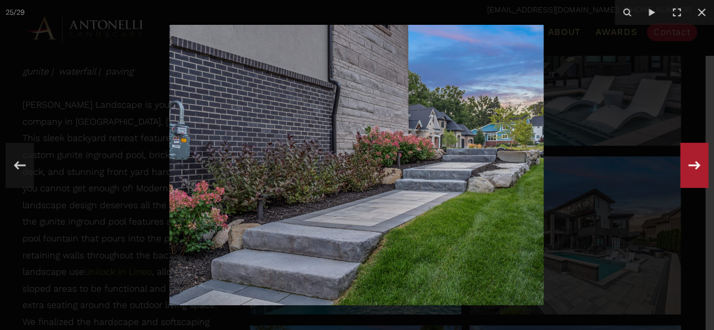
click at [694, 165] on icon at bounding box center [695, 165] width 12 height 8
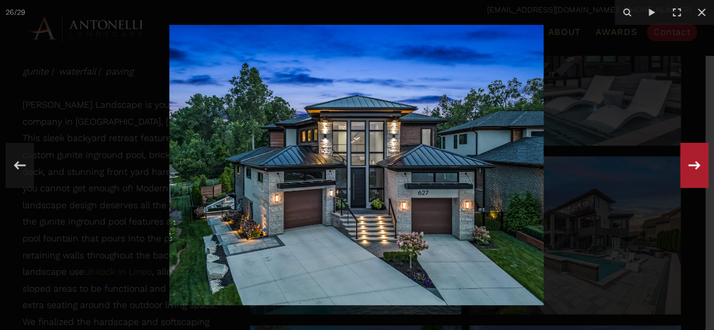
click at [694, 165] on icon at bounding box center [695, 165] width 12 height 8
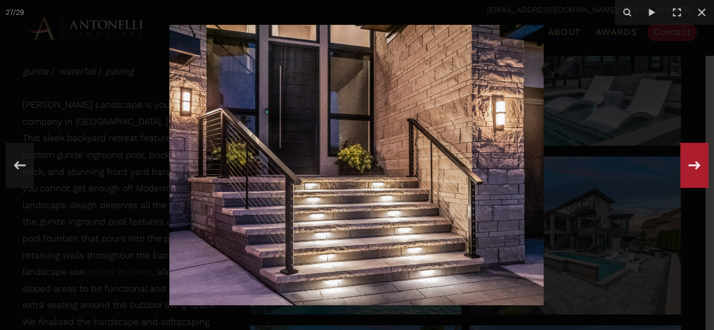
click at [694, 165] on icon at bounding box center [695, 165] width 12 height 8
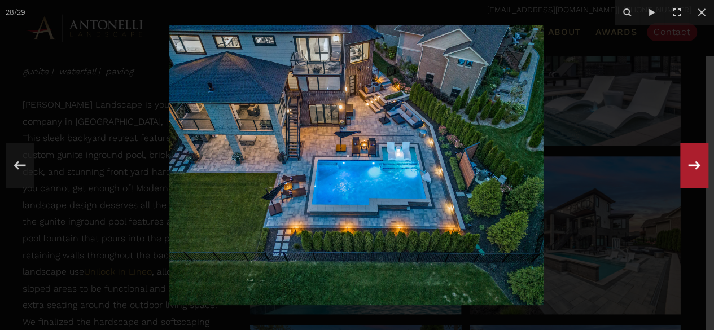
click at [694, 165] on icon at bounding box center [695, 165] width 12 height 8
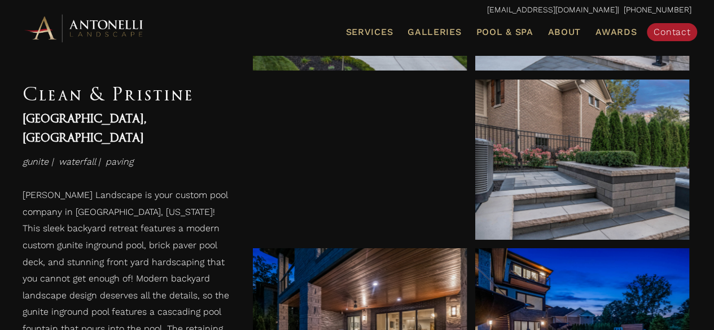
scroll to position [1129, 0]
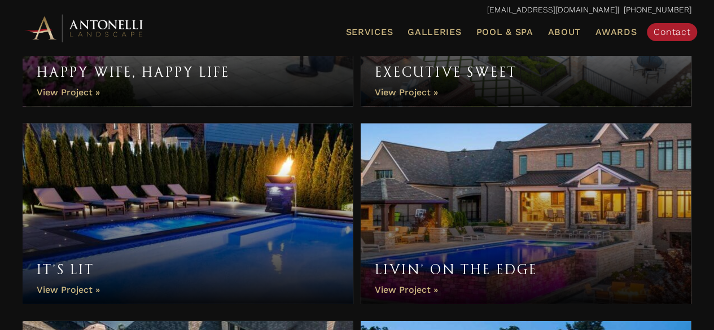
scroll to position [1776, 0]
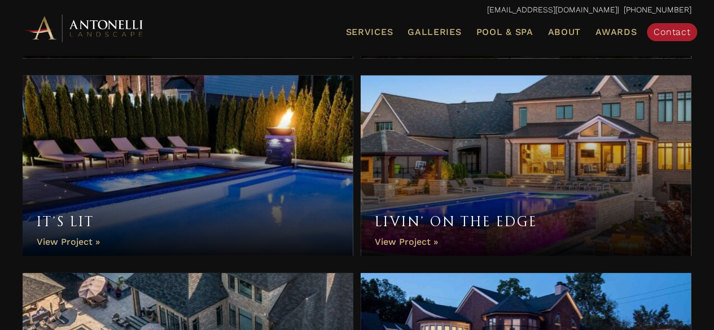
click at [63, 241] on link "It’s Lit" at bounding box center [188, 166] width 330 height 181
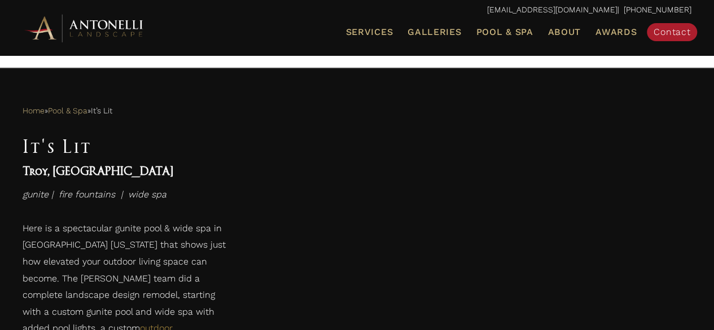
scroll to position [429, 0]
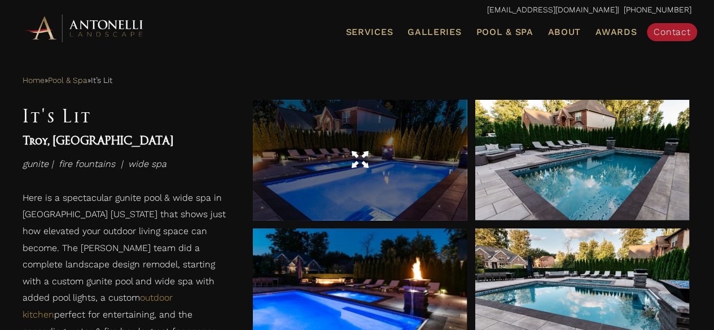
click at [424, 154] on div at bounding box center [360, 160] width 214 height 32
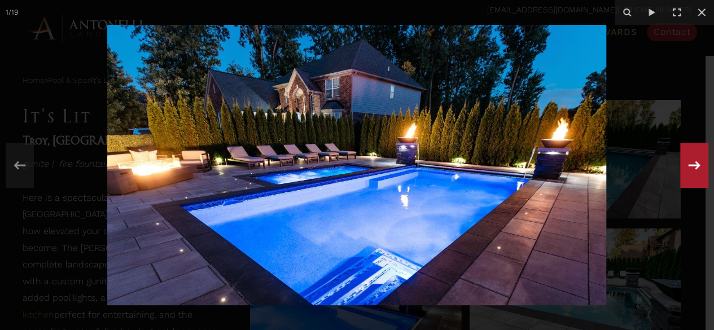
click at [700, 166] on icon at bounding box center [694, 165] width 20 height 37
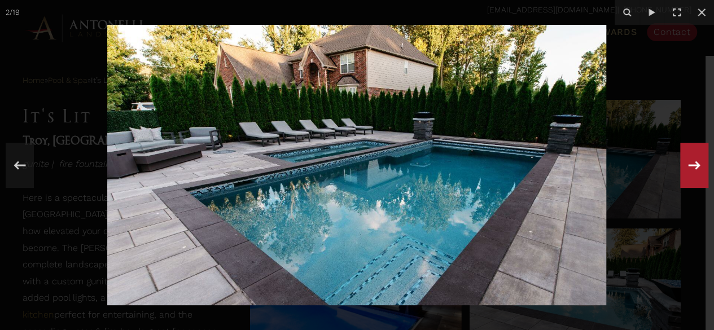
click at [700, 166] on div "2 / 19" at bounding box center [357, 165] width 714 height 330
click at [700, 166] on icon at bounding box center [694, 165] width 20 height 37
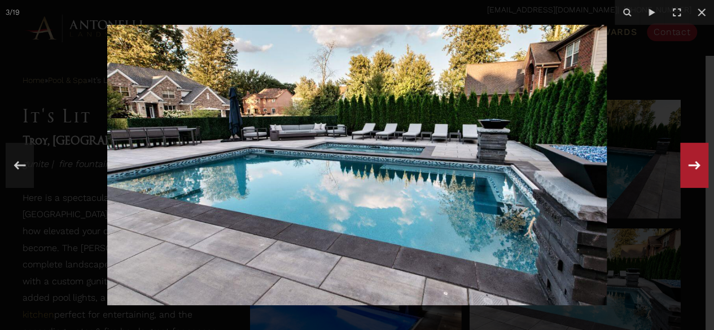
click at [700, 166] on div "3 / 19" at bounding box center [357, 165] width 714 height 330
click at [700, 166] on icon at bounding box center [694, 165] width 20 height 37
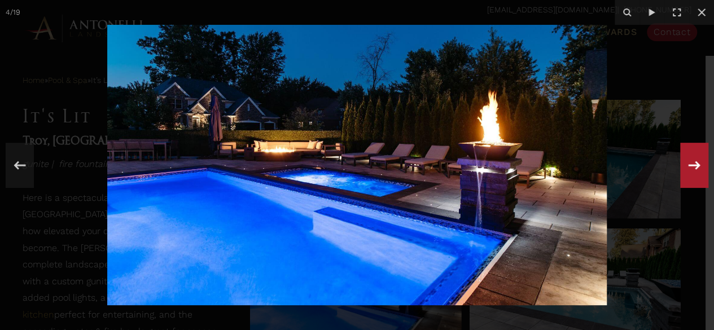
click at [700, 166] on icon at bounding box center [694, 165] width 20 height 37
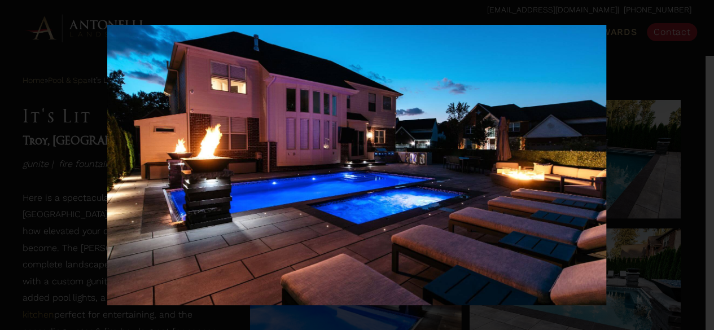
click at [700, 166] on div "5 / 19" at bounding box center [357, 165] width 714 height 330
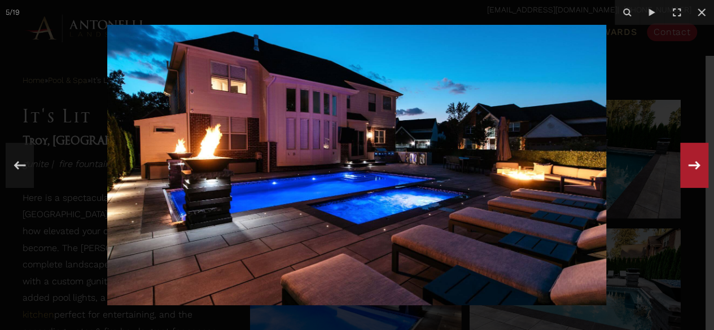
click at [700, 166] on icon at bounding box center [694, 165] width 20 height 37
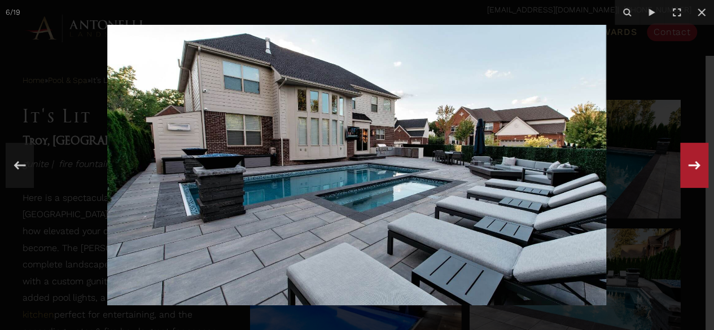
click at [700, 166] on icon at bounding box center [694, 165] width 20 height 37
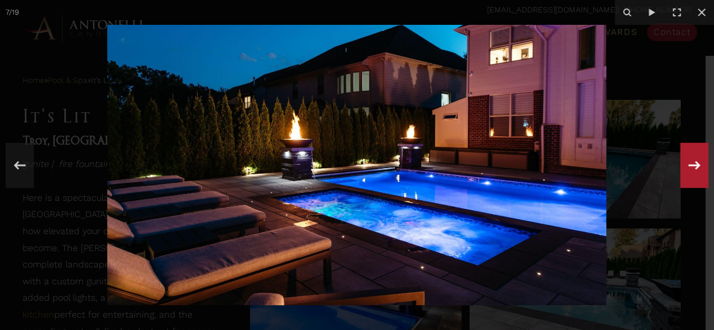
click at [700, 166] on icon at bounding box center [694, 165] width 20 height 37
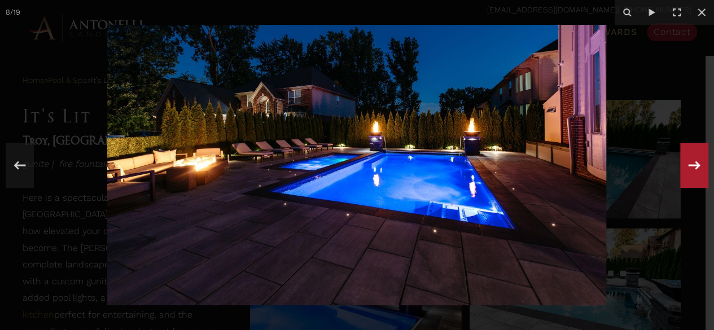
click at [700, 166] on icon at bounding box center [694, 165] width 20 height 37
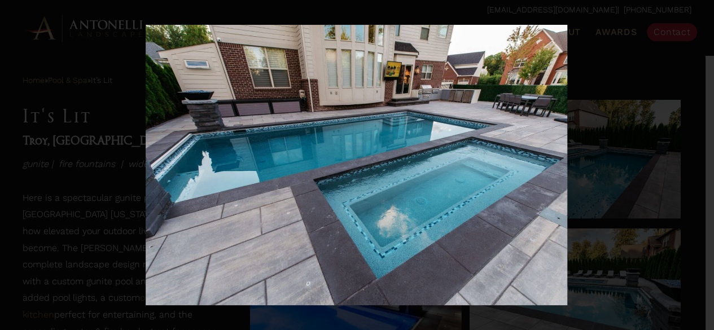
click at [700, 166] on div "9 / 19" at bounding box center [357, 165] width 714 height 330
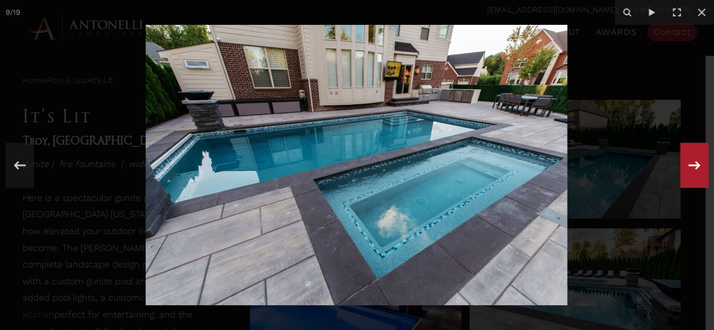
click at [700, 167] on icon at bounding box center [694, 165] width 20 height 37
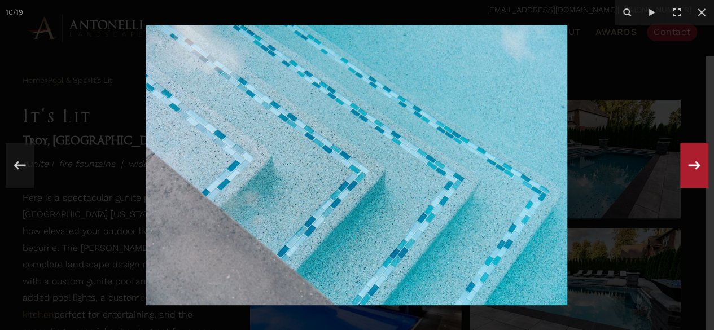
click at [700, 167] on icon at bounding box center [694, 165] width 20 height 37
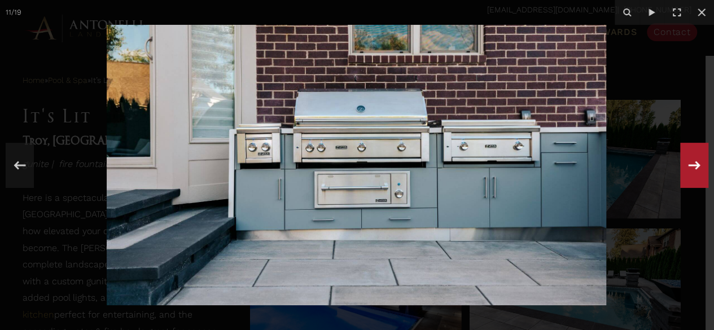
click at [700, 167] on icon at bounding box center [694, 165] width 20 height 37
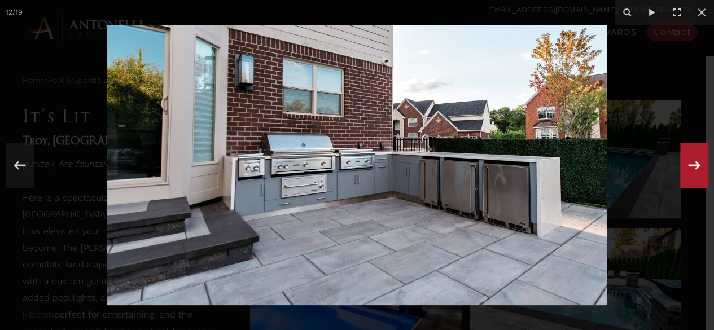
click at [700, 167] on icon at bounding box center [694, 165] width 20 height 37
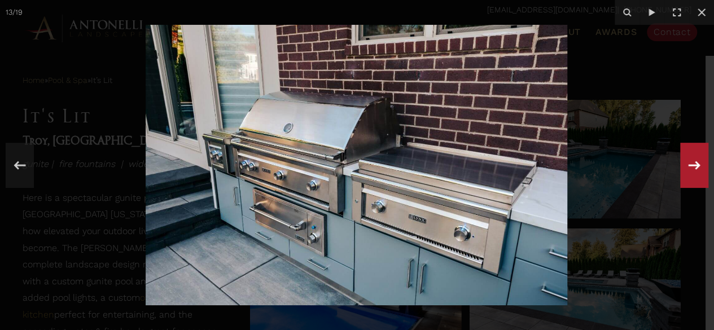
click at [700, 167] on icon at bounding box center [694, 165] width 20 height 37
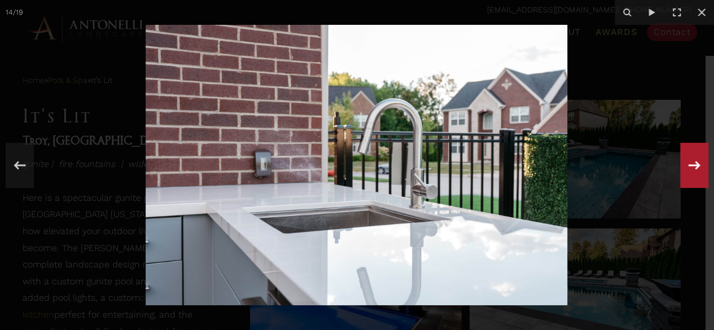
click at [700, 167] on div "14 / 19" at bounding box center [357, 165] width 714 height 330
click at [700, 167] on icon at bounding box center [694, 165] width 20 height 37
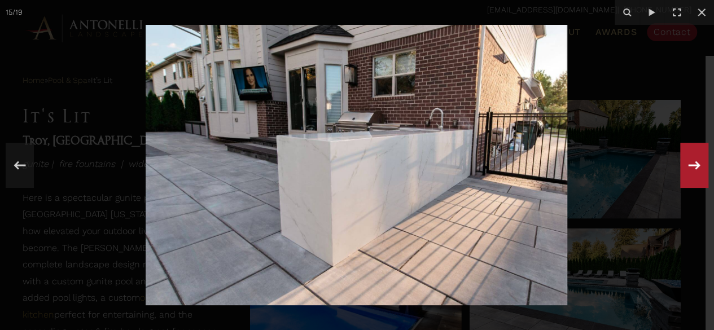
click at [700, 167] on icon at bounding box center [694, 165] width 20 height 37
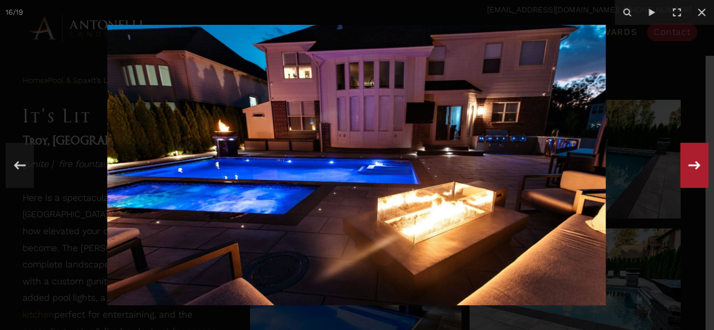
click at [700, 167] on div "16 / 19" at bounding box center [357, 165] width 714 height 330
click at [700, 167] on icon at bounding box center [694, 165] width 20 height 37
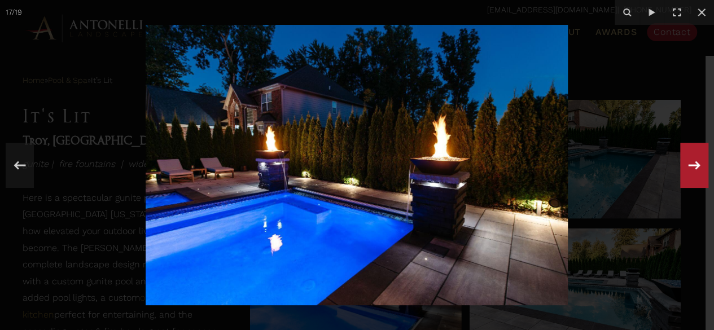
click at [700, 167] on icon at bounding box center [694, 165] width 20 height 37
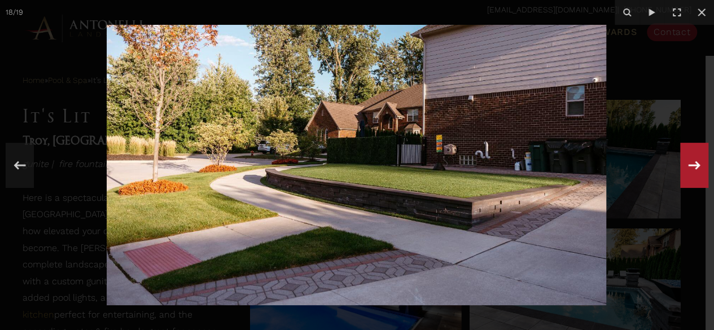
click at [700, 167] on div "18 / 19" at bounding box center [357, 165] width 714 height 330
click at [700, 167] on icon at bounding box center [694, 165] width 20 height 37
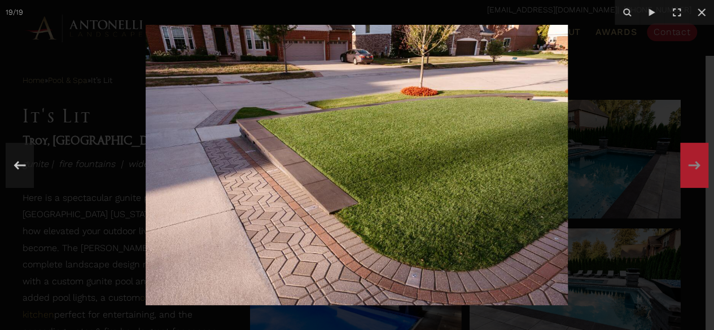
click at [700, 167] on div "19 / 19" at bounding box center [357, 165] width 714 height 330
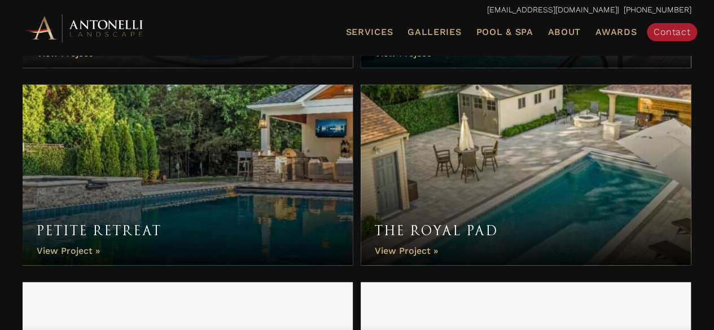
scroll to position [2385, 0]
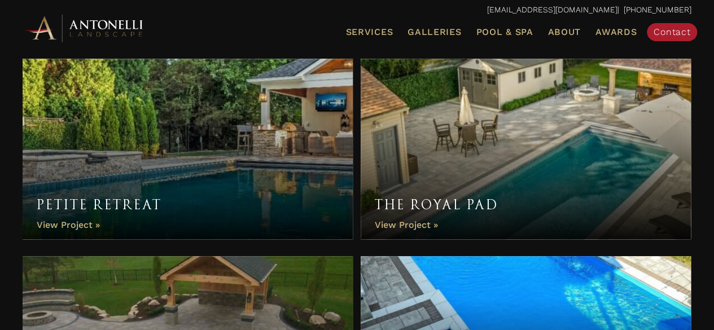
click at [384, 221] on link "The Royal Pad" at bounding box center [526, 149] width 330 height 181
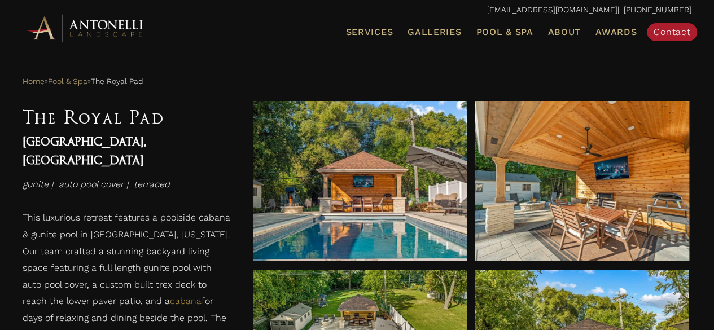
scroll to position [429, 0]
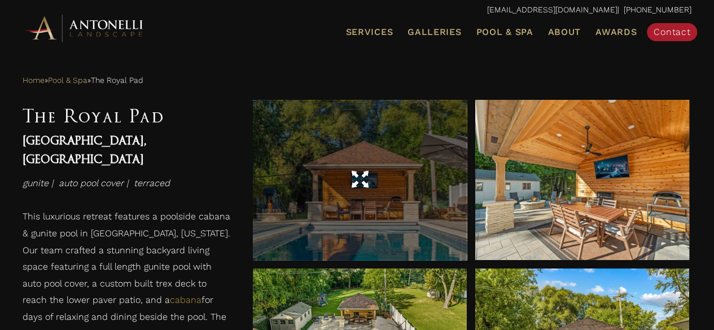
click at [337, 235] on div at bounding box center [360, 180] width 214 height 160
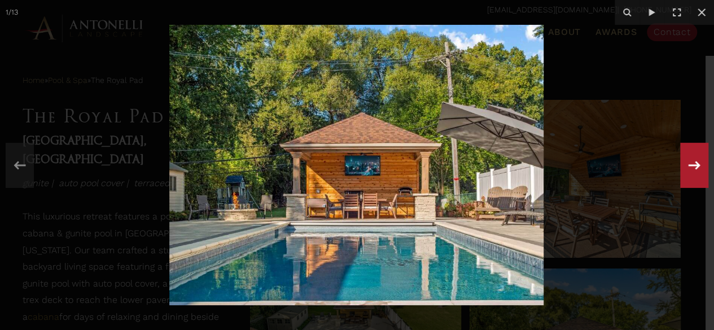
click at [694, 167] on icon at bounding box center [694, 165] width 20 height 37
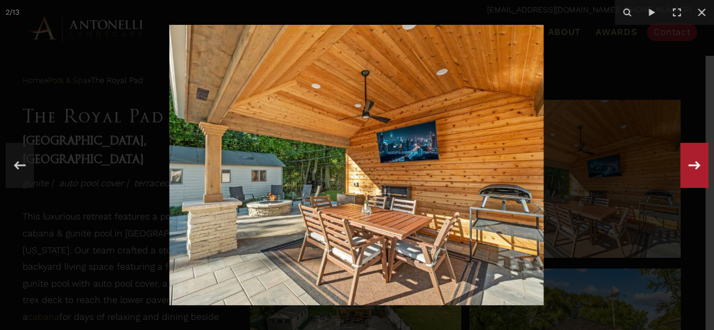
click at [694, 167] on icon at bounding box center [694, 165] width 20 height 37
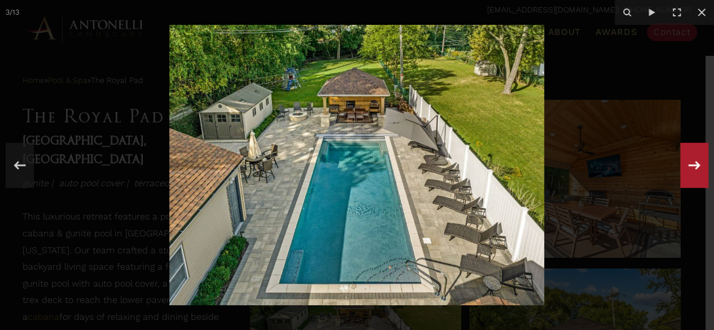
click at [694, 167] on div "3 / 13" at bounding box center [357, 165] width 714 height 330
click at [694, 167] on icon at bounding box center [694, 165] width 20 height 37
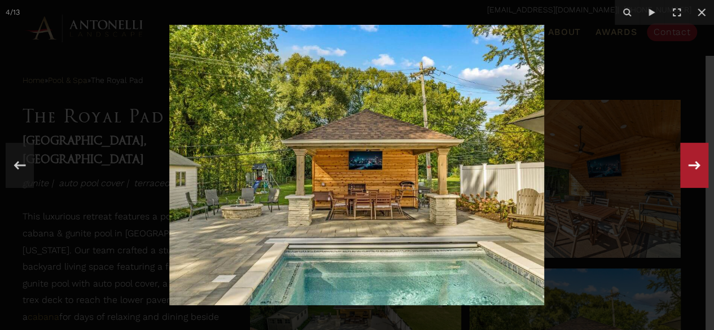
click at [694, 167] on div "4 / 13" at bounding box center [357, 165] width 714 height 330
click at [694, 167] on icon at bounding box center [694, 165] width 20 height 37
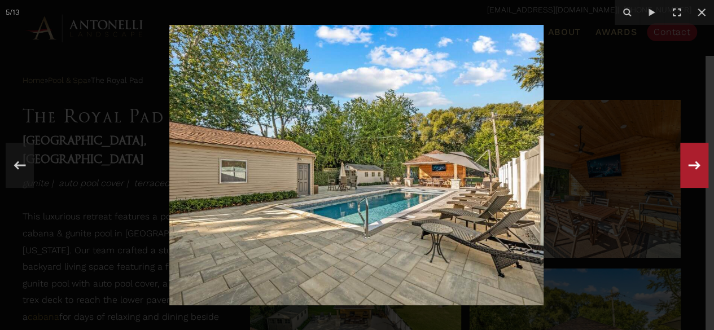
click at [694, 167] on icon at bounding box center [694, 165] width 20 height 37
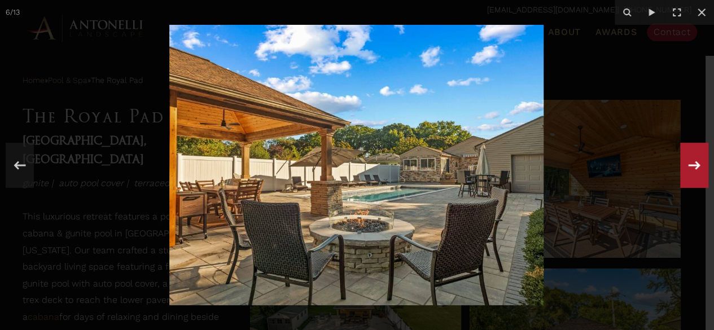
click at [694, 167] on icon at bounding box center [694, 165] width 20 height 37
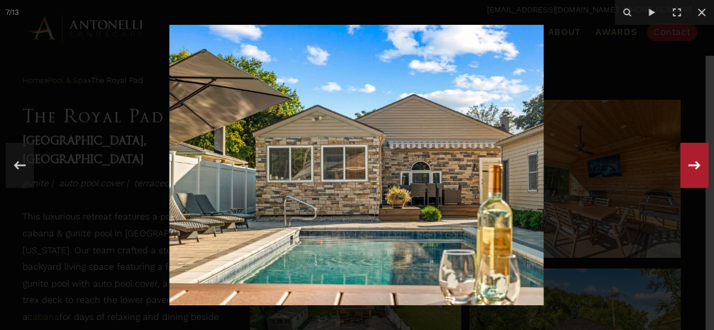
click at [694, 167] on icon at bounding box center [694, 165] width 20 height 37
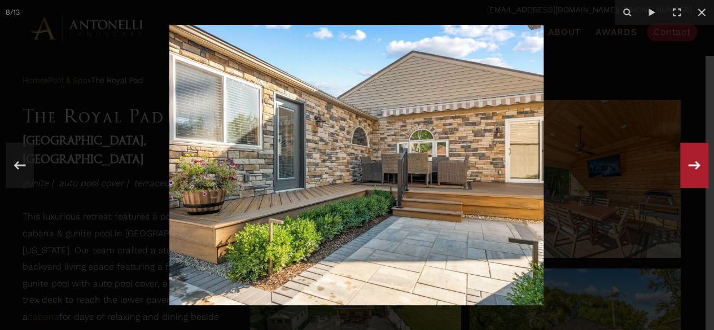
click at [694, 167] on icon at bounding box center [694, 165] width 20 height 37
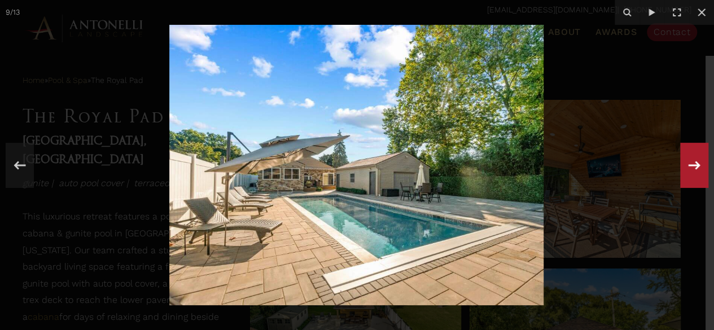
click at [694, 167] on icon at bounding box center [694, 165] width 20 height 37
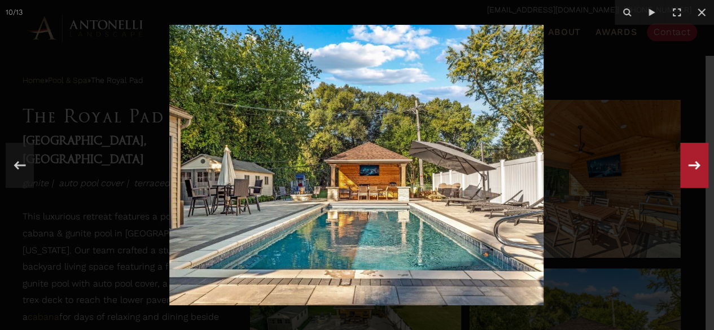
click at [694, 167] on icon at bounding box center [694, 165] width 20 height 37
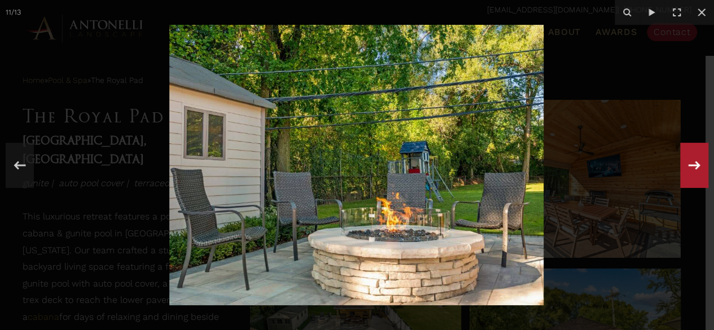
click at [694, 167] on icon at bounding box center [694, 165] width 20 height 37
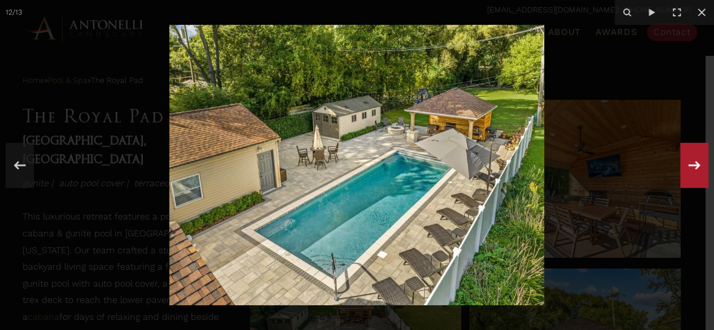
click at [694, 167] on icon at bounding box center [694, 165] width 20 height 37
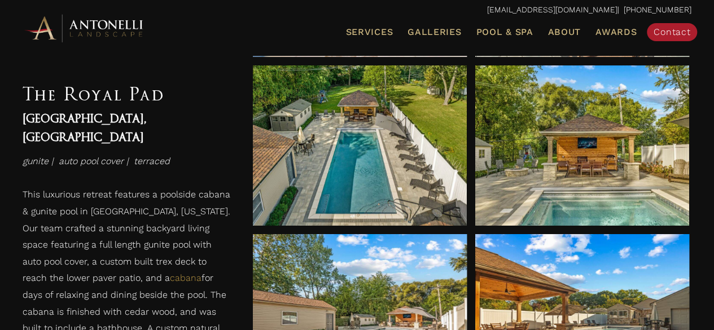
scroll to position [655, 0]
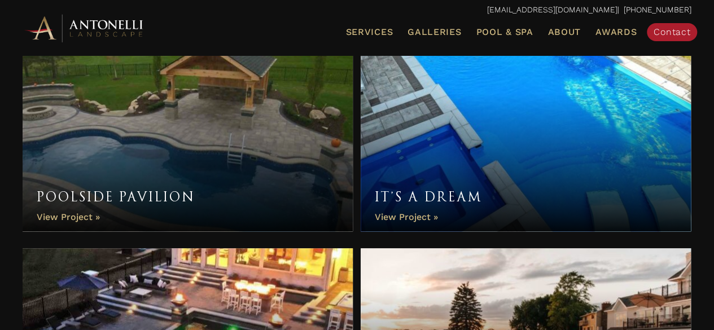
scroll to position [2566, 0]
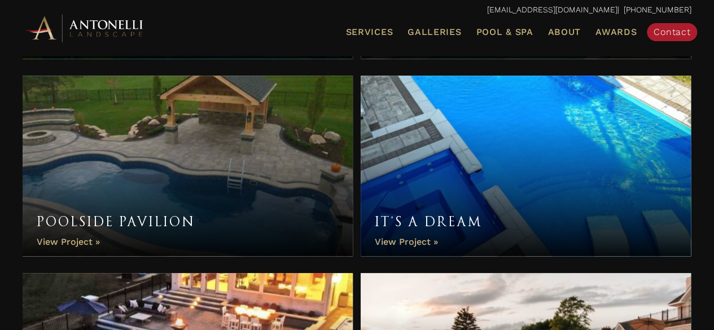
click at [403, 241] on link "It’s a Dream" at bounding box center [526, 166] width 330 height 181
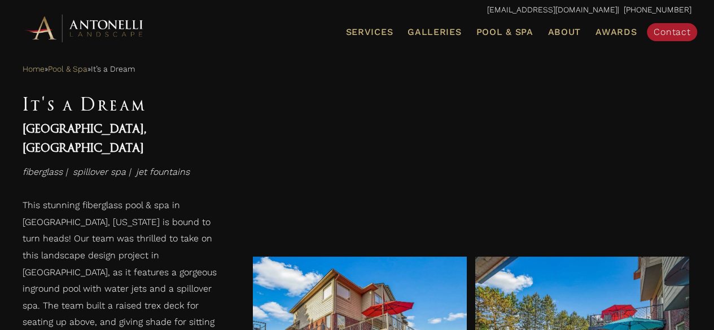
scroll to position [452, 0]
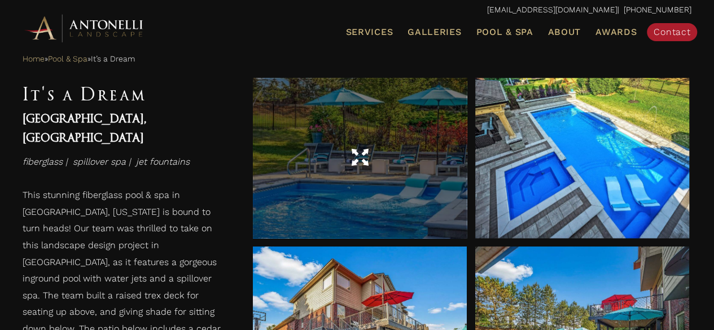
click at [379, 165] on div at bounding box center [360, 159] width 214 height 32
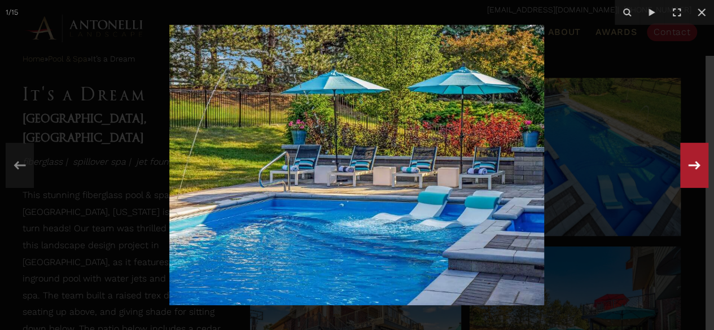
click at [693, 168] on icon at bounding box center [694, 165] width 20 height 37
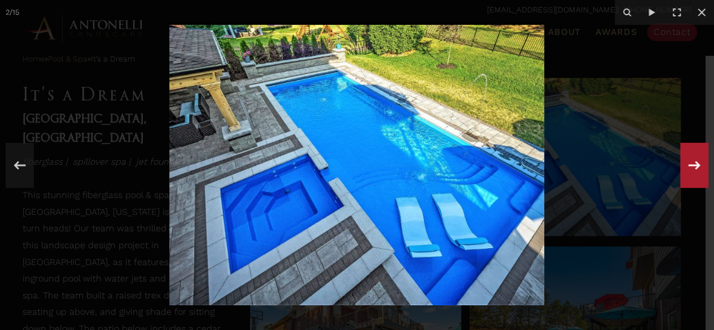
click at [693, 168] on div "2 / 15" at bounding box center [357, 165] width 714 height 330
click at [693, 168] on icon at bounding box center [694, 165] width 20 height 37
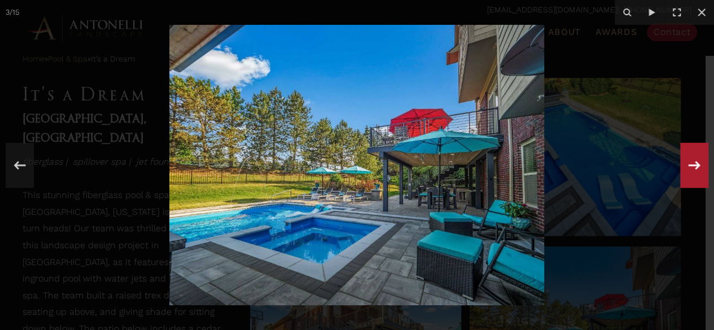
click at [693, 168] on div "3 / 15" at bounding box center [357, 165] width 714 height 330
click at [693, 168] on icon at bounding box center [694, 165] width 20 height 37
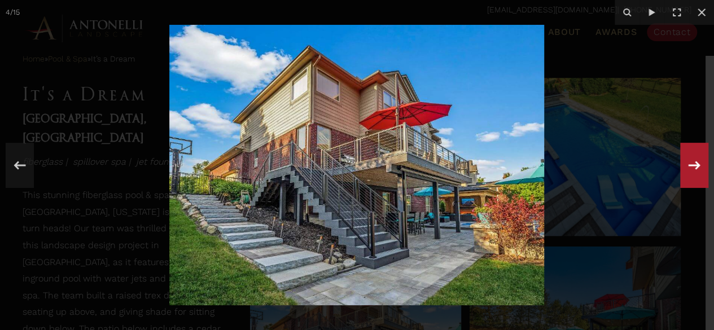
click at [693, 168] on icon at bounding box center [694, 165] width 20 height 37
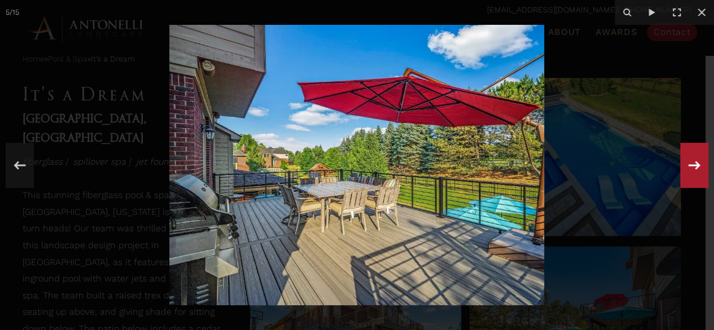
click at [693, 168] on icon at bounding box center [694, 165] width 20 height 37
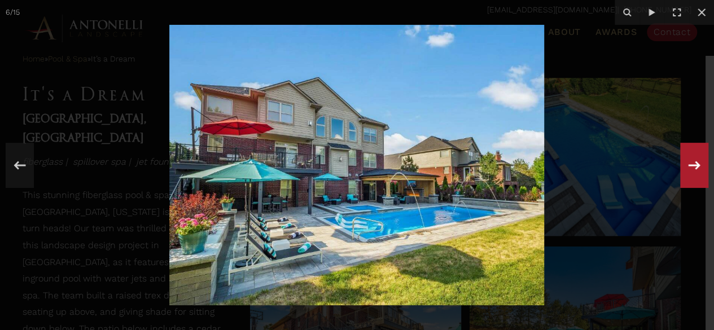
click at [693, 168] on div "6 / 15" at bounding box center [357, 165] width 714 height 330
click at [693, 168] on icon at bounding box center [694, 165] width 20 height 37
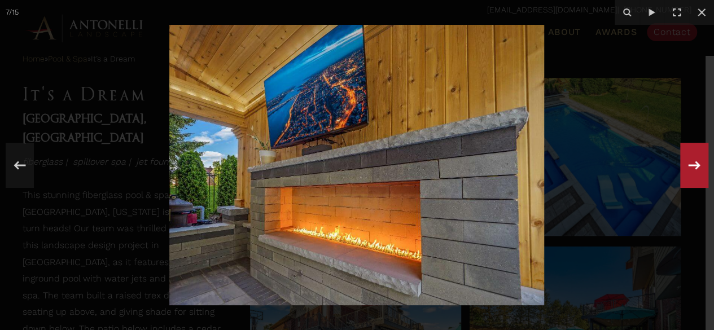
click at [693, 168] on icon at bounding box center [694, 165] width 20 height 37
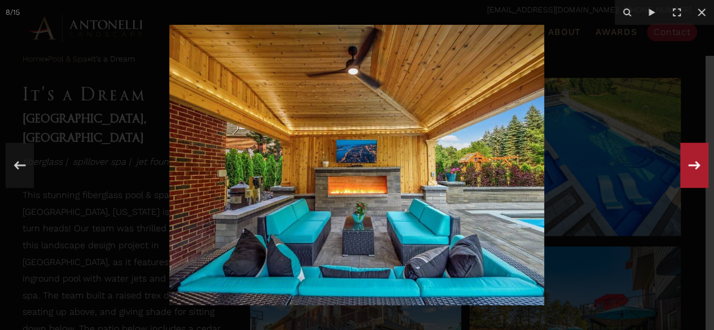
click at [693, 168] on icon at bounding box center [694, 165] width 20 height 37
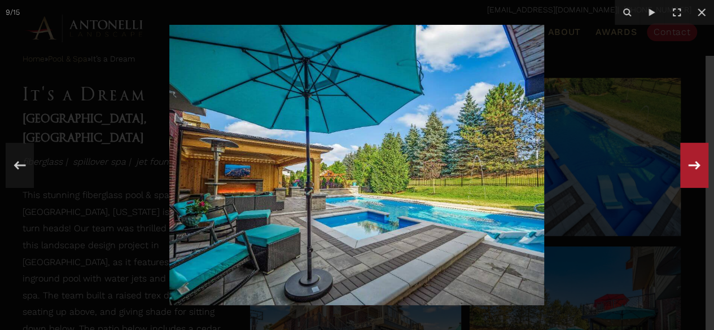
click at [693, 168] on div "9 / 15" at bounding box center [357, 165] width 714 height 330
click at [693, 168] on icon at bounding box center [694, 165] width 20 height 37
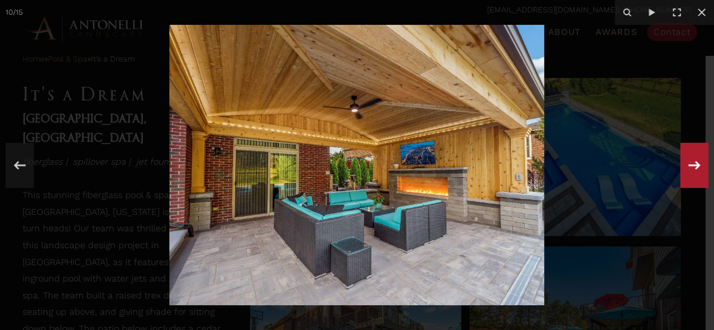
click at [693, 168] on div "10 / 15" at bounding box center [357, 165] width 714 height 330
click at [693, 168] on icon at bounding box center [694, 165] width 20 height 37
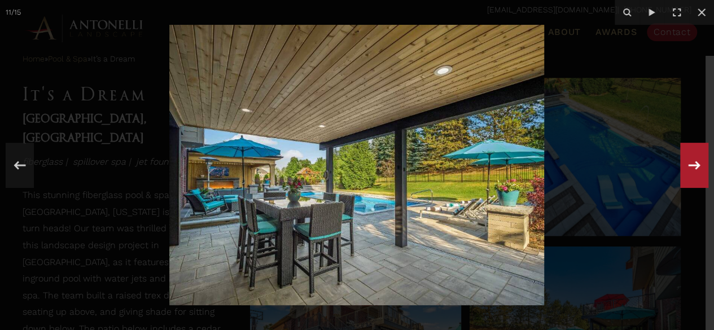
click at [693, 168] on icon at bounding box center [694, 165] width 20 height 37
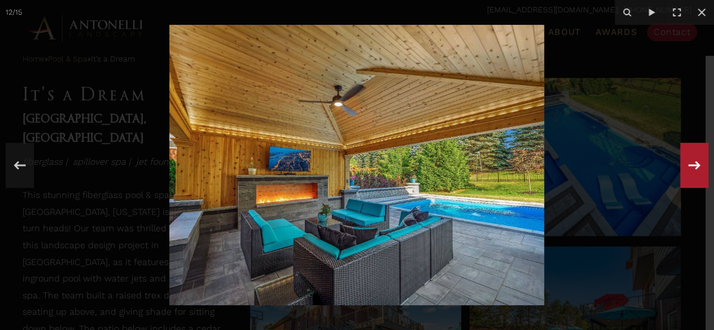
click at [693, 168] on icon at bounding box center [694, 165] width 20 height 37
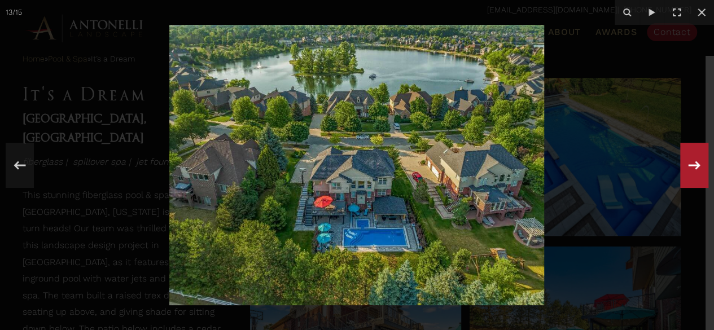
click at [693, 168] on div "13 / 15" at bounding box center [357, 165] width 714 height 330
click at [693, 168] on icon at bounding box center [694, 165] width 20 height 37
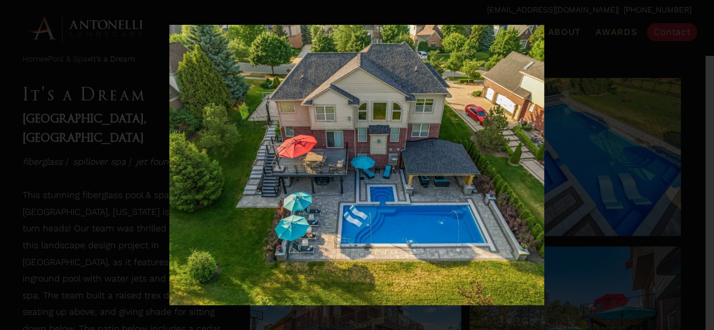
click at [693, 168] on div "14 / 15" at bounding box center [357, 165] width 714 height 330
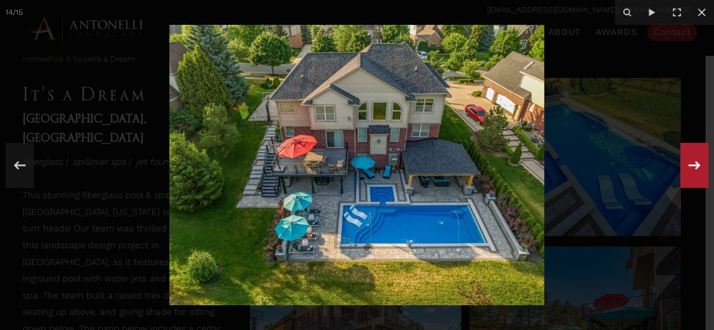
click at [693, 168] on icon at bounding box center [694, 165] width 20 height 37
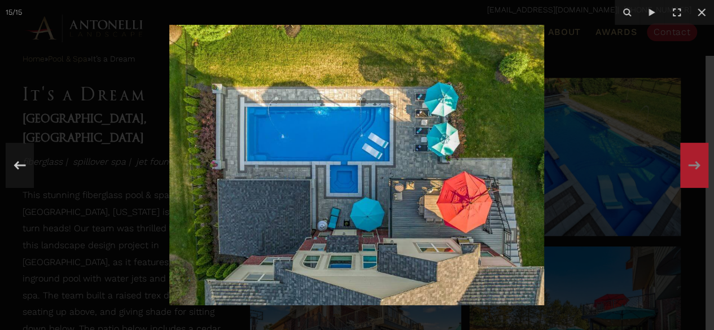
click at [693, 168] on div "15 / 15" at bounding box center [357, 165] width 714 height 330
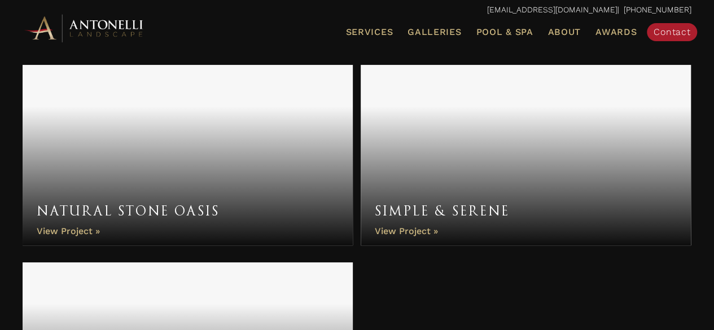
scroll to position [4373, 0]
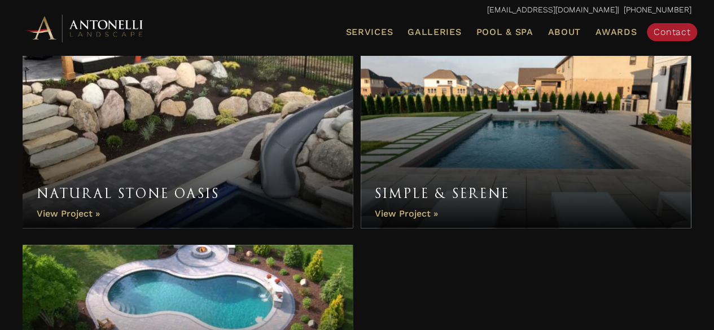
click at [412, 214] on link "Simple & Serene" at bounding box center [526, 137] width 330 height 181
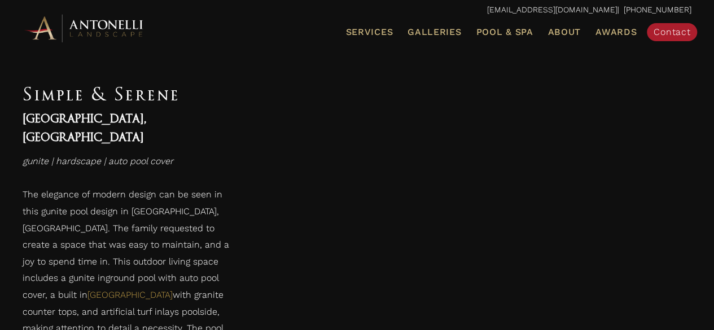
scroll to position [474, 0]
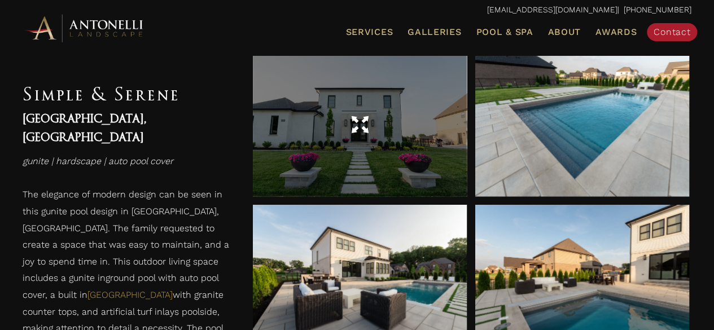
click at [327, 125] on div at bounding box center [360, 126] width 214 height 32
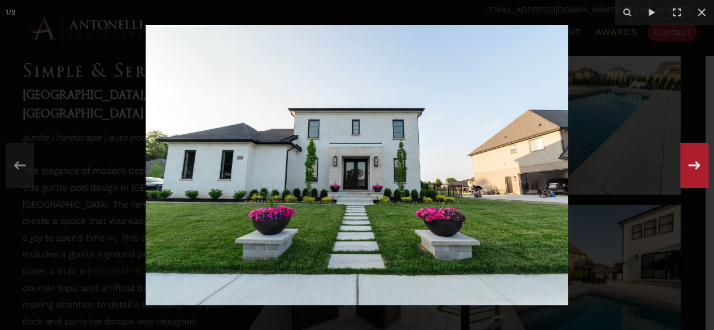
click at [691, 160] on icon at bounding box center [694, 165] width 20 height 37
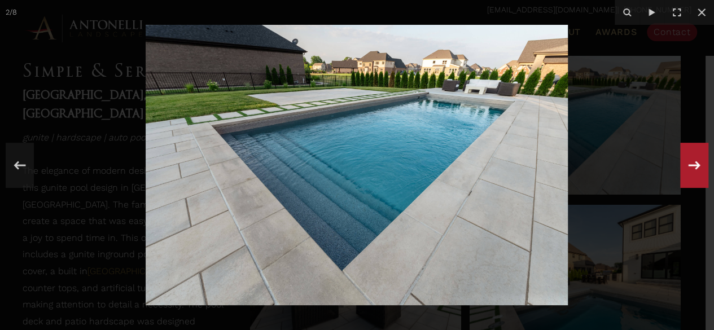
click at [691, 160] on div "2 / 8" at bounding box center [357, 165] width 714 height 330
click at [691, 160] on icon at bounding box center [694, 165] width 20 height 37
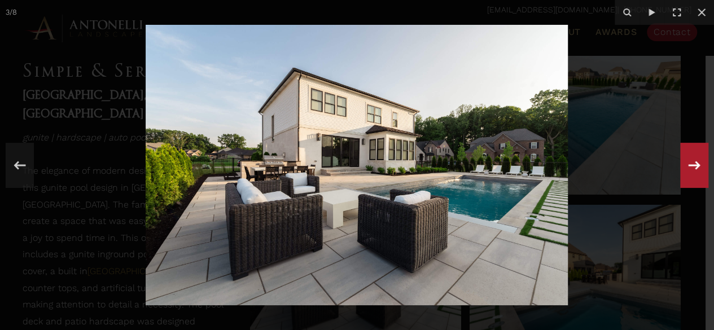
click at [691, 160] on icon at bounding box center [694, 165] width 20 height 37
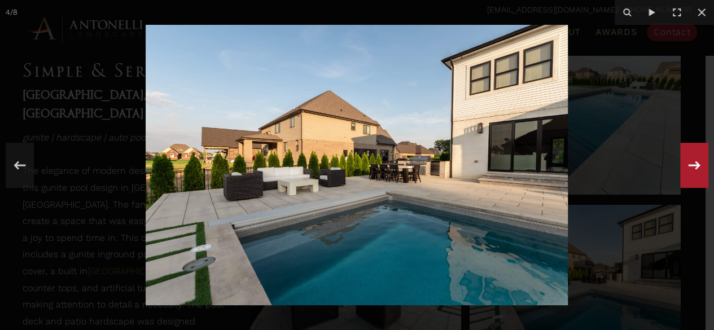
click at [691, 160] on icon at bounding box center [694, 165] width 20 height 37
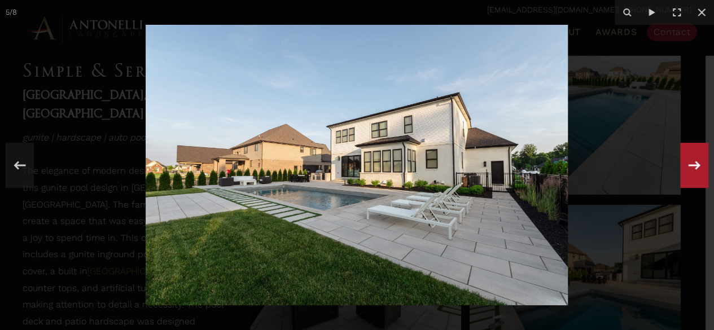
click at [691, 160] on icon at bounding box center [694, 165] width 20 height 37
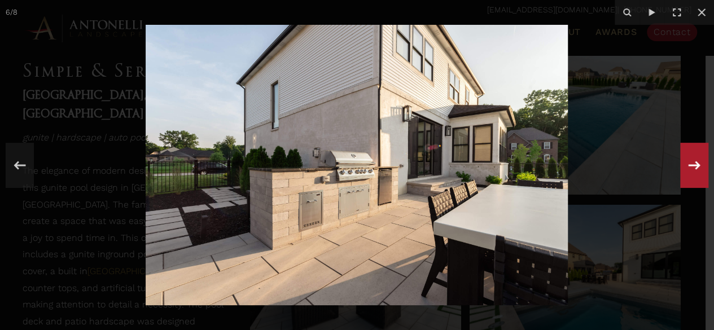
click at [691, 160] on icon at bounding box center [694, 165] width 20 height 37
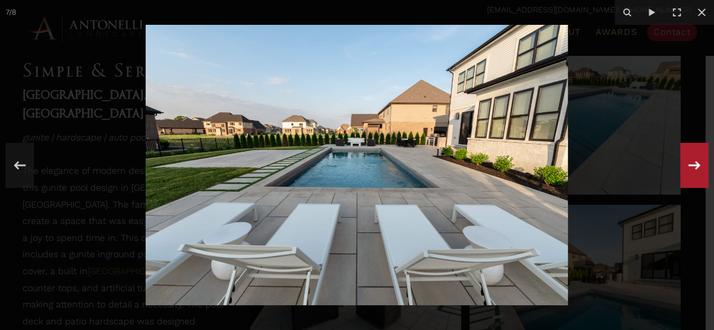
click at [691, 160] on icon at bounding box center [694, 165] width 20 height 37
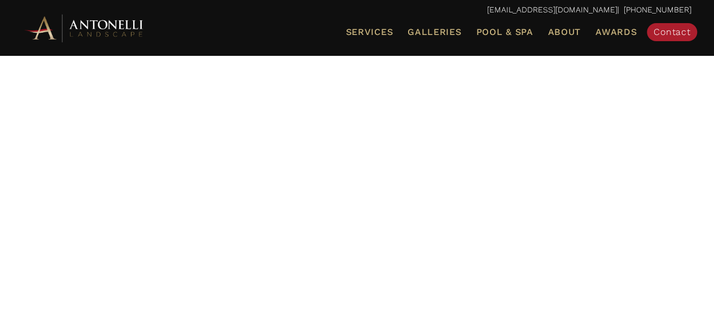
scroll to position [108, 0]
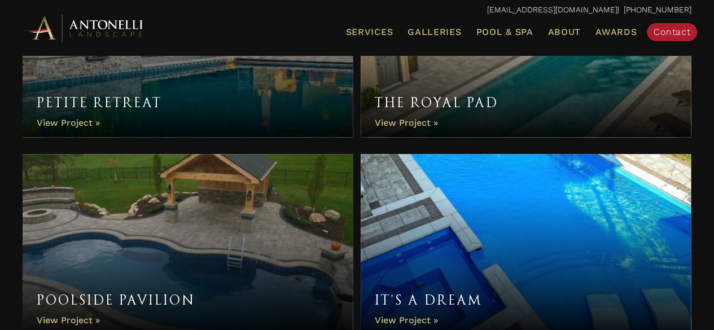
scroll to position [2494, 0]
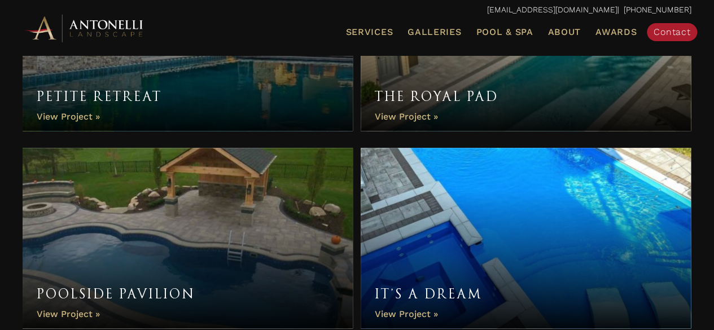
click at [69, 106] on link "Petite Retreat" at bounding box center [188, 40] width 330 height 181
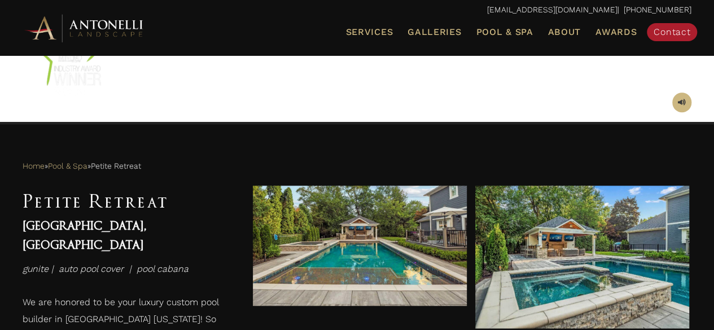
scroll to position [474, 0]
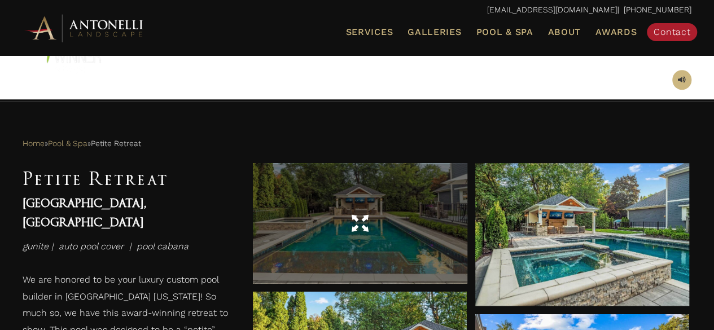
click at [334, 209] on div at bounding box center [360, 224] width 214 height 32
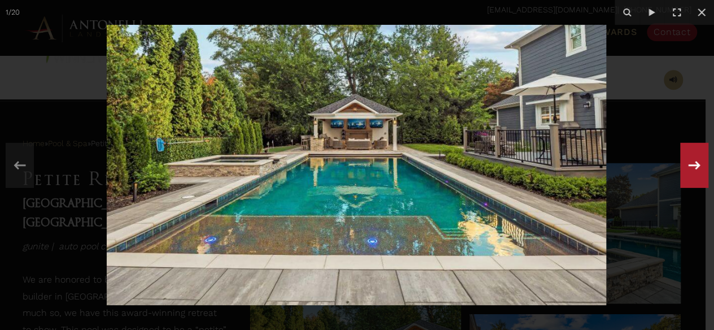
click at [697, 167] on icon at bounding box center [695, 165] width 12 height 8
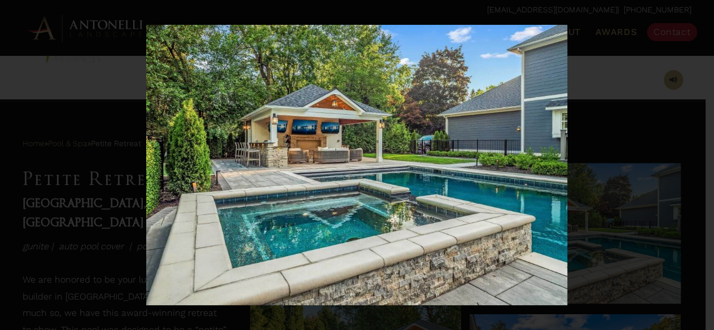
click at [697, 167] on div "2 / 20" at bounding box center [357, 165] width 714 height 330
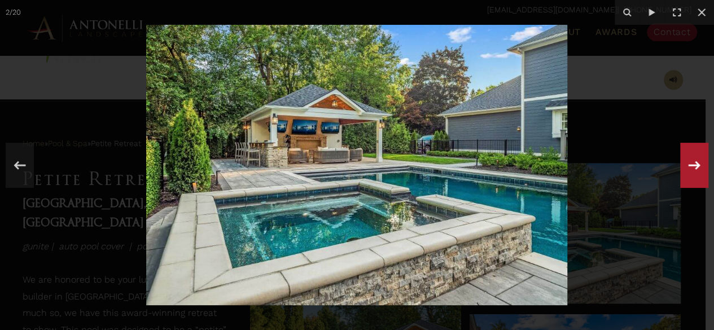
click at [697, 167] on icon at bounding box center [695, 165] width 12 height 8
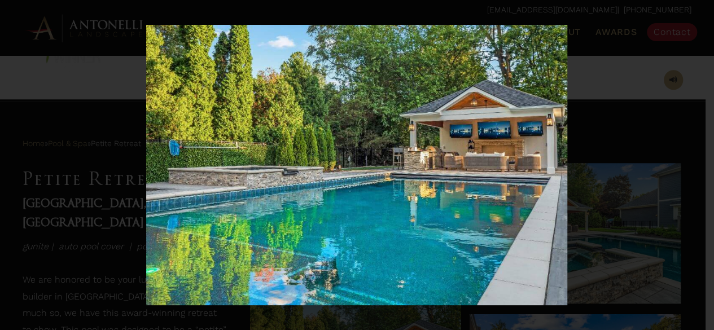
click at [697, 167] on div "3 / 20" at bounding box center [357, 165] width 714 height 330
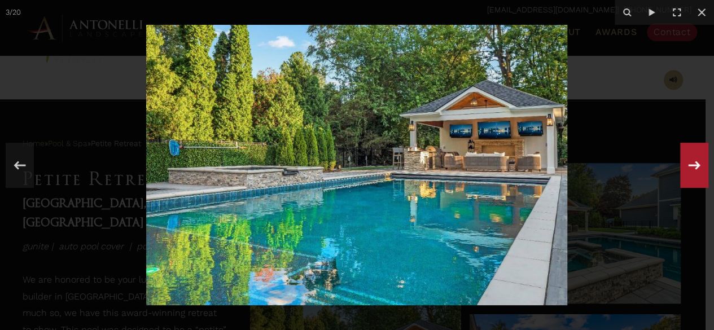
click at [697, 167] on icon at bounding box center [695, 165] width 12 height 8
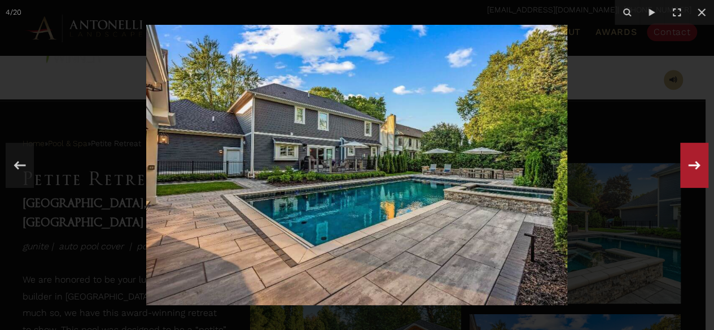
click at [697, 167] on icon at bounding box center [695, 165] width 12 height 8
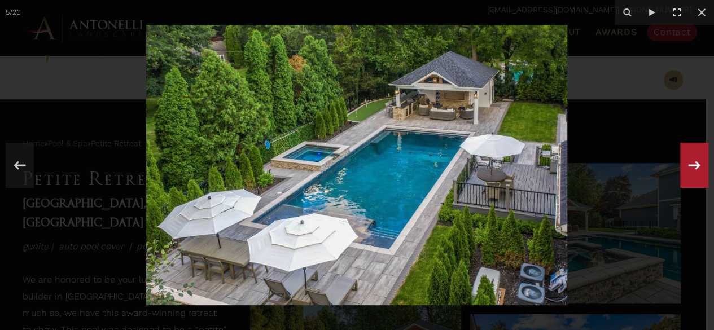
click at [697, 167] on div "5 / 20" at bounding box center [357, 165] width 714 height 330
click at [697, 167] on icon at bounding box center [695, 165] width 12 height 8
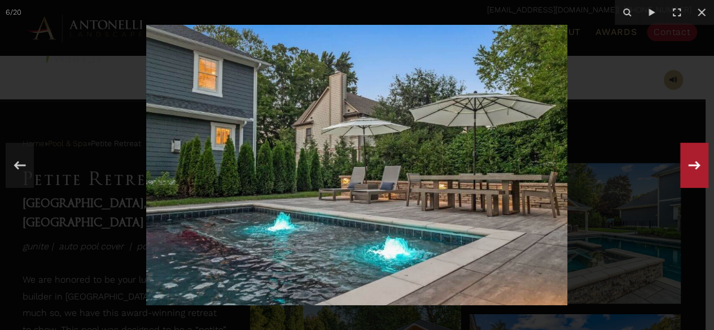
click at [697, 167] on icon at bounding box center [695, 165] width 12 height 8
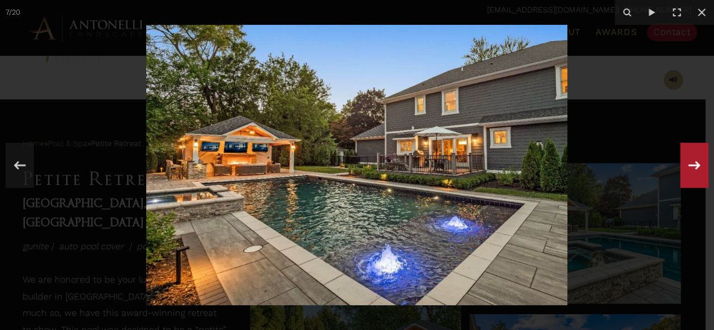
click at [697, 167] on icon at bounding box center [695, 165] width 12 height 8
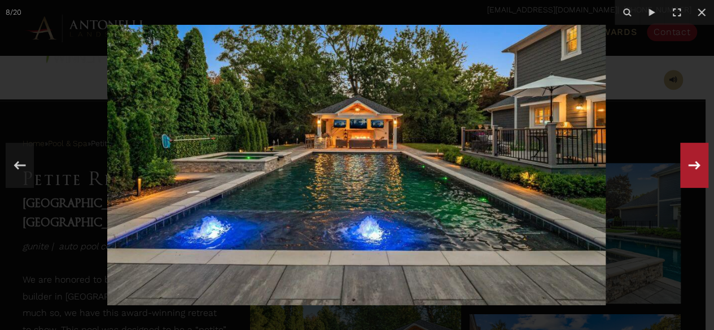
click at [697, 167] on icon at bounding box center [695, 165] width 12 height 8
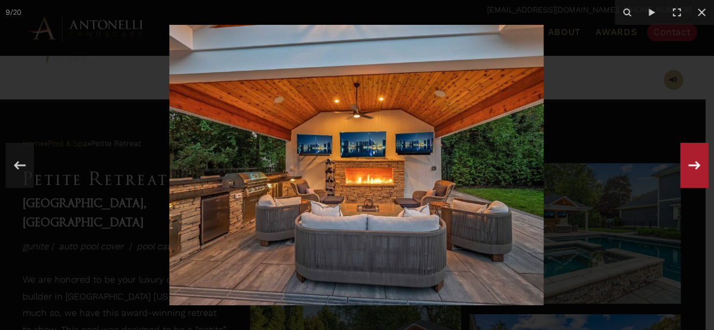
click at [697, 167] on icon at bounding box center [695, 165] width 12 height 8
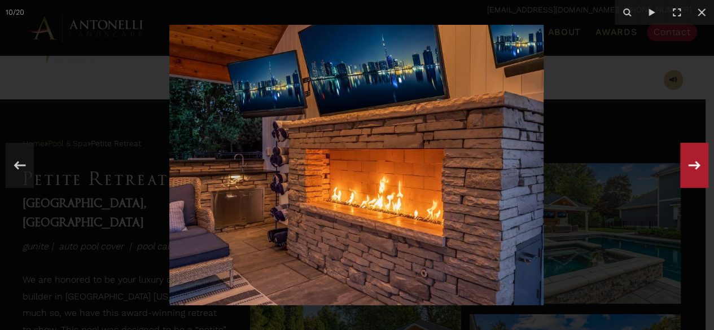
click at [697, 167] on icon at bounding box center [695, 165] width 12 height 8
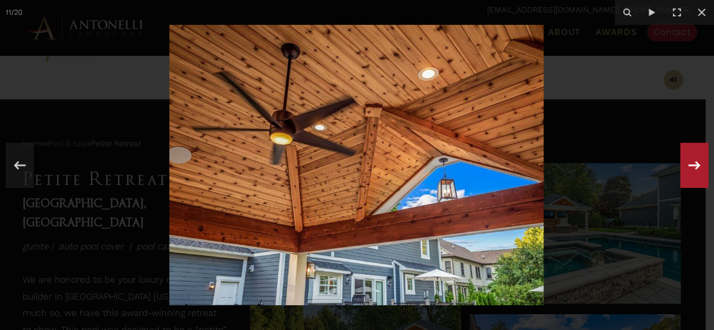
click at [697, 167] on icon at bounding box center [695, 165] width 12 height 8
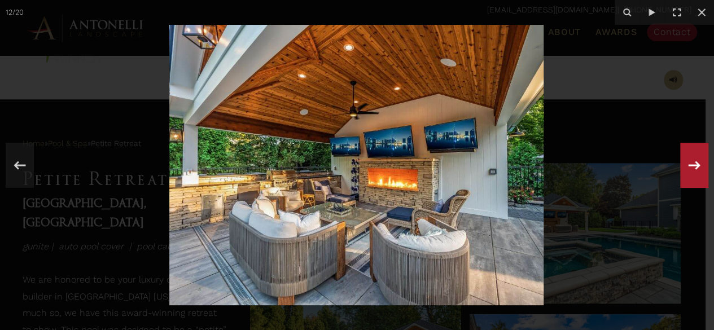
click at [697, 167] on icon at bounding box center [695, 165] width 12 height 8
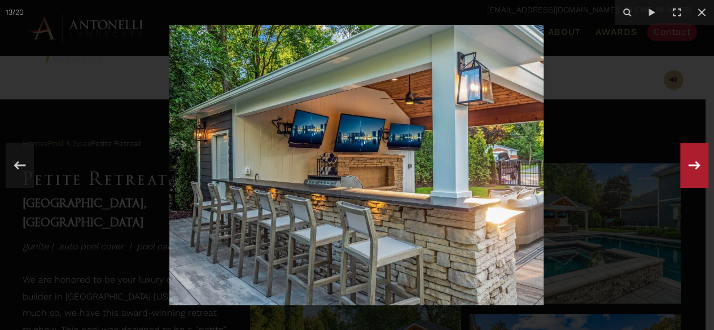
click at [697, 167] on icon at bounding box center [695, 165] width 12 height 8
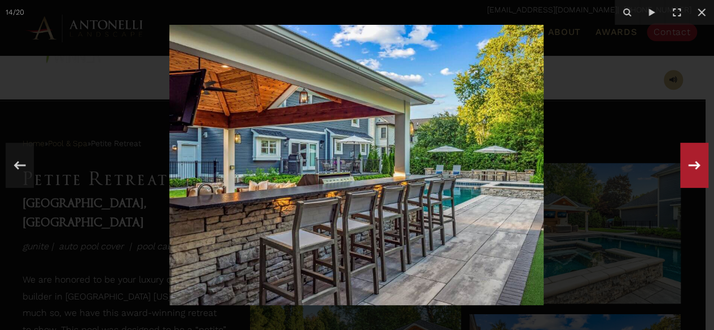
click at [697, 167] on icon at bounding box center [695, 165] width 12 height 8
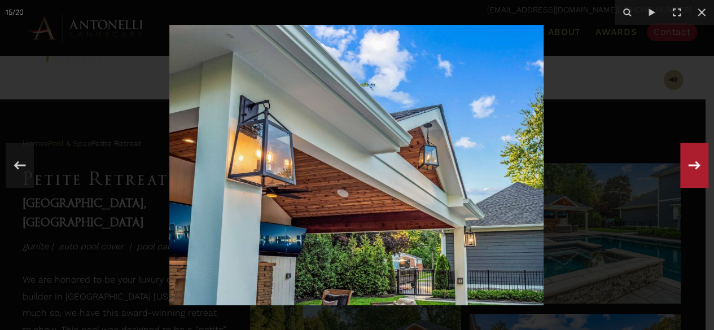
click at [697, 167] on icon at bounding box center [695, 165] width 12 height 8
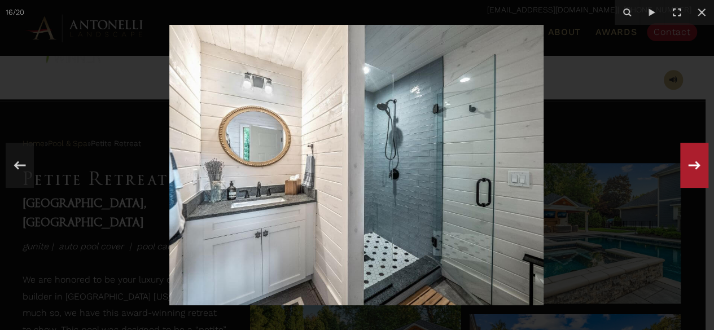
click at [697, 167] on icon at bounding box center [695, 165] width 12 height 8
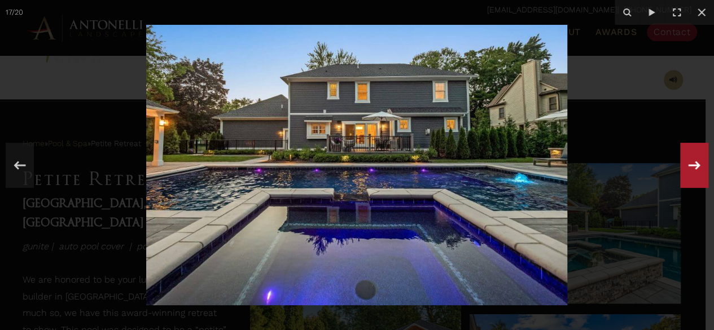
click at [697, 167] on icon at bounding box center [695, 165] width 12 height 8
